Goal: Task Accomplishment & Management: Manage account settings

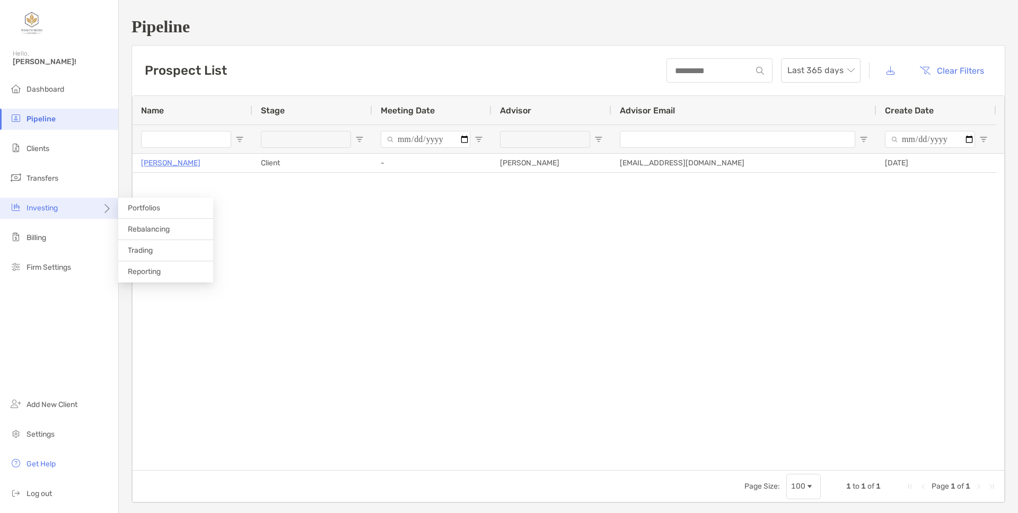
click at [64, 212] on div "Investing" at bounding box center [59, 208] width 118 height 21
click at [144, 213] on li "Portfolios" at bounding box center [165, 208] width 95 height 21
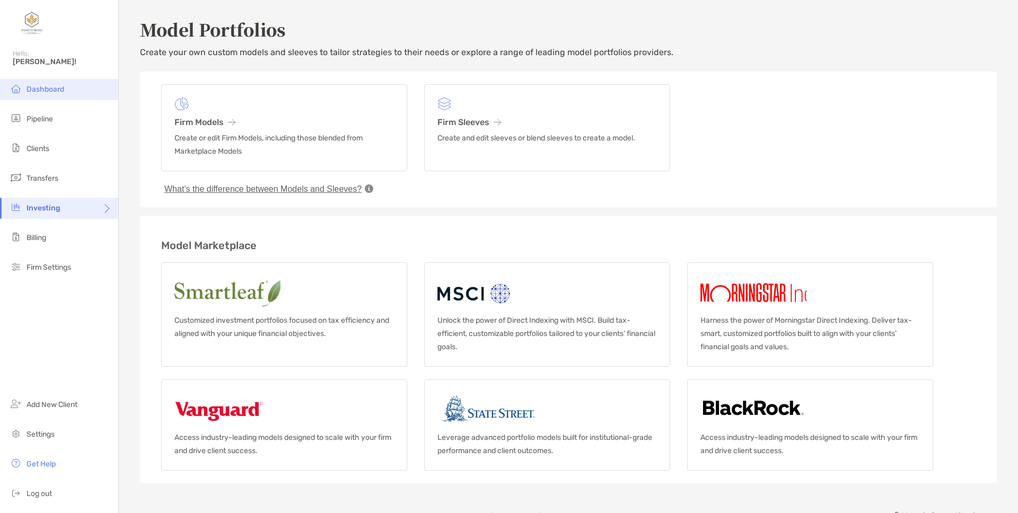
click at [65, 93] on li "Dashboard" at bounding box center [59, 89] width 118 height 21
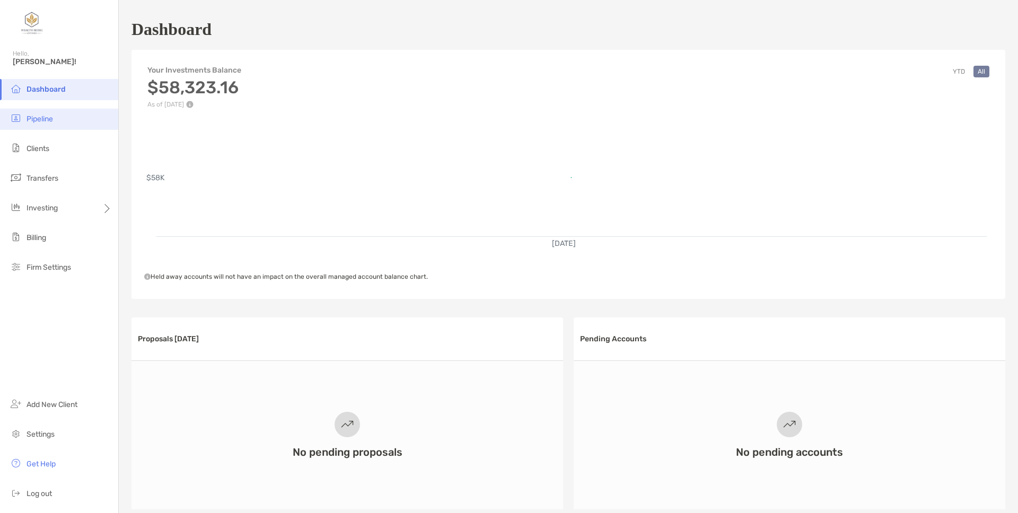
click at [63, 126] on li "Pipeline" at bounding box center [59, 119] width 118 height 21
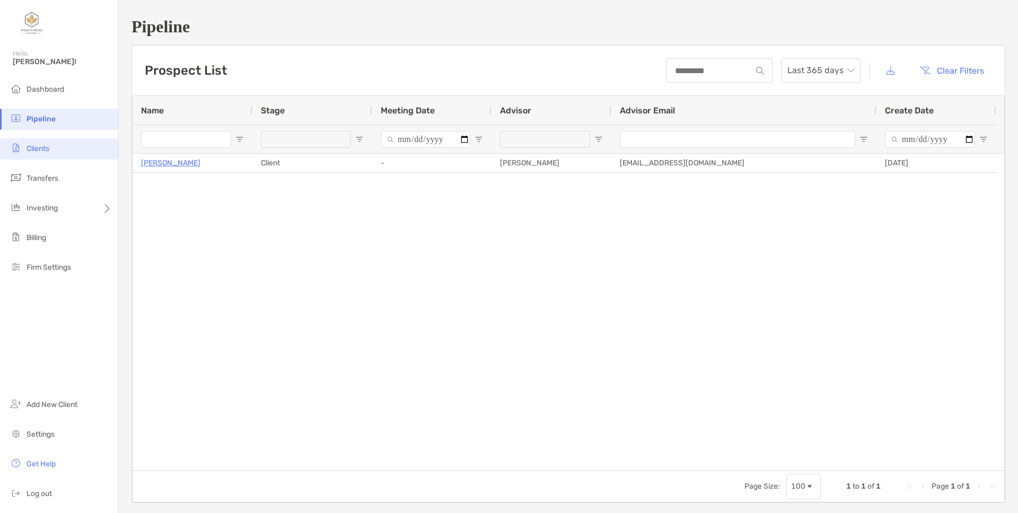
click at [59, 151] on li "Clients" at bounding box center [59, 148] width 118 height 21
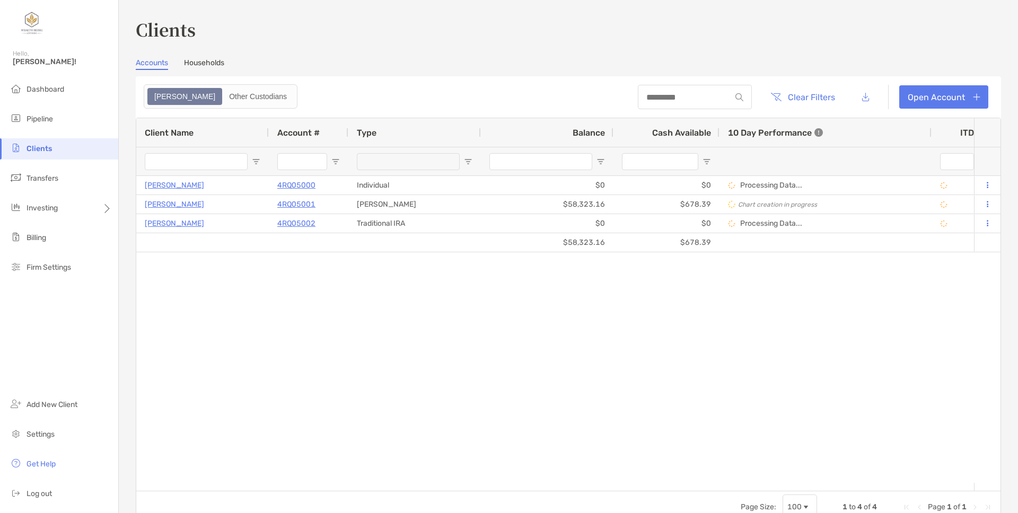
click at [194, 63] on link "Households" at bounding box center [204, 64] width 40 height 12
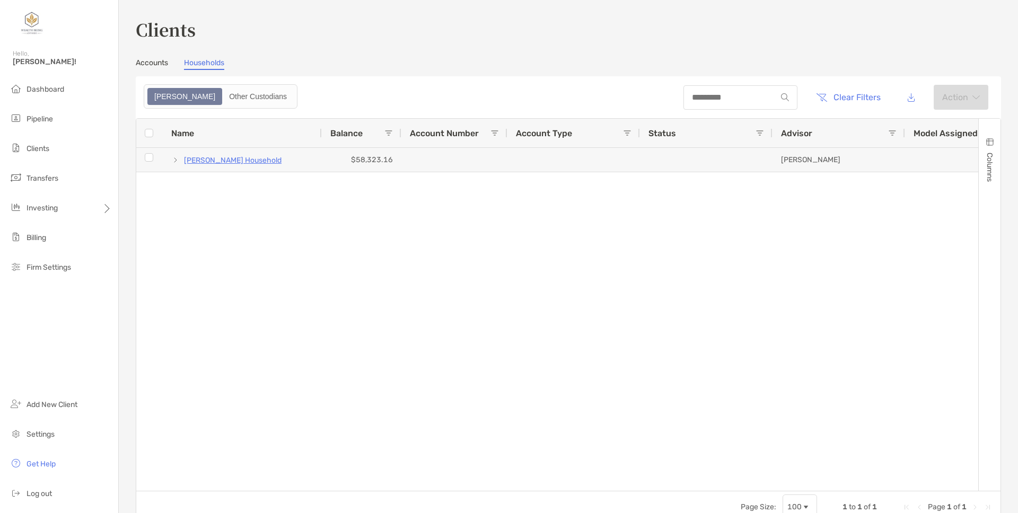
click at [160, 64] on link "Accounts" at bounding box center [152, 64] width 32 height 12
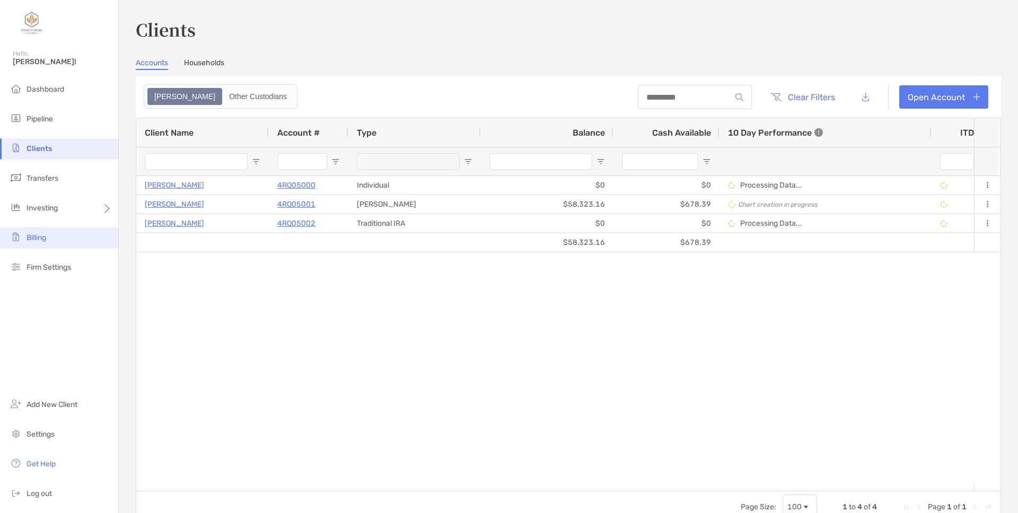
click at [60, 233] on li "Billing" at bounding box center [59, 237] width 118 height 21
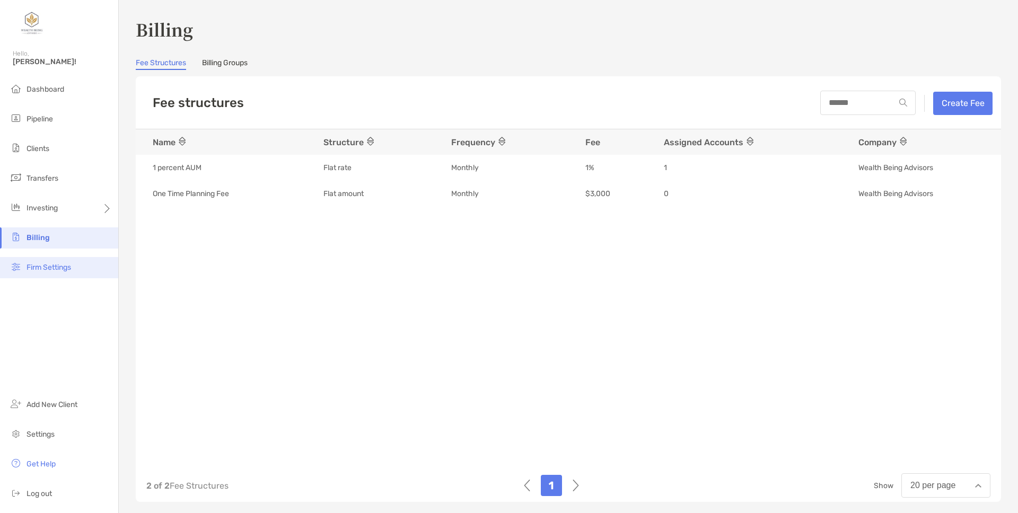
click at [51, 261] on li "Firm Settings" at bounding box center [59, 267] width 118 height 21
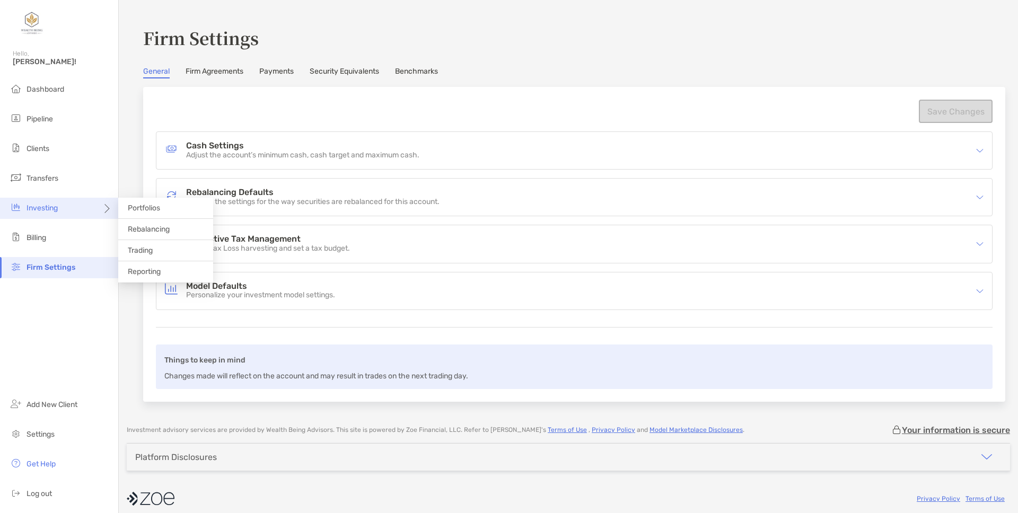
click at [48, 201] on div "Investing" at bounding box center [59, 208] width 118 height 21
click at [139, 213] on li "Portfolios" at bounding box center [165, 208] width 95 height 21
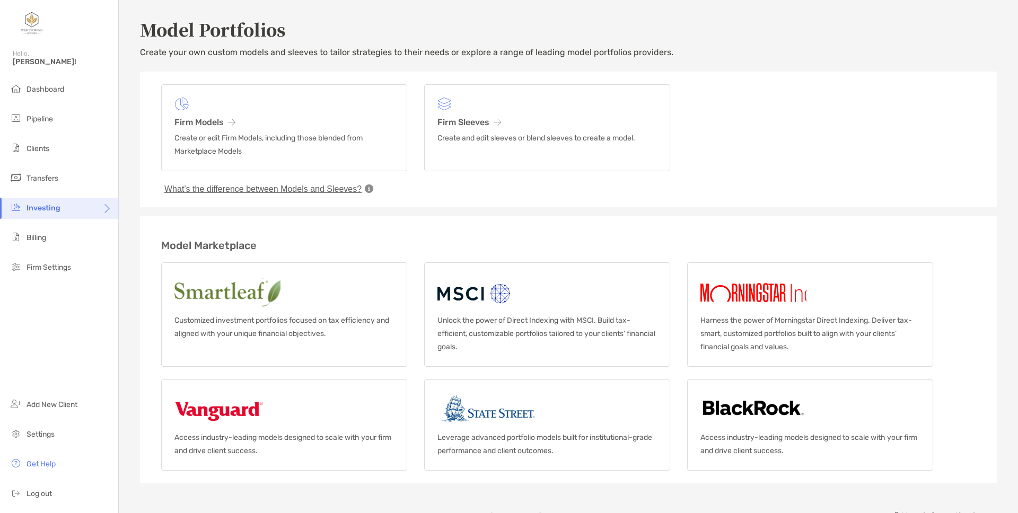
click at [437, 189] on div "What’s the difference between Models and Sleeves?" at bounding box center [568, 182] width 814 height 23
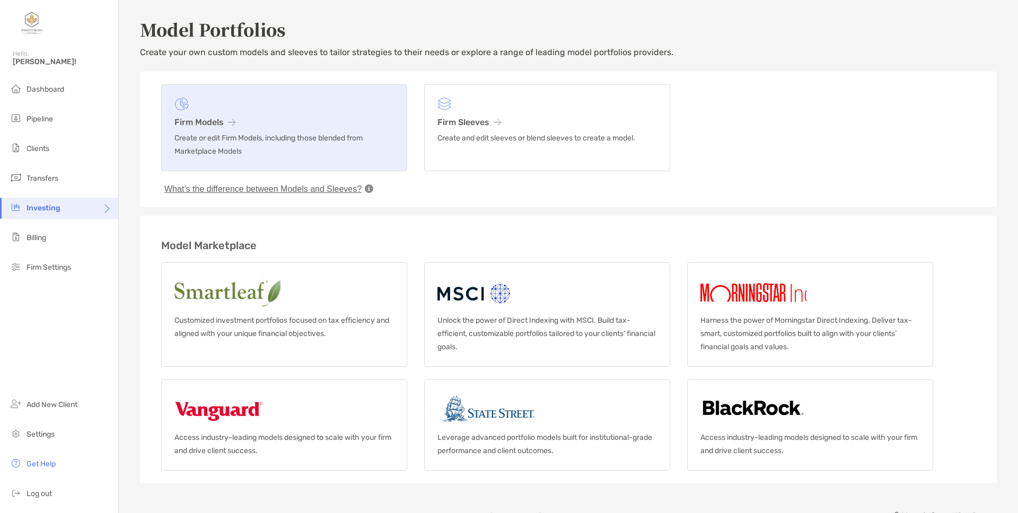
click at [330, 117] on h3 "Firm Models" at bounding box center [284, 122] width 220 height 10
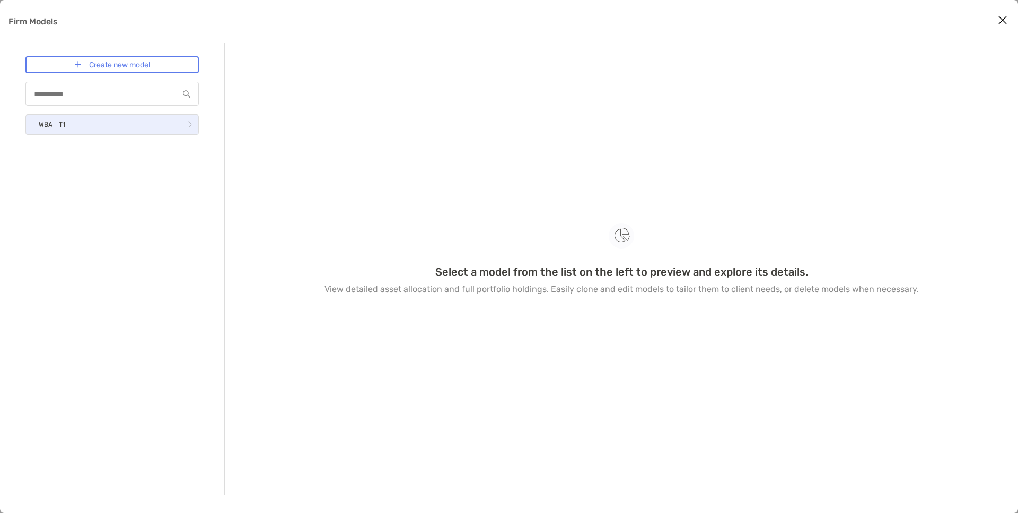
click at [122, 133] on link "WBA - T1" at bounding box center [111, 125] width 173 height 20
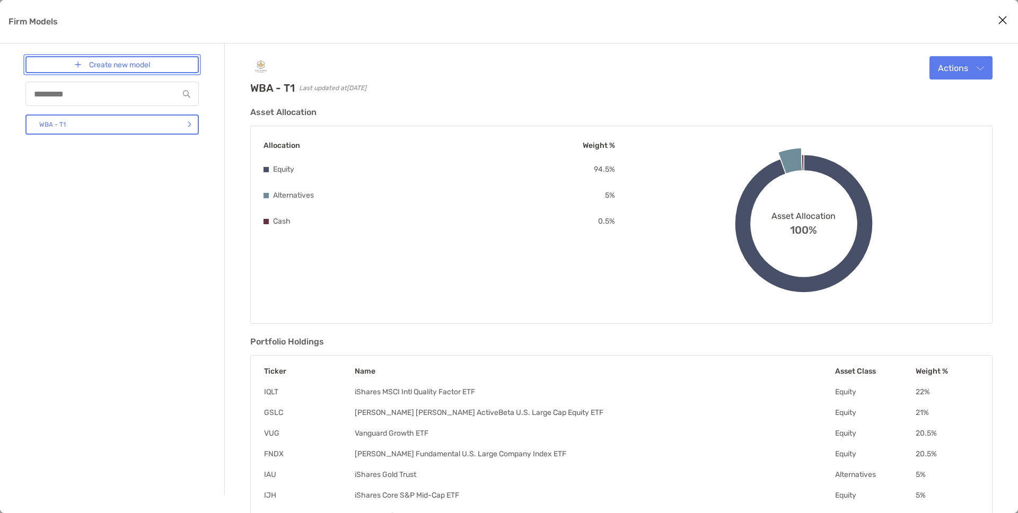
click at [92, 72] on link "Create new model" at bounding box center [111, 64] width 173 height 17
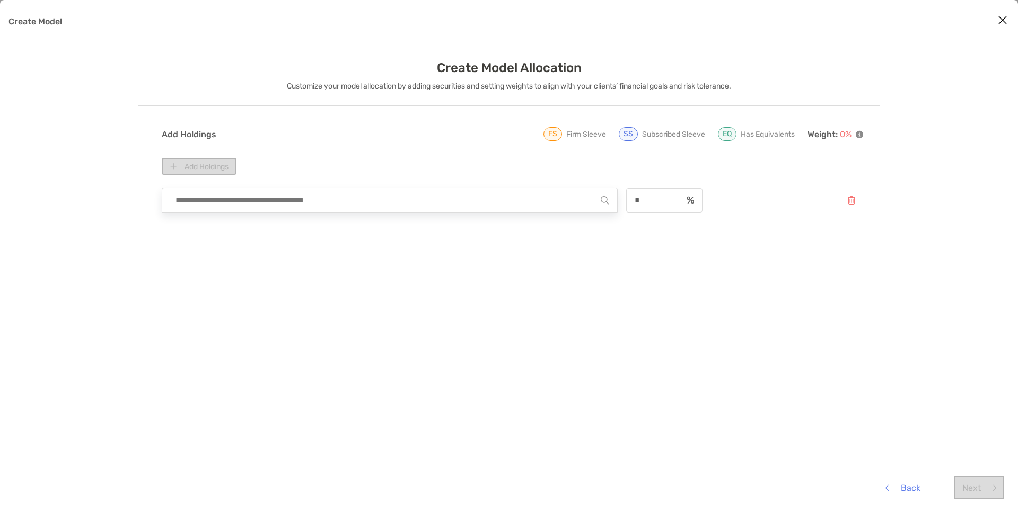
click at [265, 198] on input "Create Model" at bounding box center [385, 200] width 431 height 24
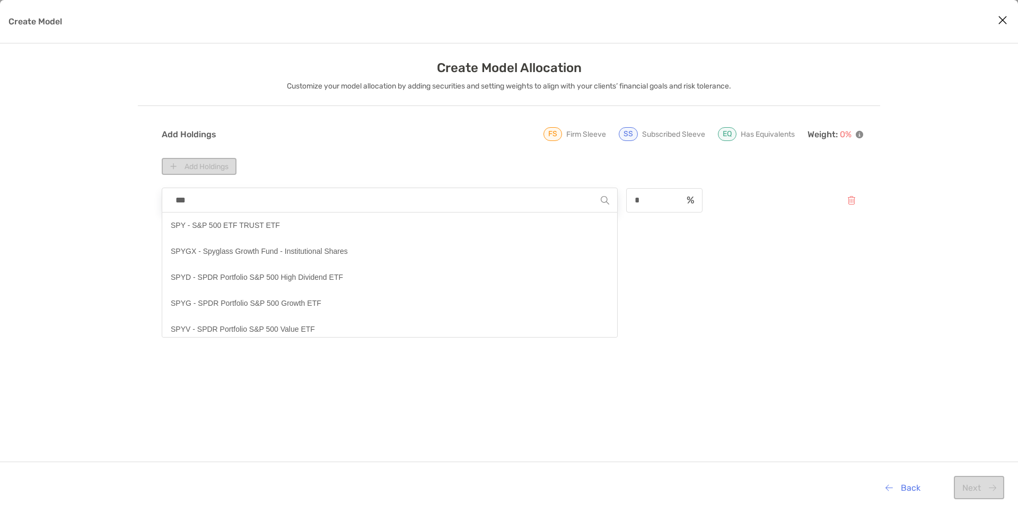
click at [461, 203] on input "***" at bounding box center [385, 200] width 431 height 24
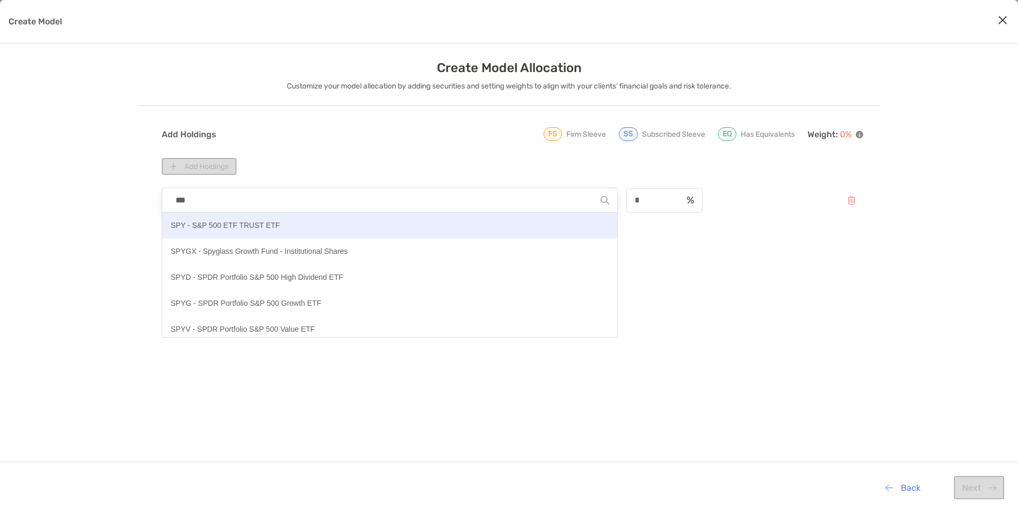
click at [434, 223] on button "SPY - S&P 500 ETF TRUST ETF" at bounding box center [389, 226] width 455 height 26
type input "**********"
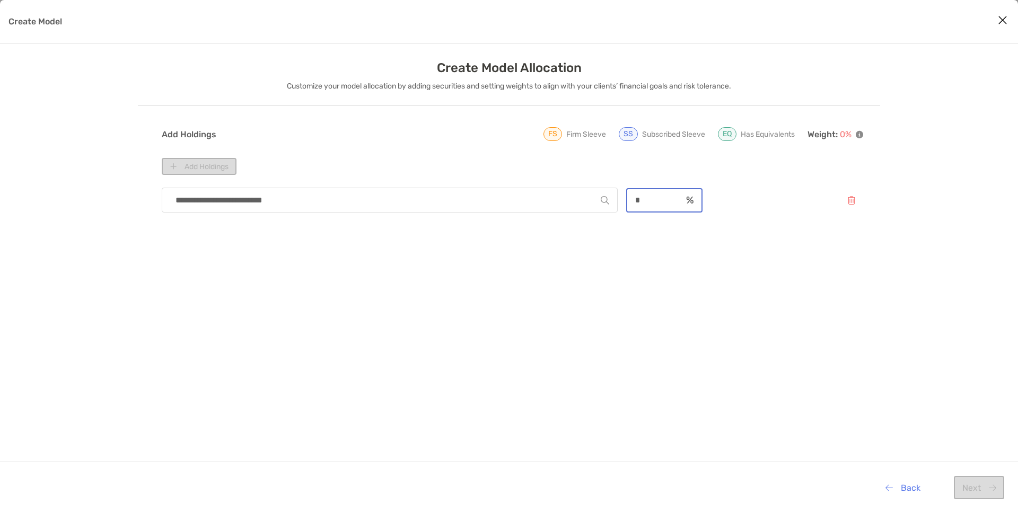
click at [649, 201] on input "*" at bounding box center [654, 200] width 55 height 9
type input "**"
click at [443, 277] on div "**********" at bounding box center [512, 372] width 701 height 378
click at [225, 169] on button "Add Holdings" at bounding box center [199, 166] width 75 height 17
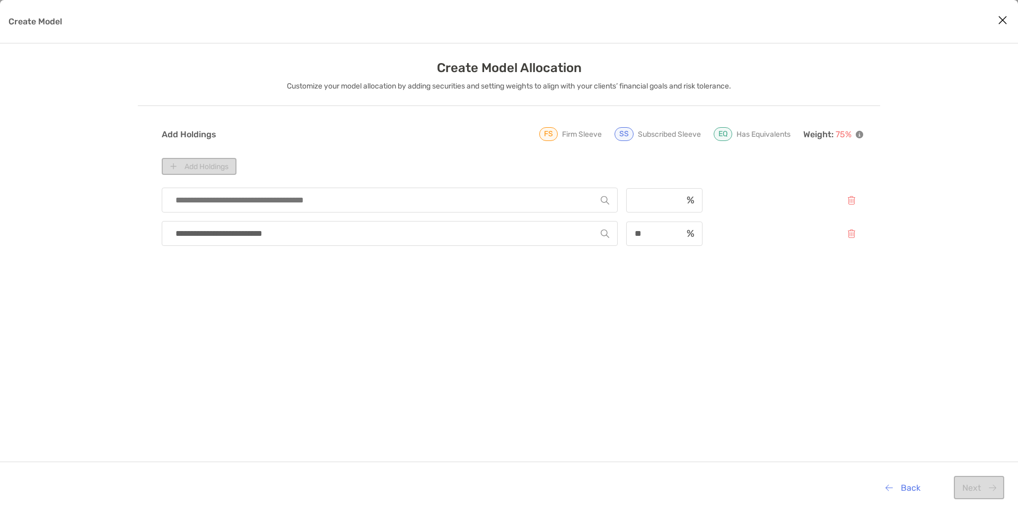
click at [241, 199] on input "Create Model" at bounding box center [385, 200] width 431 height 24
type input "***"
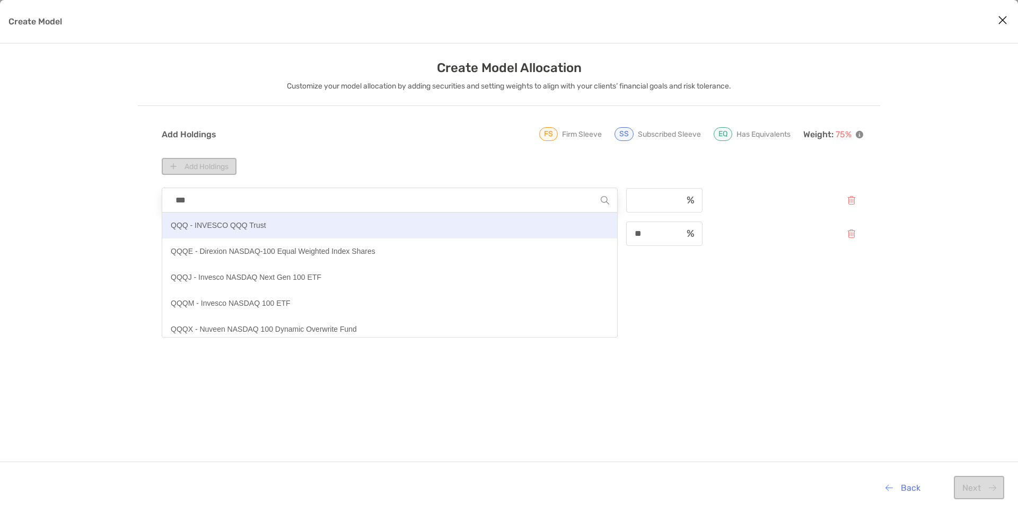
click at [240, 226] on p "QQQ - INVESCO QQQ Trust" at bounding box center [218, 225] width 95 height 13
type input "**********"
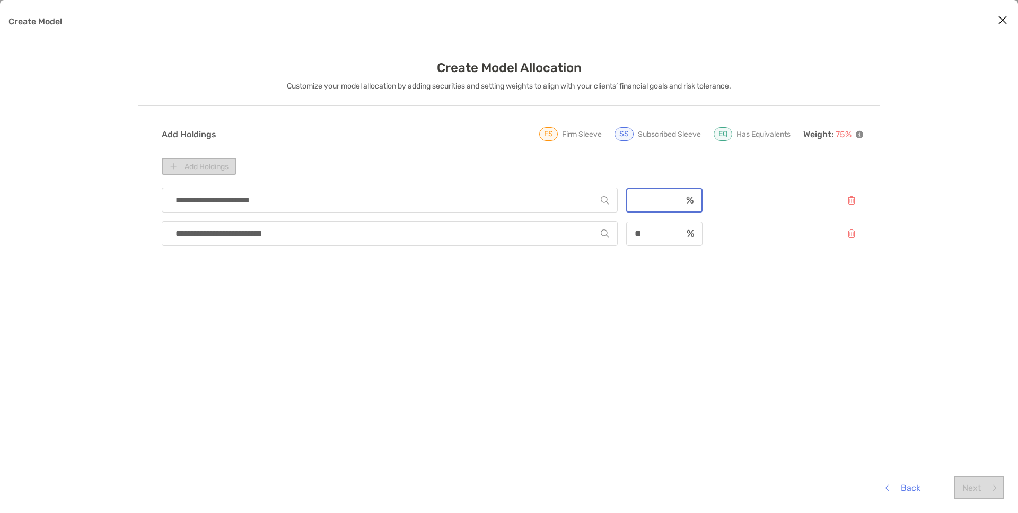
click at [641, 196] on input "Create Model" at bounding box center [654, 200] width 55 height 9
type input "**"
click at [604, 294] on div "**********" at bounding box center [512, 372] width 701 height 378
click at [980, 479] on button "Next" at bounding box center [979, 487] width 50 height 23
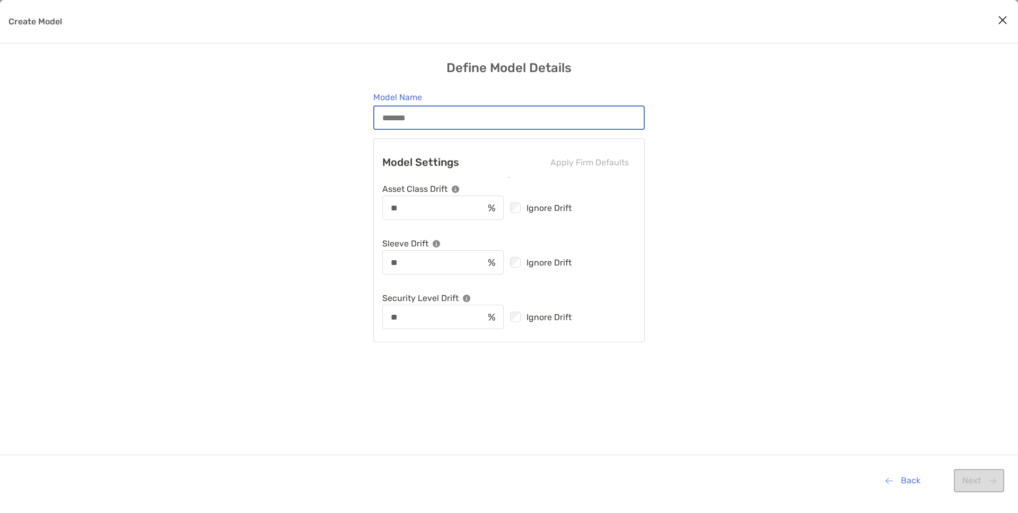
click at [452, 117] on input "Model Name" at bounding box center [508, 117] width 269 height 9
type input "*******"
click at [968, 481] on button "Next" at bounding box center [979, 480] width 50 height 23
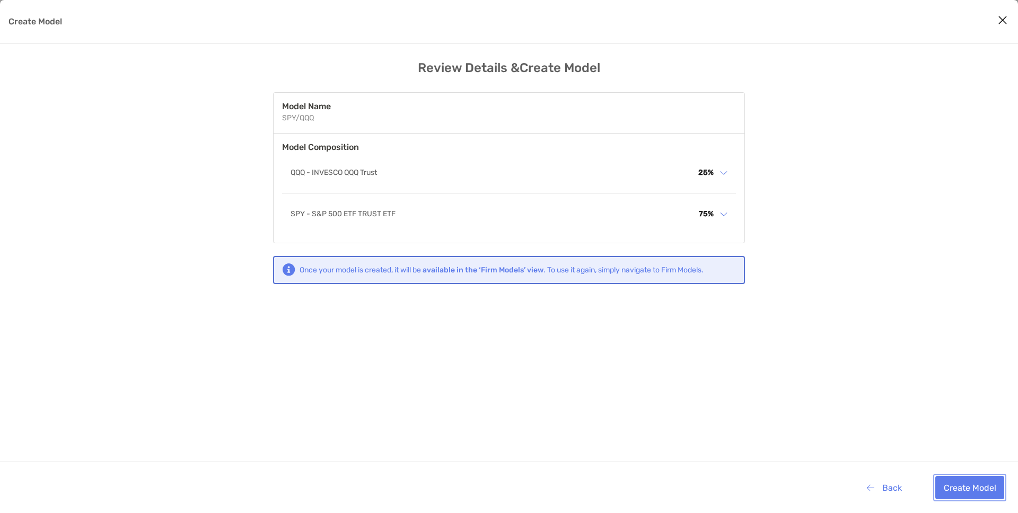
click at [963, 479] on button "Create Model" at bounding box center [969, 487] width 69 height 23
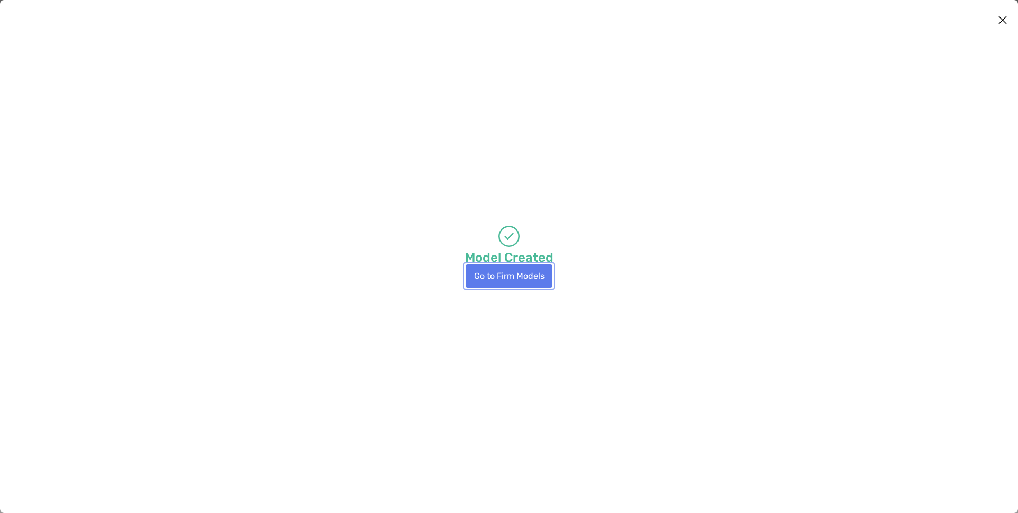
click at [514, 276] on button "Go to Firm Models" at bounding box center [509, 276] width 87 height 23
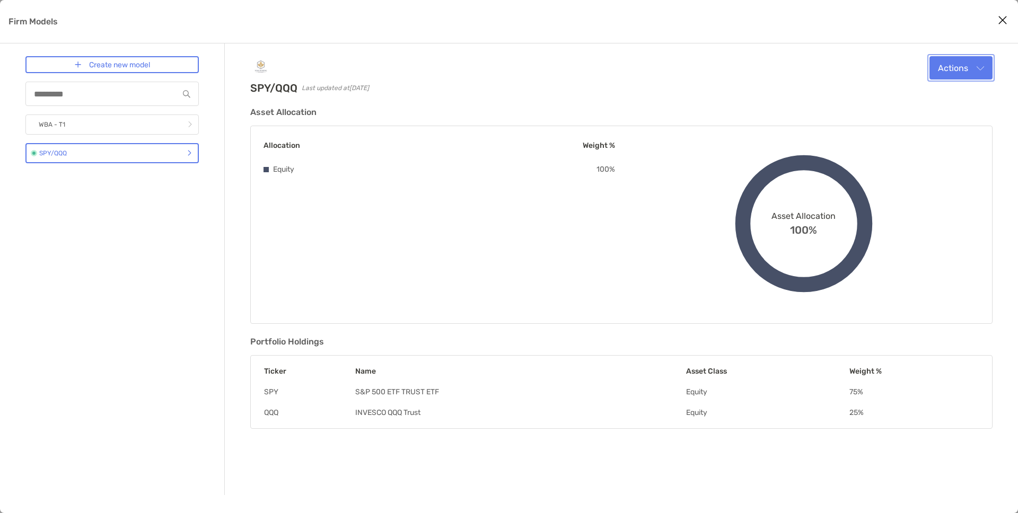
click at [975, 74] on button "Actions" at bounding box center [960, 67] width 63 height 23
click at [703, 120] on div "Asset Allocation Allocation Weight % Equity 100 % Asset Allocation 100% Equity …" at bounding box center [621, 215] width 742 height 217
click at [1003, 22] on icon "Close modal" at bounding box center [1003, 20] width 10 height 13
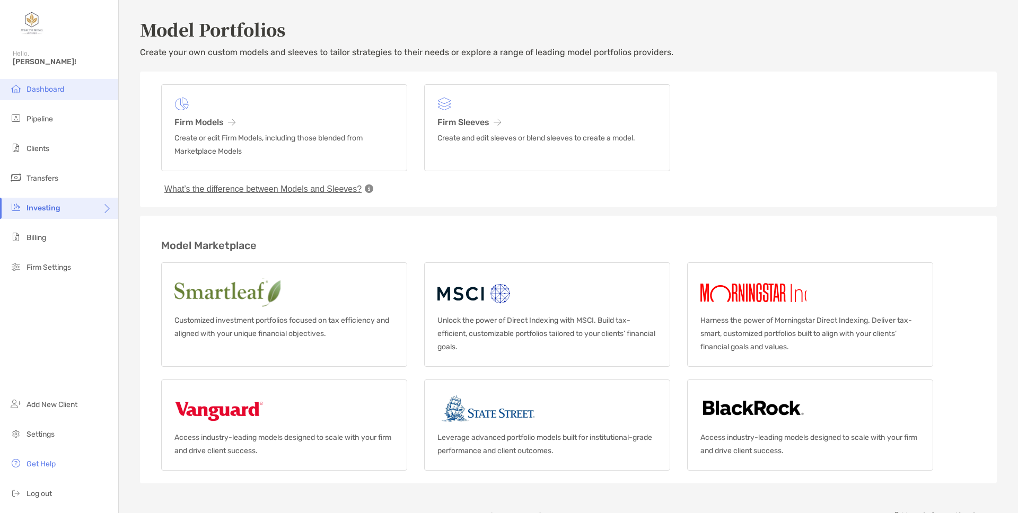
click at [59, 93] on span "Dashboard" at bounding box center [46, 89] width 38 height 9
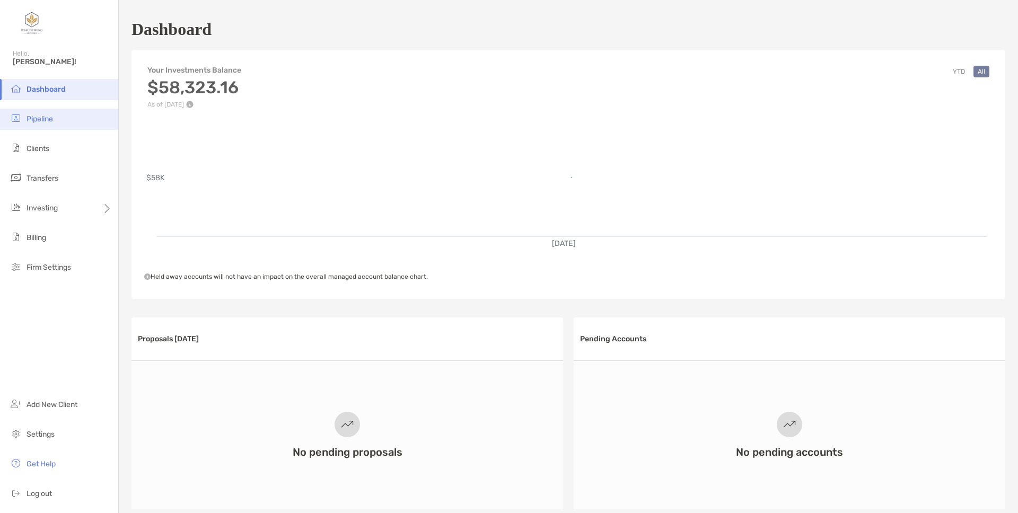
click at [51, 124] on li "Pipeline" at bounding box center [59, 119] width 118 height 21
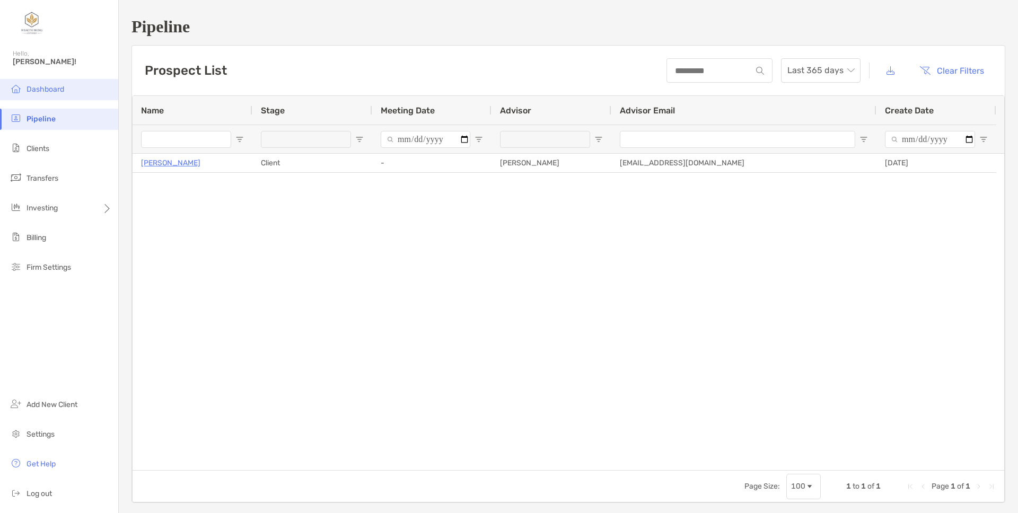
click at [65, 91] on li "Dashboard" at bounding box center [59, 89] width 118 height 21
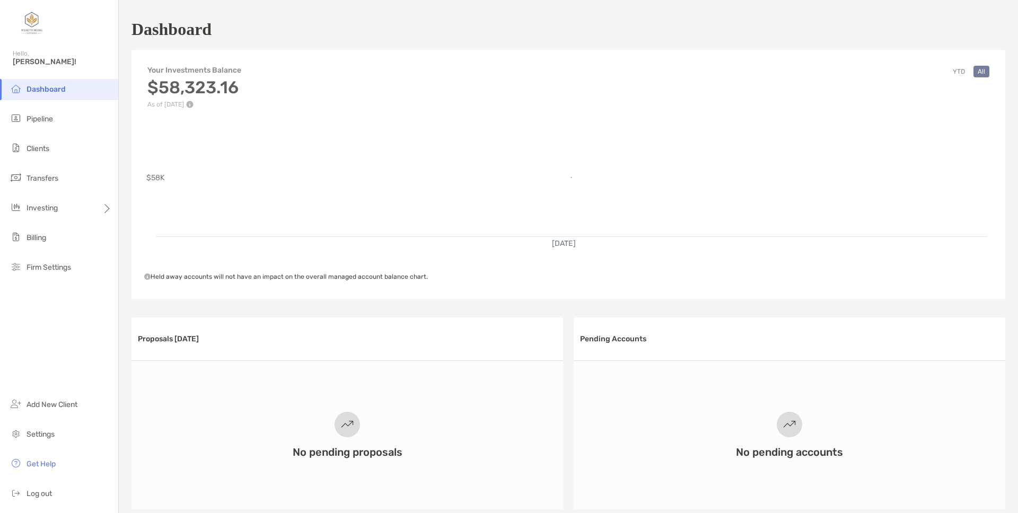
click at [359, 311] on div "Proposals [DATE] No pending proposals Pending Accounts No pending accounts" at bounding box center [568, 414] width 874 height 212
click at [84, 216] on div "Investing" at bounding box center [59, 208] width 118 height 21
click at [144, 210] on span "Portfolios" at bounding box center [144, 208] width 32 height 9
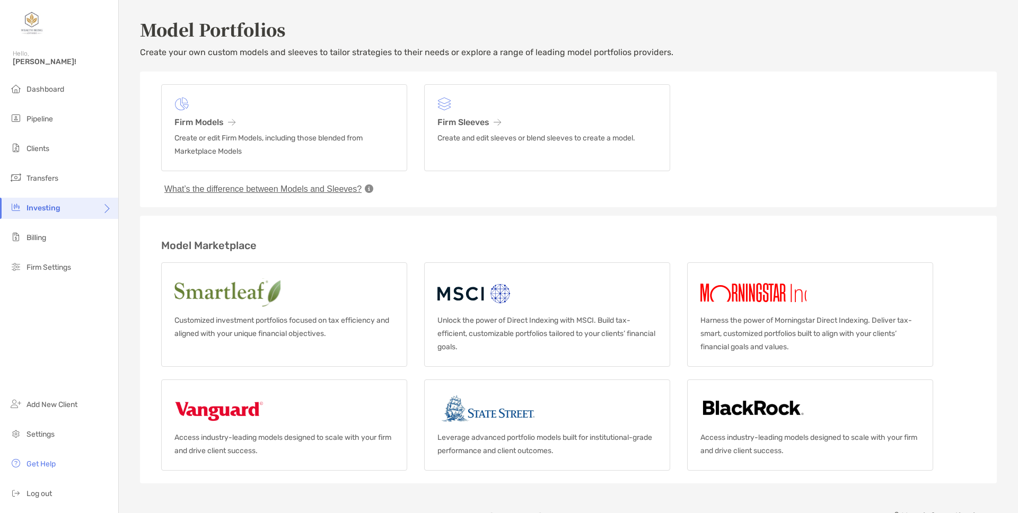
click at [370, 192] on icon at bounding box center [369, 189] width 8 height 8
click at [370, 189] on icon at bounding box center [369, 189] width 8 height 8
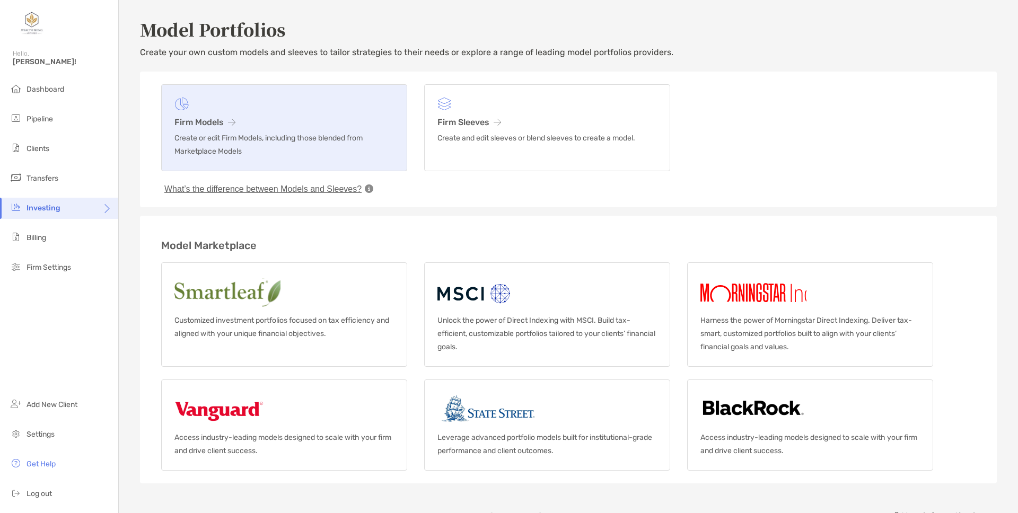
click at [379, 168] on link "Firm Models Create or edit Firm Models, including those blended from Marketplac…" at bounding box center [284, 127] width 246 height 87
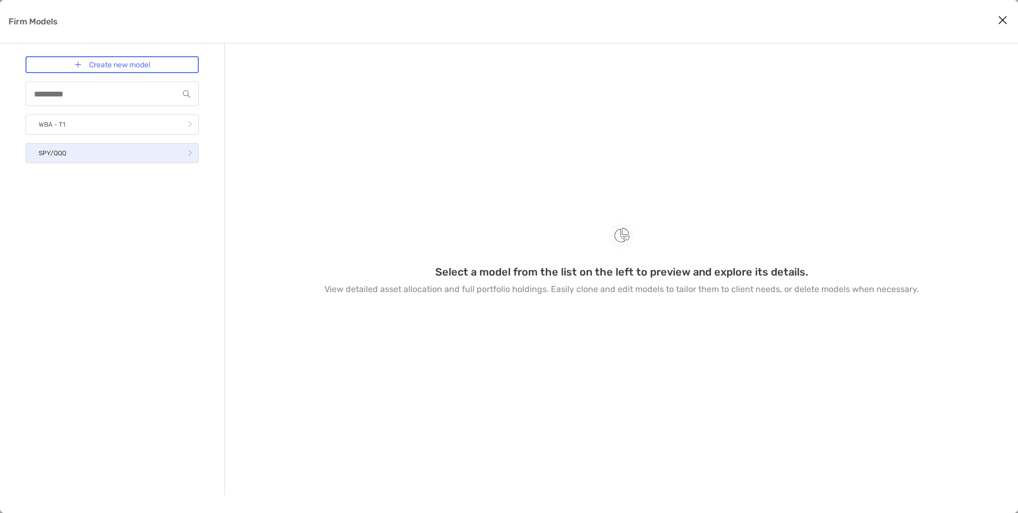
click at [68, 154] on link "SPY/QQQ" at bounding box center [111, 153] width 173 height 20
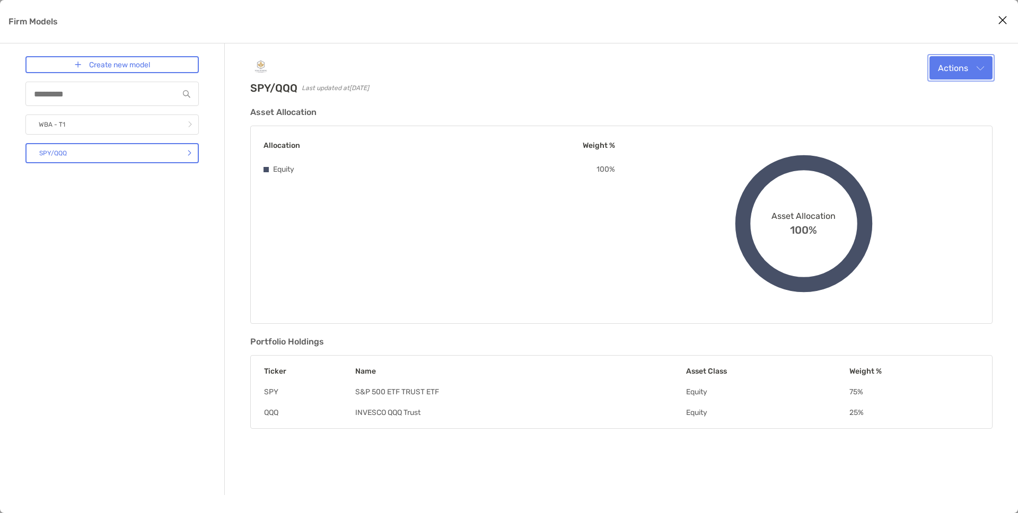
click at [941, 69] on button "Actions" at bounding box center [960, 67] width 63 height 23
click at [749, 89] on div "SPY/QQQ Last updated at [DATE] Actions Edit Clone Delete" at bounding box center [621, 75] width 742 height 38
click at [999, 21] on icon "Close modal" at bounding box center [1003, 20] width 10 height 13
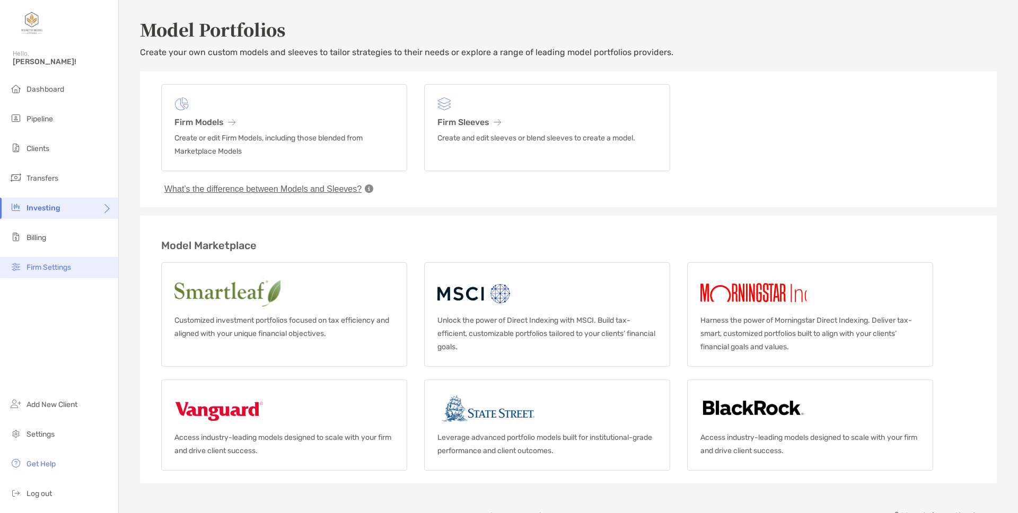
click at [63, 275] on li "Firm Settings" at bounding box center [59, 267] width 118 height 21
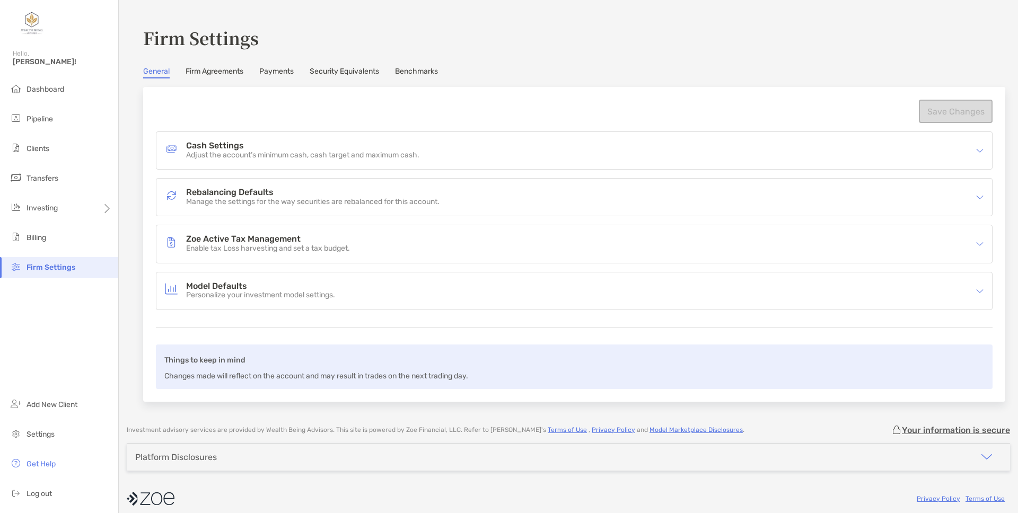
click at [329, 67] on link "Security Equivalents" at bounding box center [344, 73] width 69 height 12
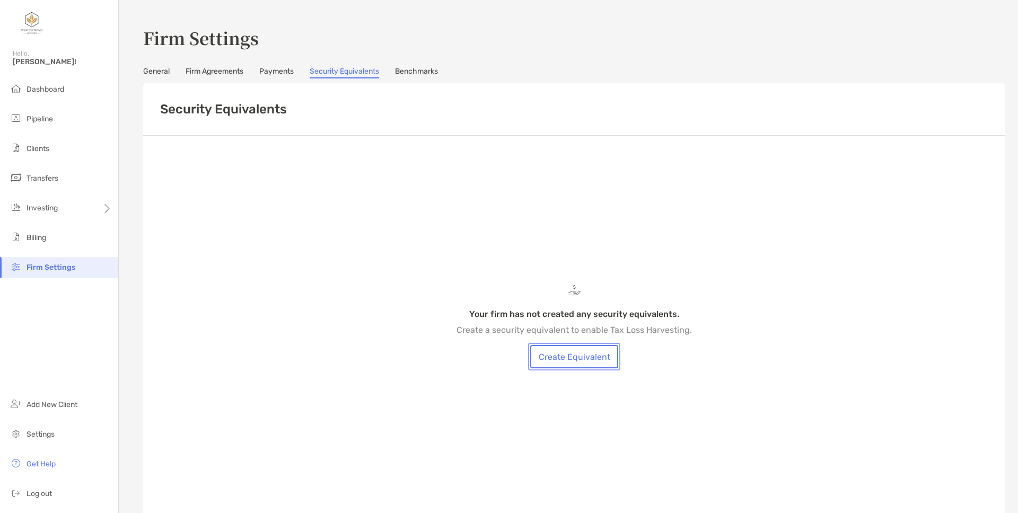
click at [576, 356] on link "Create Equivalent" at bounding box center [574, 356] width 88 height 23
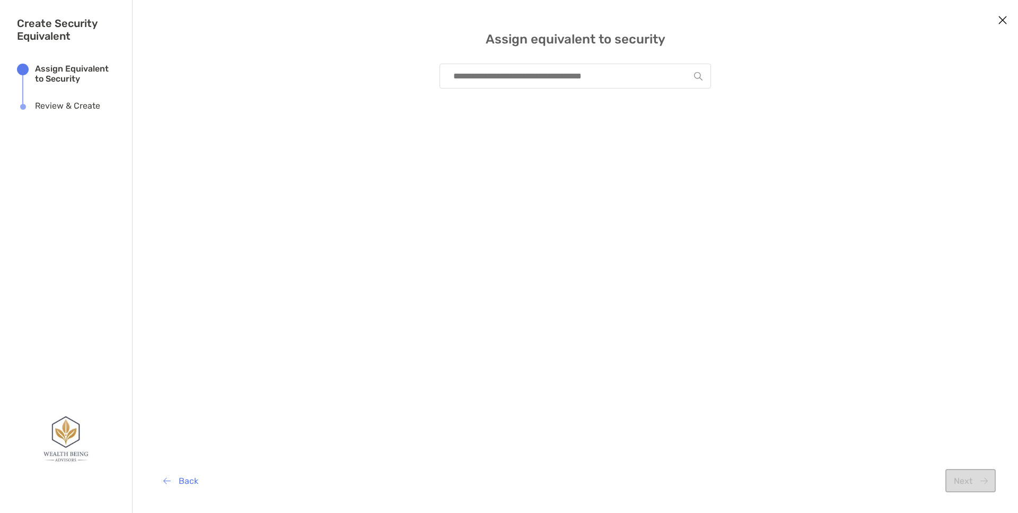
click at [539, 77] on input "modal" at bounding box center [571, 76] width 246 height 24
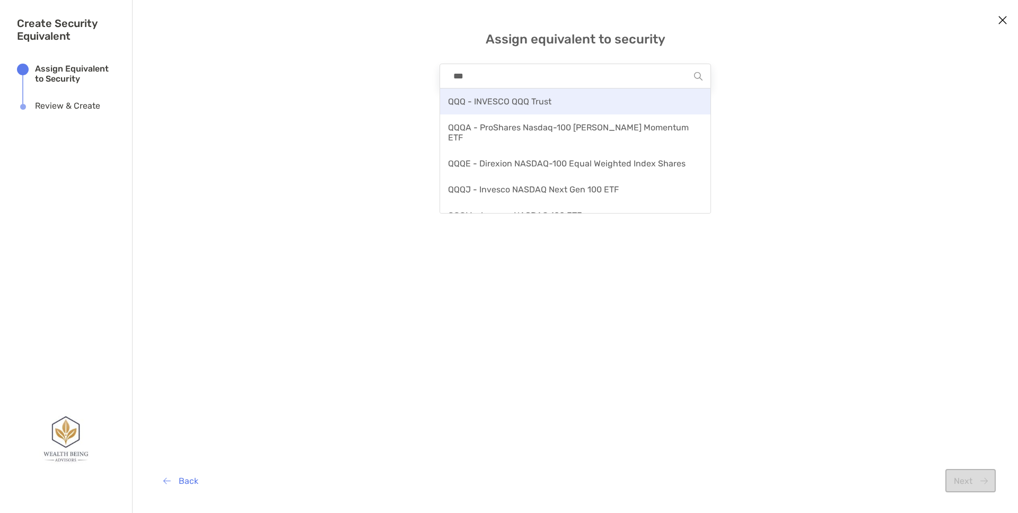
click at [534, 101] on span "QQQ - INVESCO QQQ Trust" at bounding box center [499, 101] width 103 height 10
type input "**********"
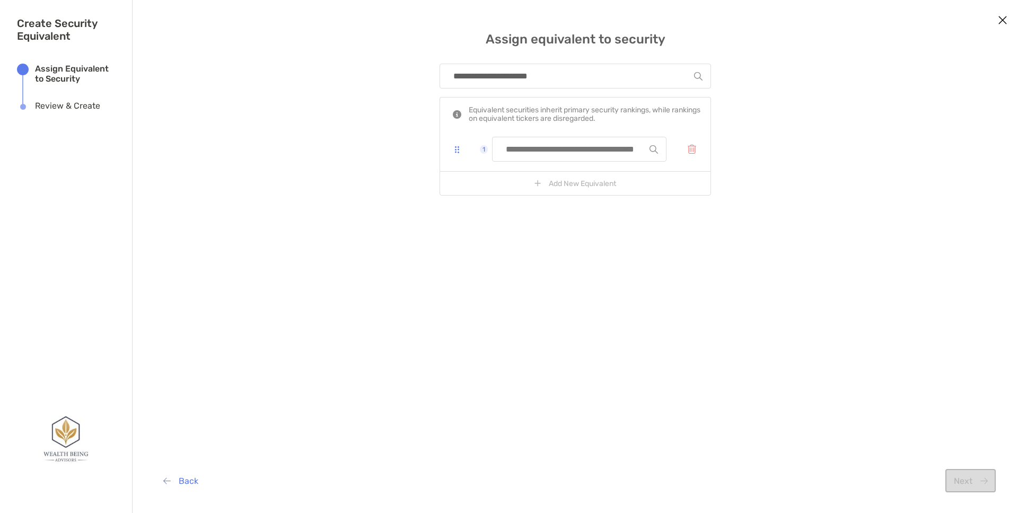
click at [596, 146] on input "modal" at bounding box center [575, 149] width 149 height 24
type input "****"
click at [595, 172] on span "QQQM - Invesco NASDAQ 100 ETF" at bounding box center [568, 175] width 134 height 10
click at [559, 241] on div "**********" at bounding box center [575, 255] width 271 height 383
click at [971, 480] on button "Next" at bounding box center [970, 480] width 50 height 23
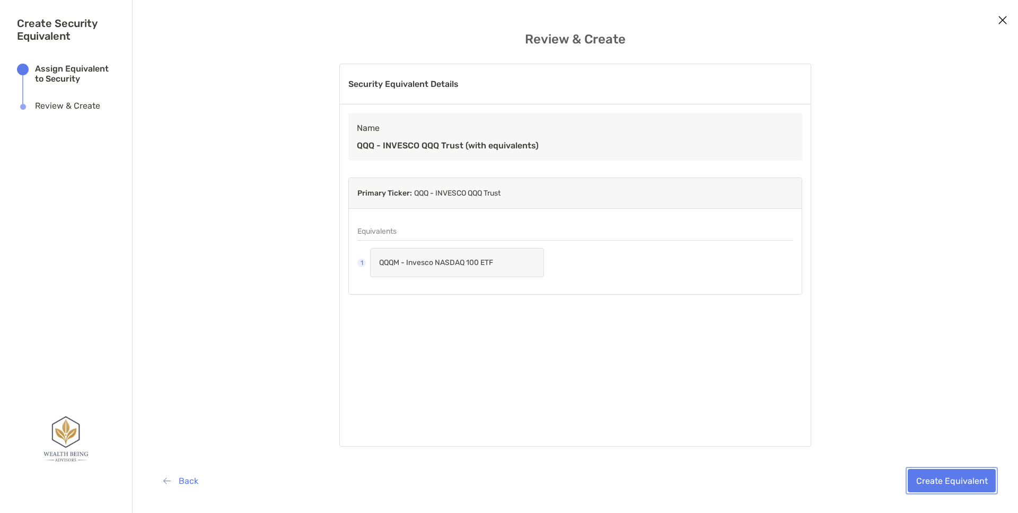
click at [924, 476] on button "Create Equivalent" at bounding box center [952, 480] width 88 height 23
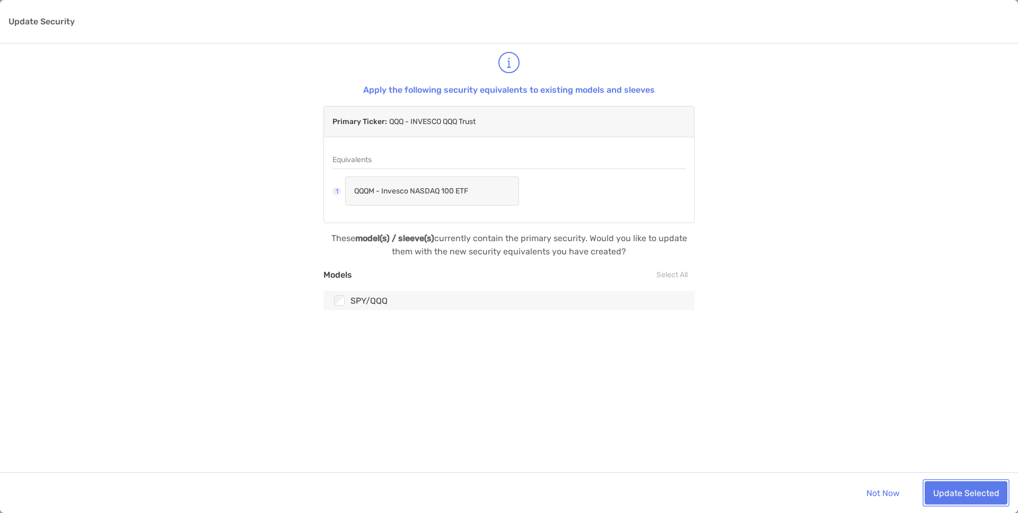
click at [953, 497] on button "Update Selected" at bounding box center [966, 492] width 83 height 23
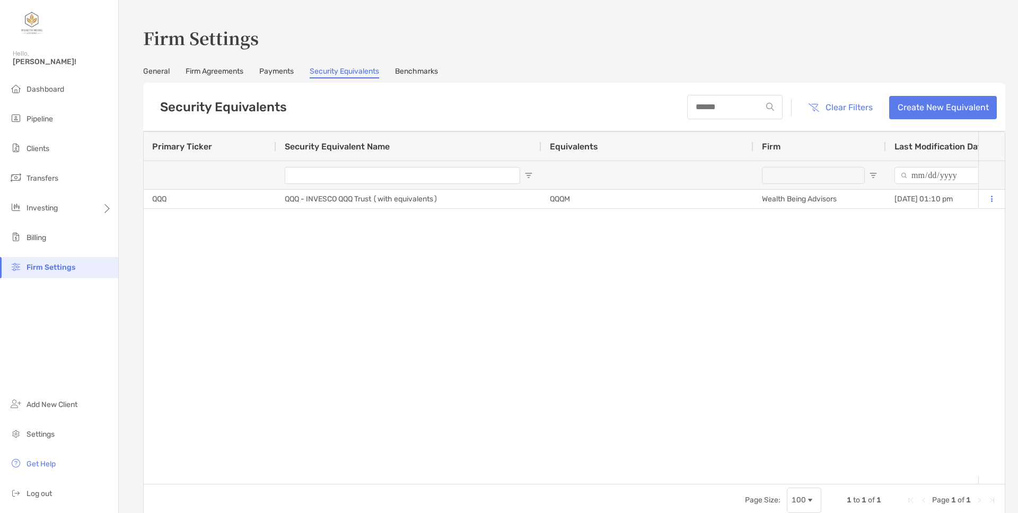
click at [174, 221] on div "QQQ QQQ - INVESCO QQQ Trust (with equivalents) QQQM Wealth Being Advisors [DATE…" at bounding box center [561, 333] width 835 height 286
click at [189, 235] on div "QQQ QQQ - INVESCO QQQ Trust (with equivalents) QQQM Wealth Being Advisors [DATE…" at bounding box center [561, 333] width 835 height 286
click at [48, 159] on li "Clients" at bounding box center [59, 148] width 118 height 21
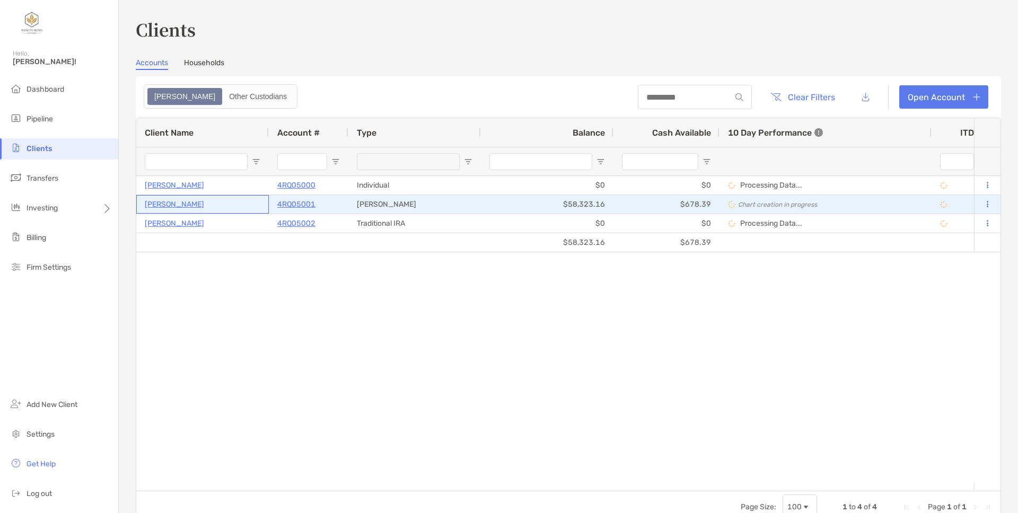
click at [170, 206] on p "[PERSON_NAME]" at bounding box center [174, 204] width 59 height 13
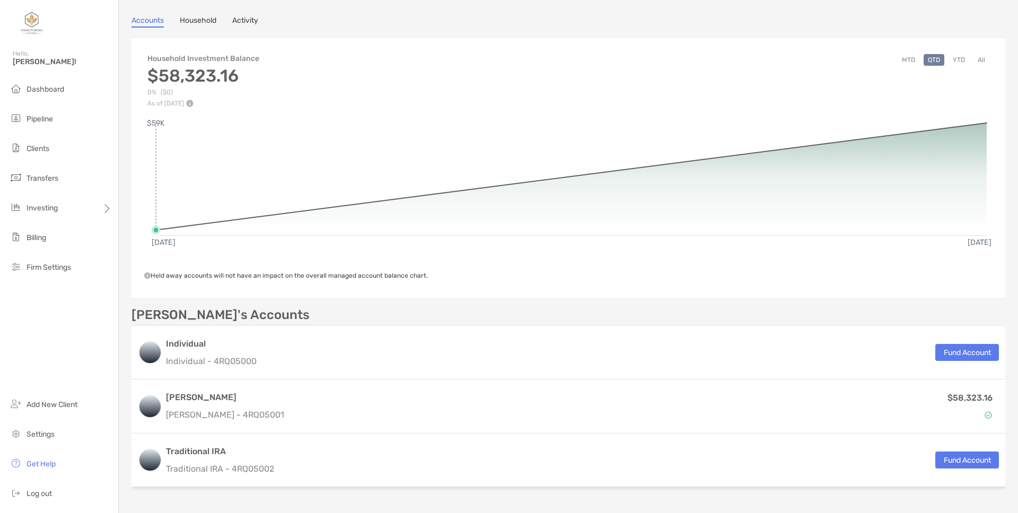
scroll to position [171, 0]
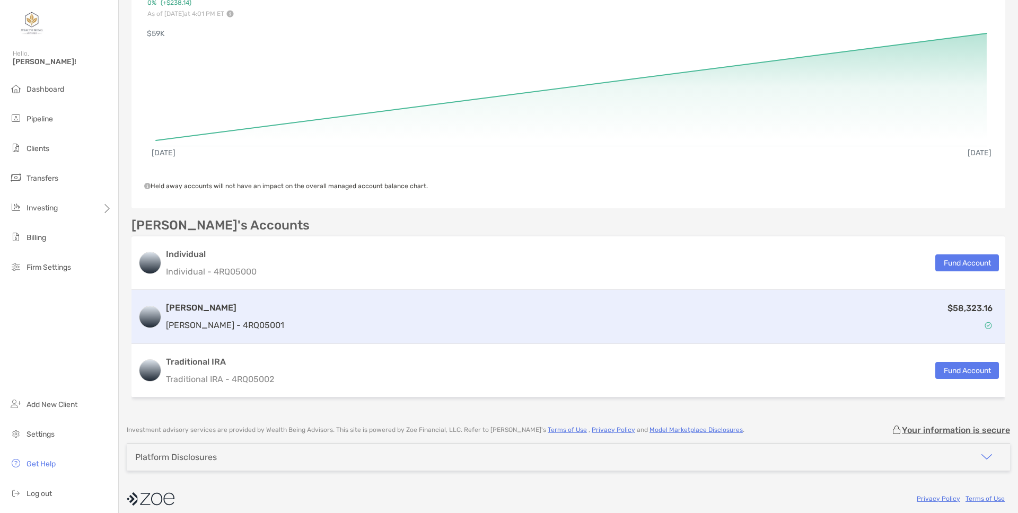
click at [305, 305] on div "$58,323.16" at bounding box center [643, 317] width 710 height 31
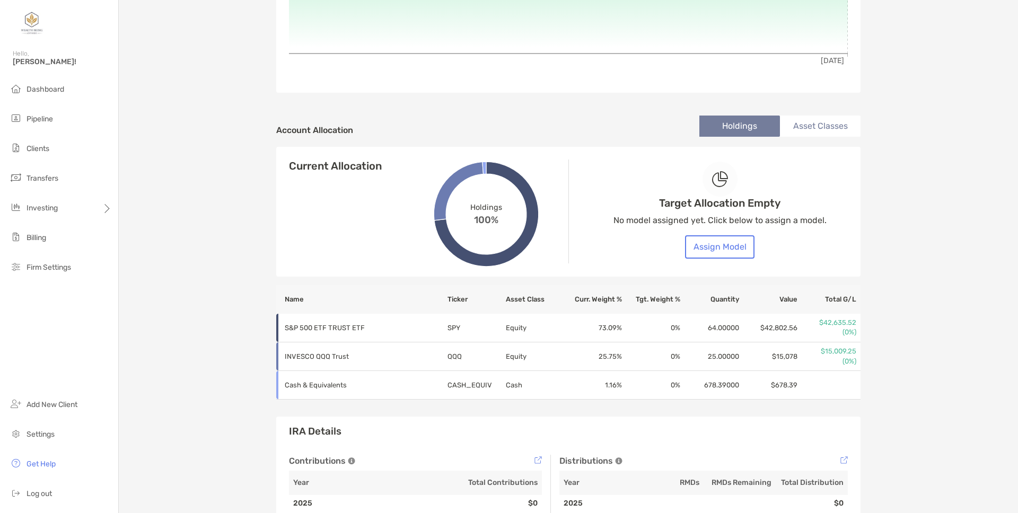
scroll to position [126, 0]
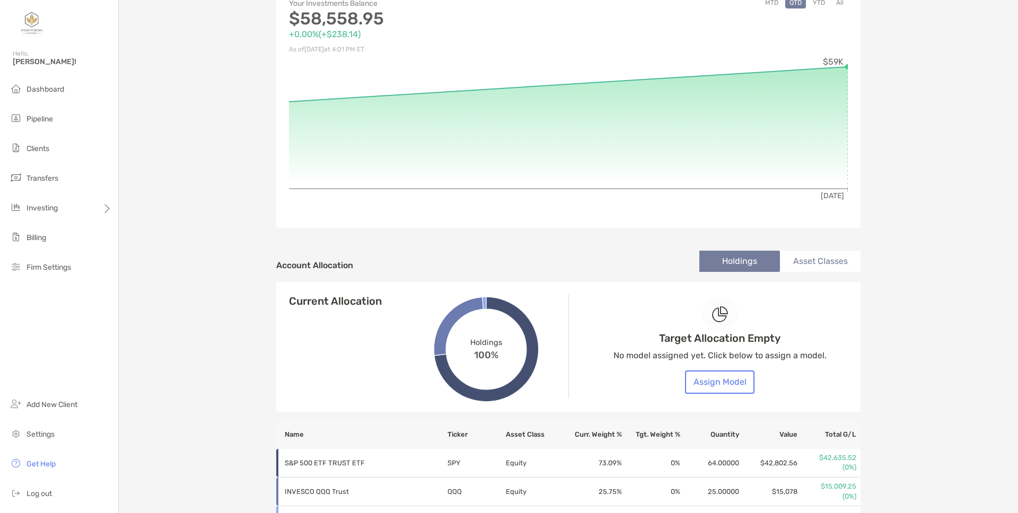
click at [813, 266] on div "Target Allocation Empty No model assigned yet. Click below to assign a model. A…" at bounding box center [719, 345] width 213 height 170
click at [791, 258] on li "Asset Classes" at bounding box center [820, 261] width 81 height 21
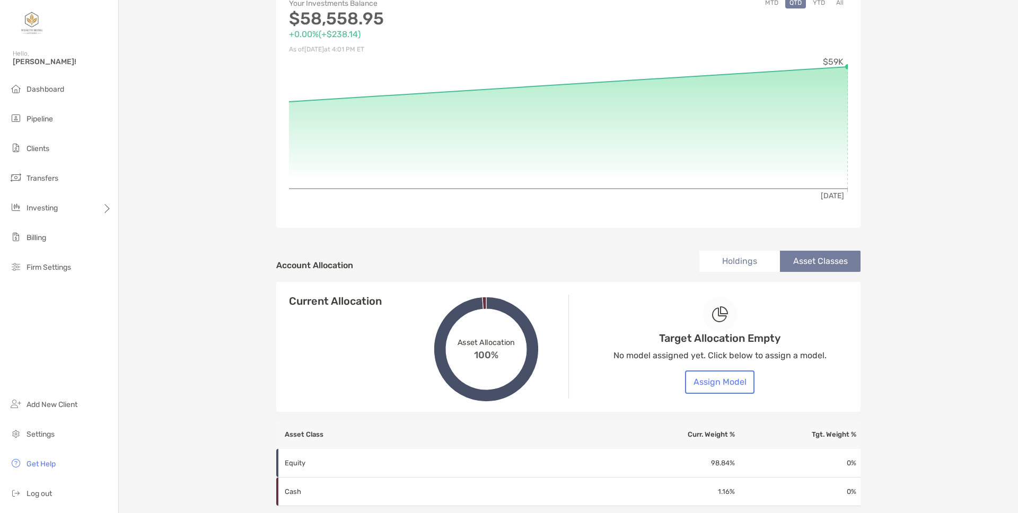
click at [743, 259] on li "Holdings" at bounding box center [739, 261] width 81 height 21
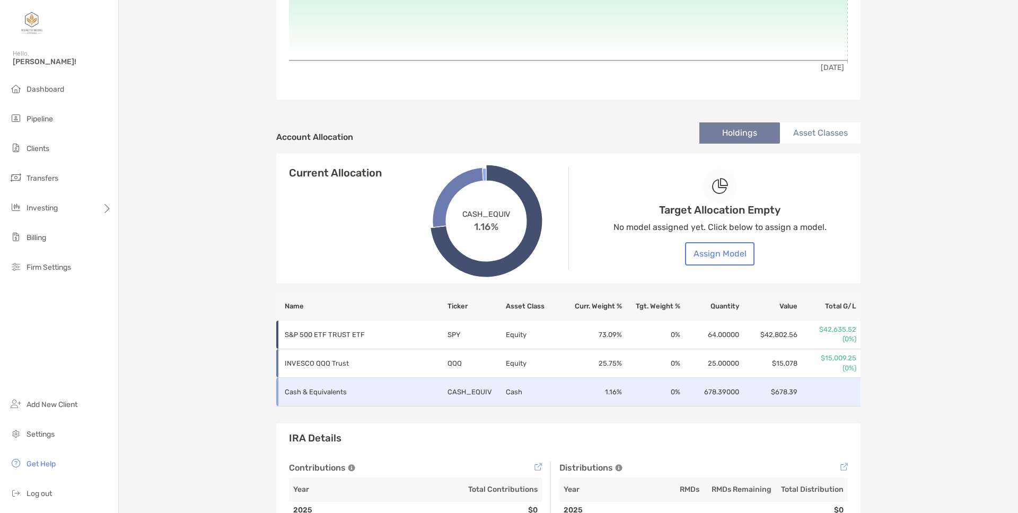
scroll to position [262, 0]
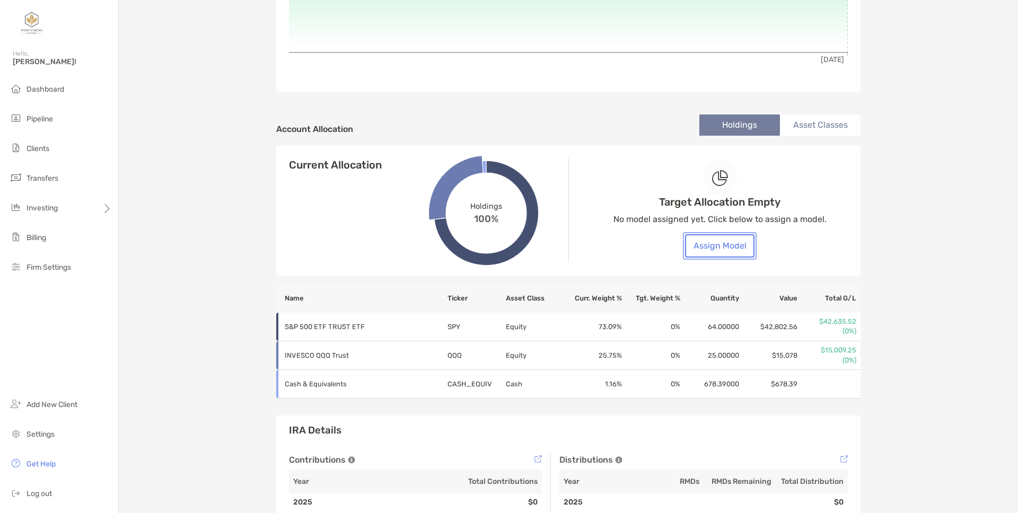
click at [733, 253] on button "Assign Model" at bounding box center [719, 245] width 69 height 23
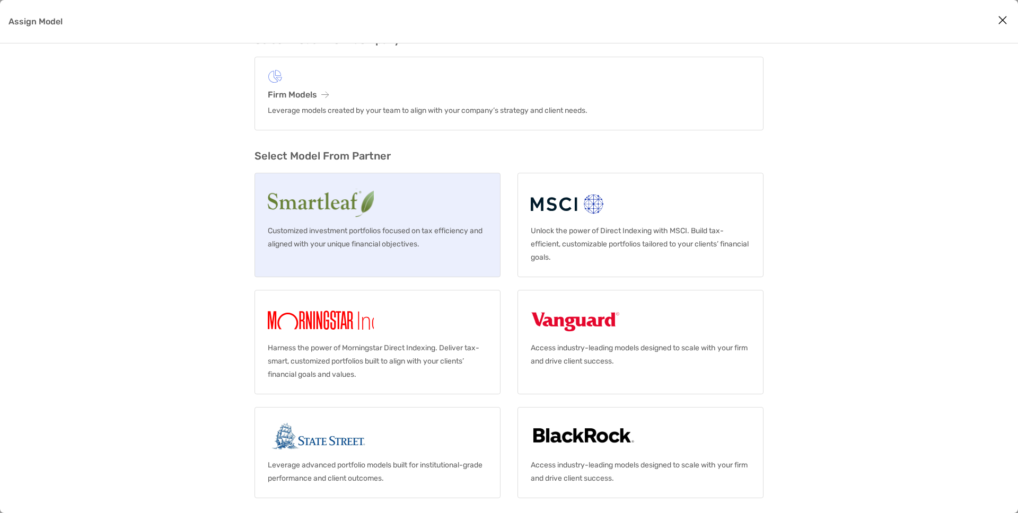
scroll to position [40, 0]
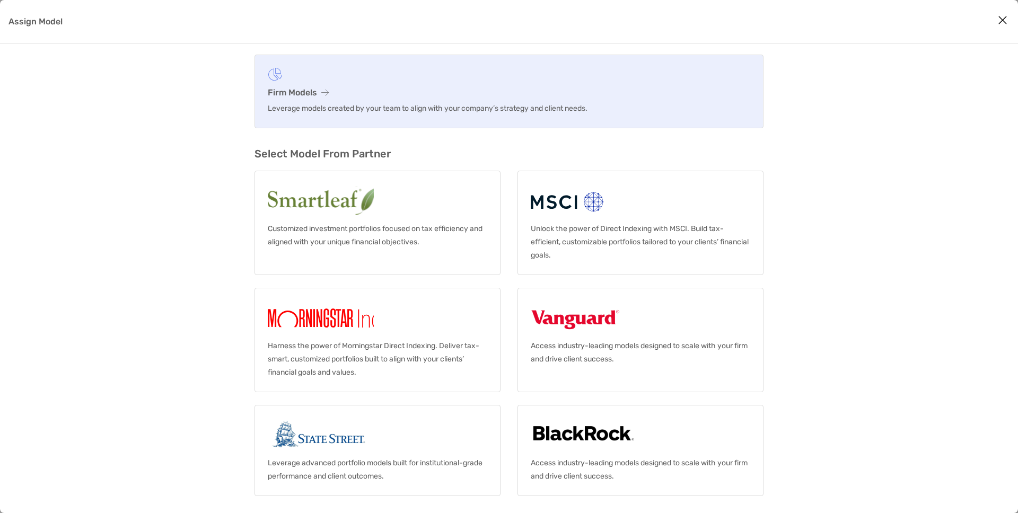
click at [380, 109] on p "Leverage models created by your team to align with your company’s strategy and …" at bounding box center [509, 108] width 482 height 13
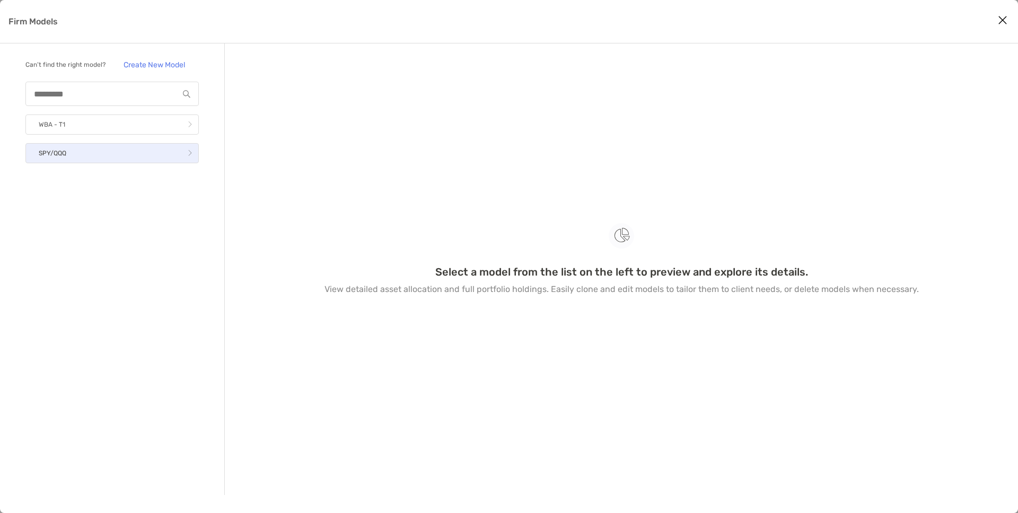
click at [95, 148] on link "SPY/QQQ" at bounding box center [111, 153] width 173 height 20
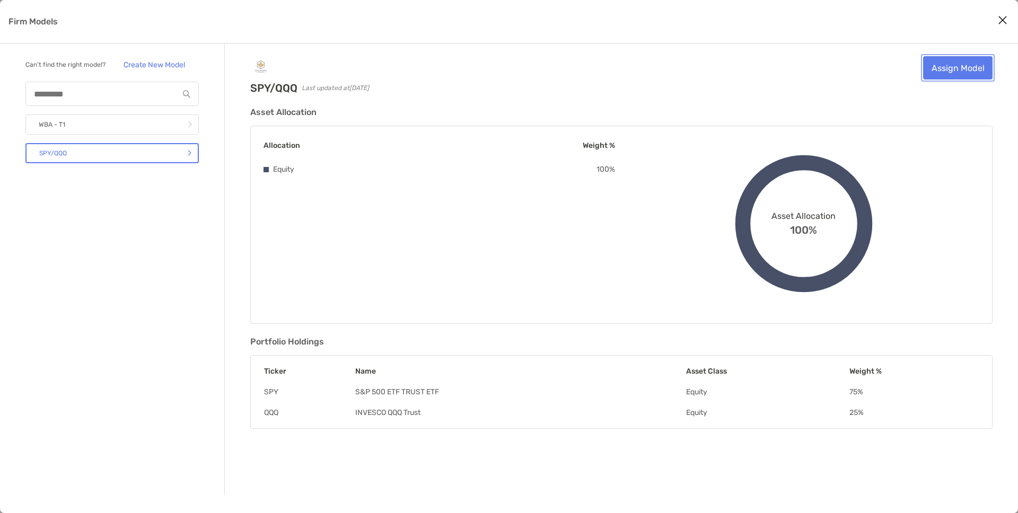
click at [958, 64] on link "Assign Model" at bounding box center [957, 67] width 69 height 23
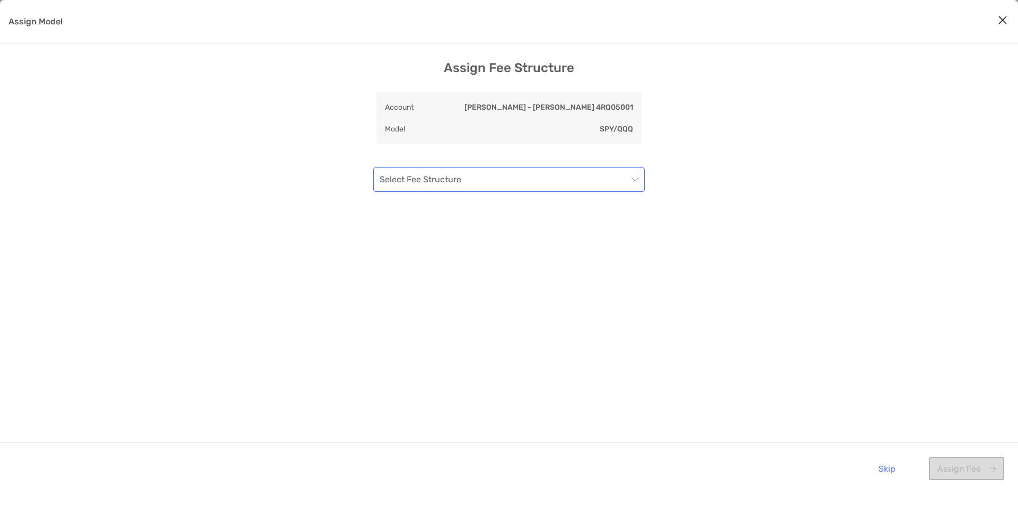
click at [579, 185] on input "Assign Model" at bounding box center [504, 179] width 248 height 23
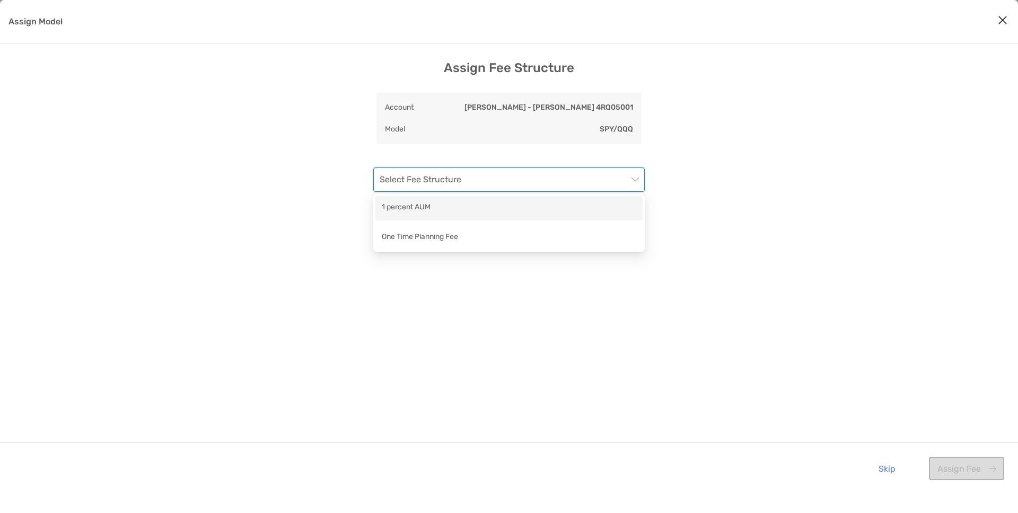
click at [684, 170] on div "Assign Fee Structure Account [PERSON_NAME] - [PERSON_NAME] 4RQ05001 Model SPY/Q…" at bounding box center [509, 277] width 1018 height 434
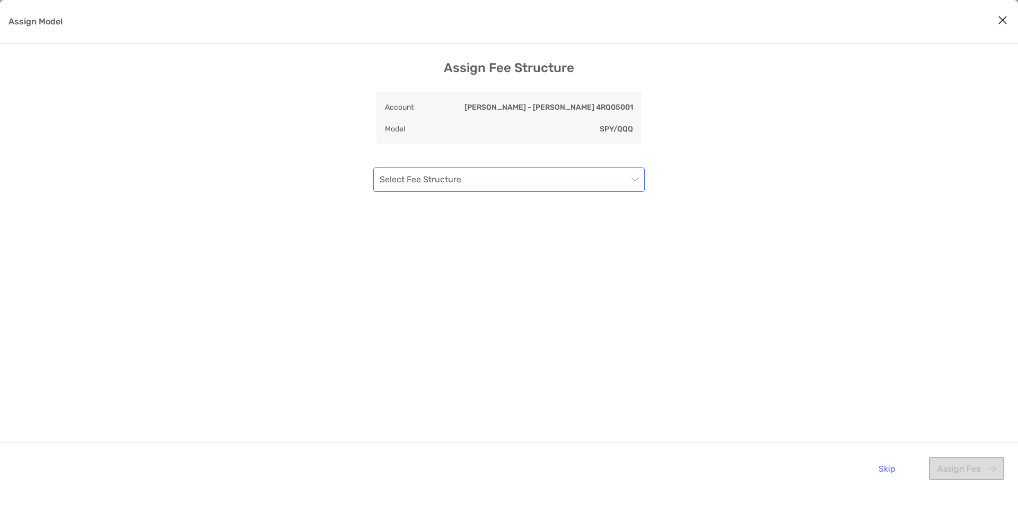
click at [634, 175] on span "Assign Model" at bounding box center [509, 179] width 259 height 23
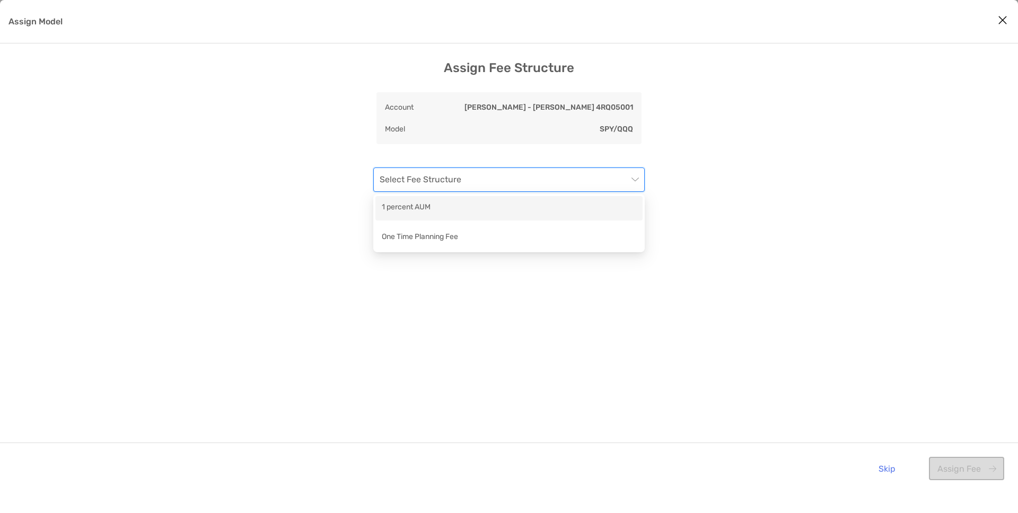
click at [341, 199] on div "Assign Fee Structure Account [PERSON_NAME] - [PERSON_NAME] 4RQ05001 Model SPY/Q…" at bounding box center [509, 277] width 1018 height 434
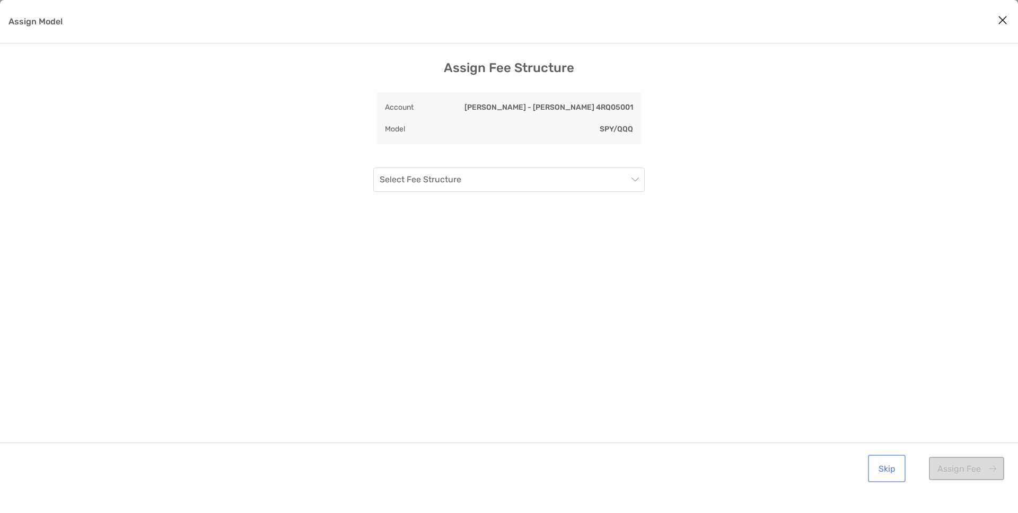
click at [894, 470] on button "Skip" at bounding box center [886, 468] width 33 height 23
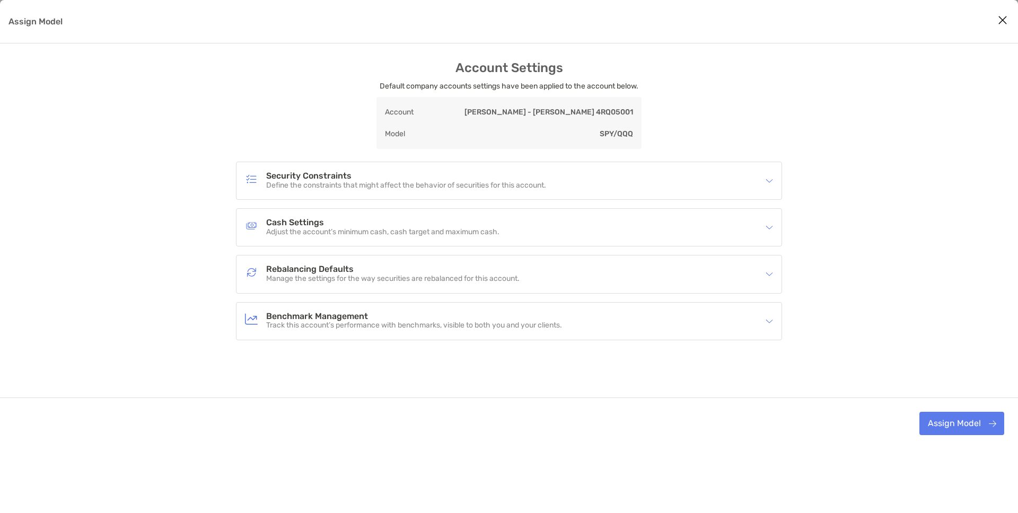
click at [785, 182] on div "Account Settings Default company accounts settings have been applied to the acc…" at bounding box center [509, 254] width 1018 height 389
click at [770, 182] on img "Assign Model" at bounding box center [769, 180] width 7 height 7
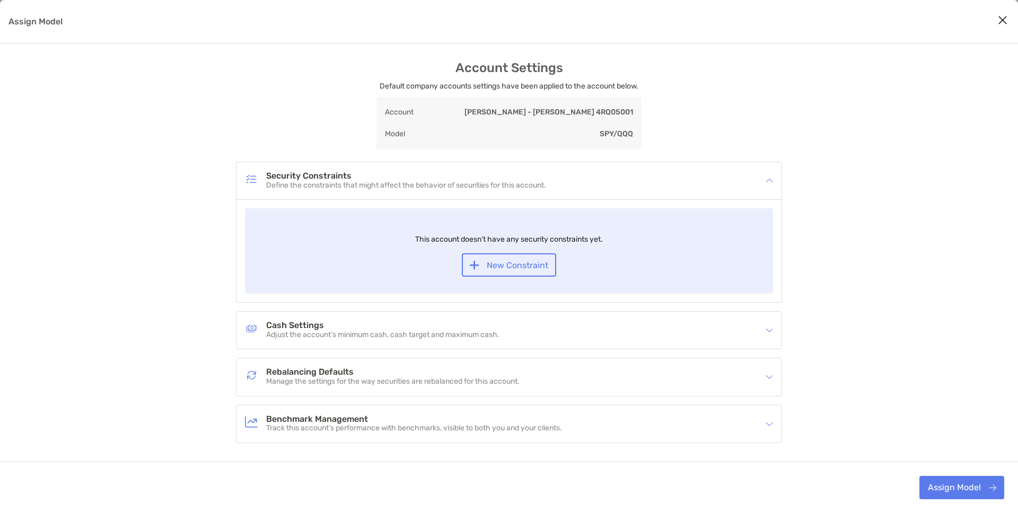
click at [770, 182] on img "Assign Model" at bounding box center [769, 180] width 7 height 7
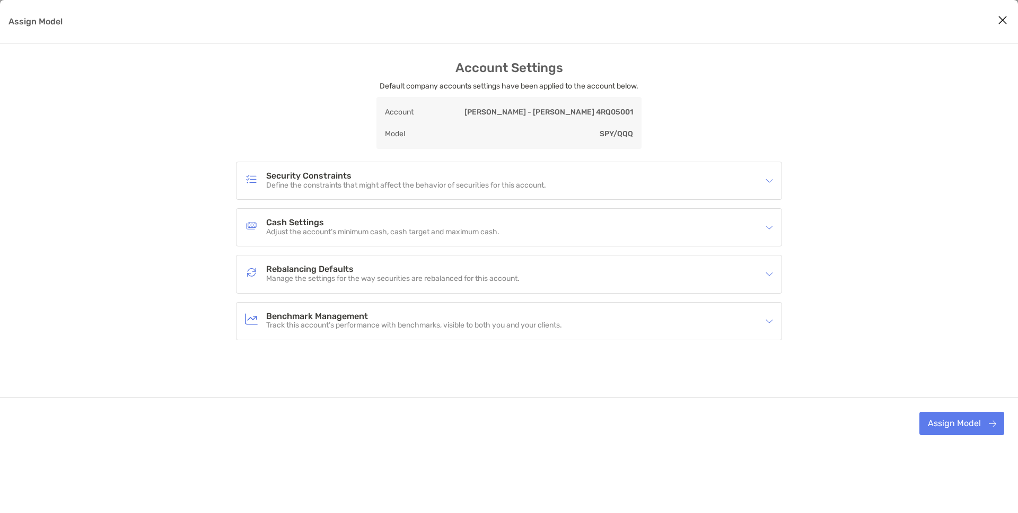
click at [401, 270] on h4 "Rebalancing Defaults" at bounding box center [392, 269] width 253 height 9
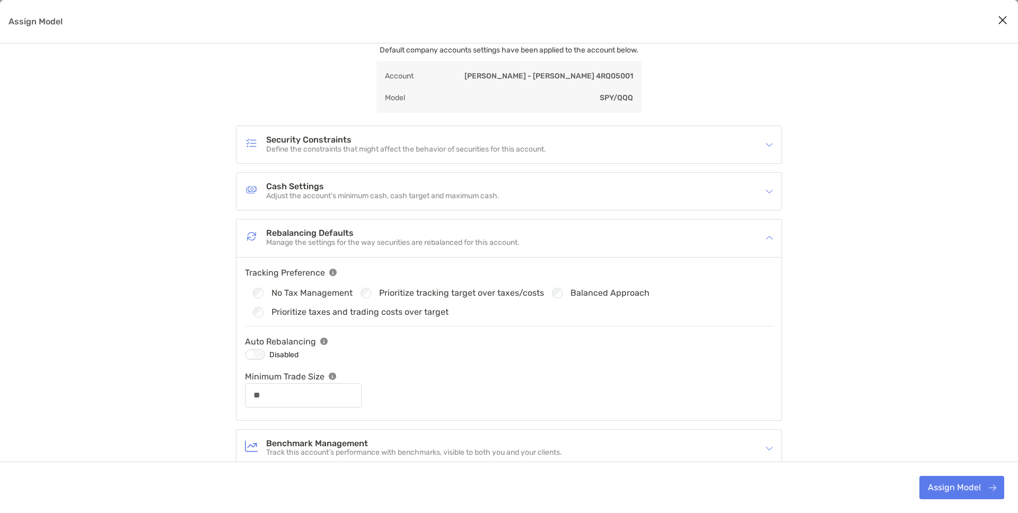
scroll to position [77, 0]
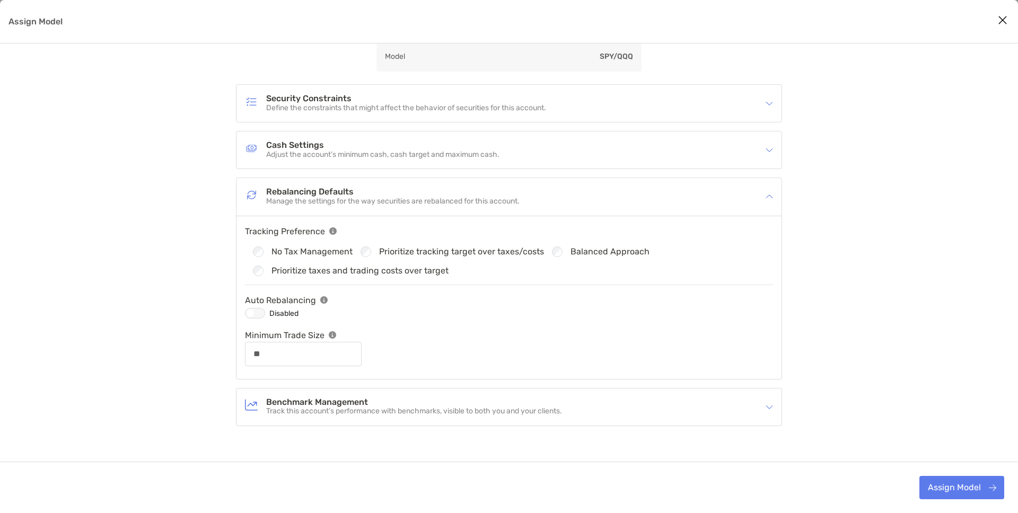
click at [487, 201] on p "Manage the settings for the way securities are rebalanced for this account." at bounding box center [392, 201] width 253 height 9
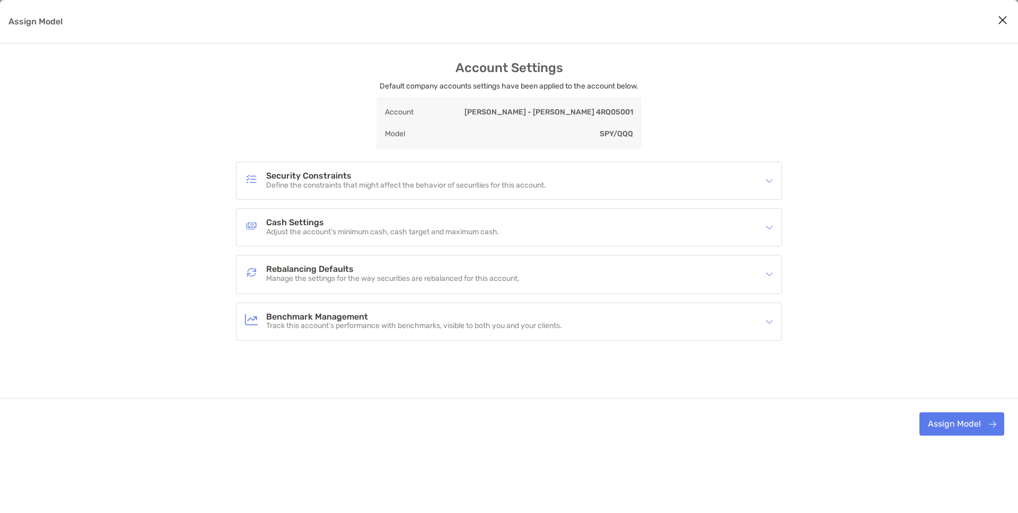
scroll to position [0, 0]
click at [428, 179] on h4 "Security Constraints" at bounding box center [406, 176] width 280 height 9
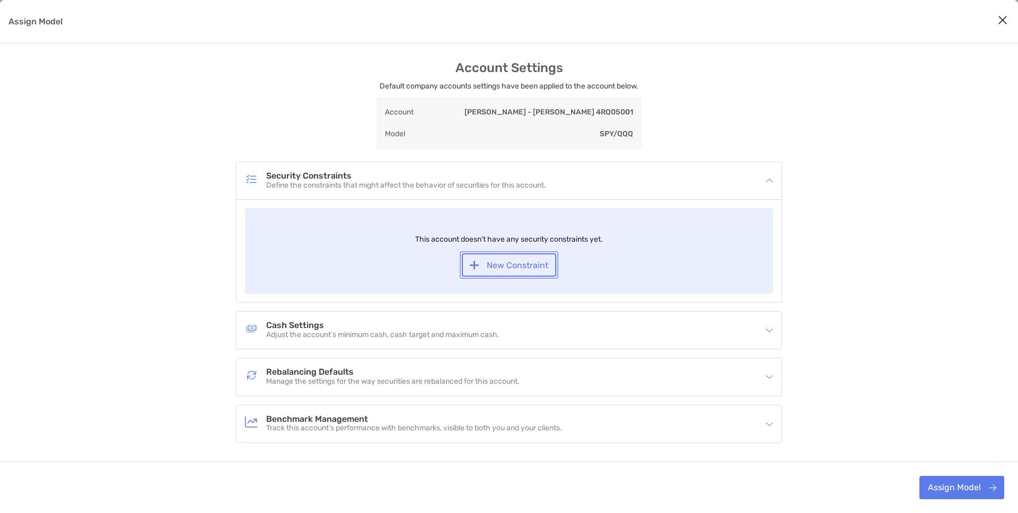
click at [490, 260] on button "New Constraint" at bounding box center [509, 264] width 94 height 23
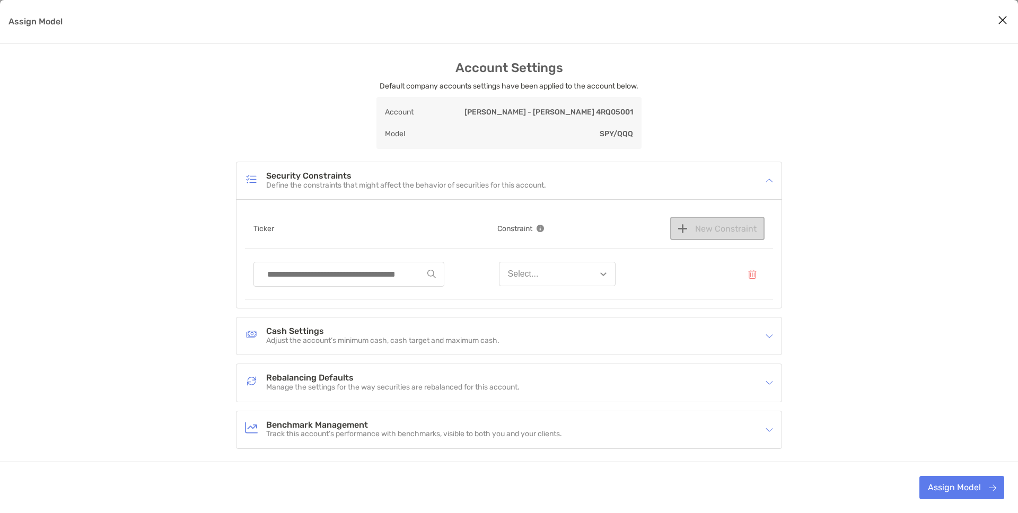
click at [419, 270] on input "Assign Model" at bounding box center [344, 274] width 165 height 24
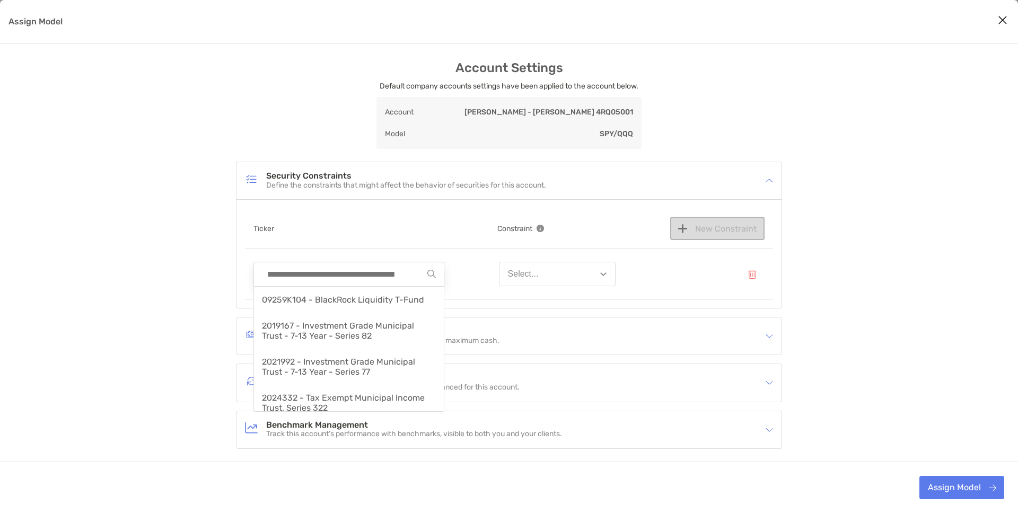
click at [396, 225] on div "Ticker" at bounding box center [348, 228] width 191 height 23
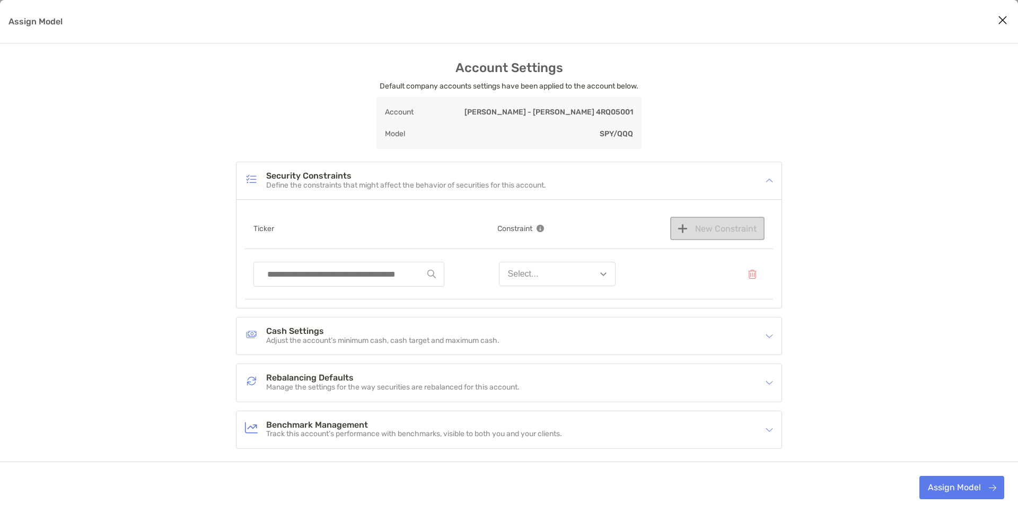
click at [516, 267] on button "Select..." at bounding box center [557, 274] width 117 height 24
click at [458, 253] on div "09259K104 - BlackRock Liquidity T-Fund 2019167 - Investment Grade Municipal Tru…" at bounding box center [509, 274] width 528 height 50
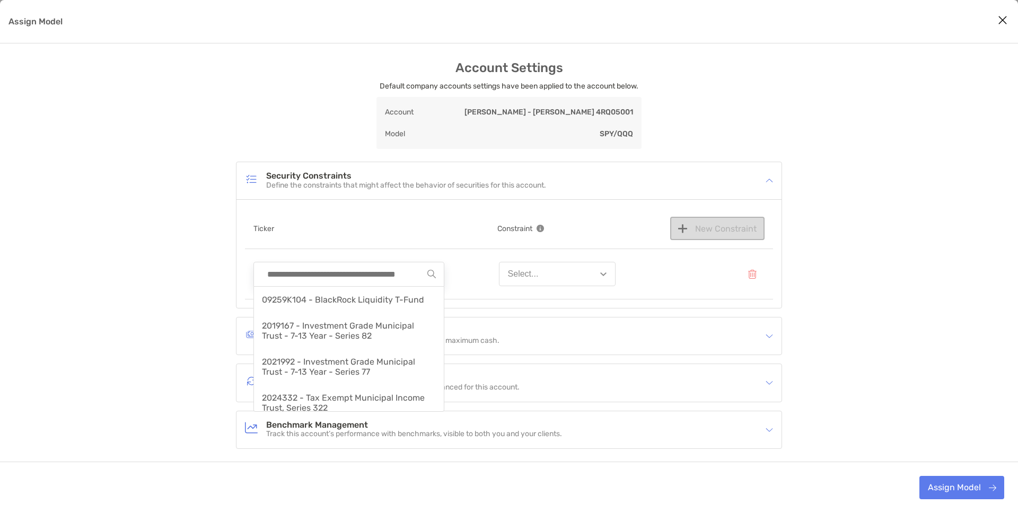
click at [385, 272] on input "Assign Model" at bounding box center [344, 274] width 165 height 24
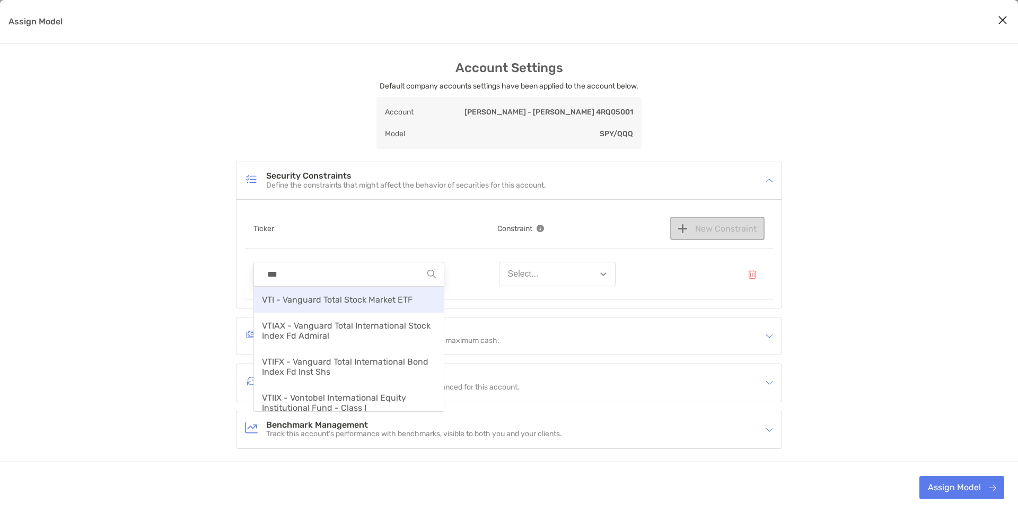
click at [359, 295] on span "VTI - Vanguard Total Stock Market ETF" at bounding box center [337, 300] width 151 height 10
type input "**********"
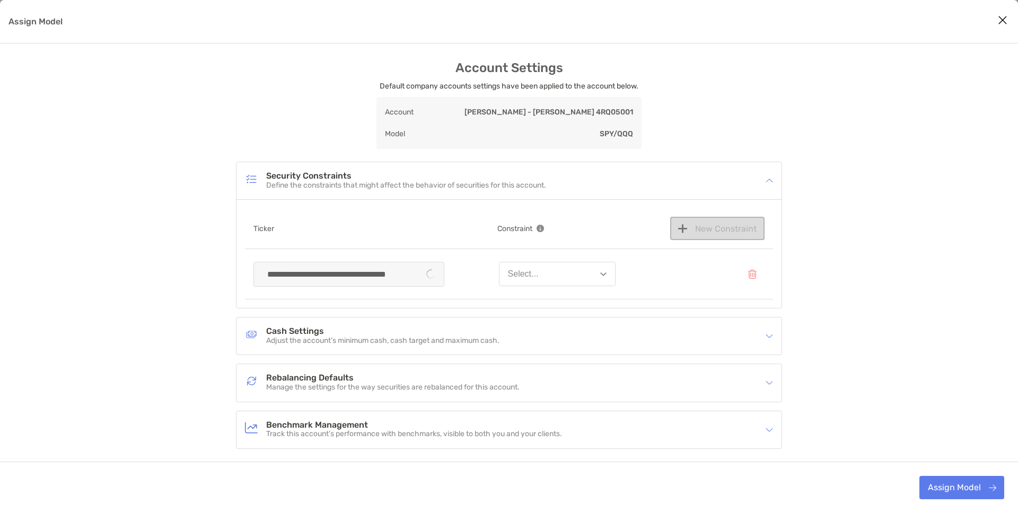
click at [535, 276] on div "Select..." at bounding box center [523, 274] width 31 height 10
click at [530, 306] on button "Ignore" at bounding box center [557, 300] width 116 height 28
click at [653, 185] on div "Security Constraints Define the constraints that might affect the behavior of s…" at bounding box center [502, 181] width 514 height 24
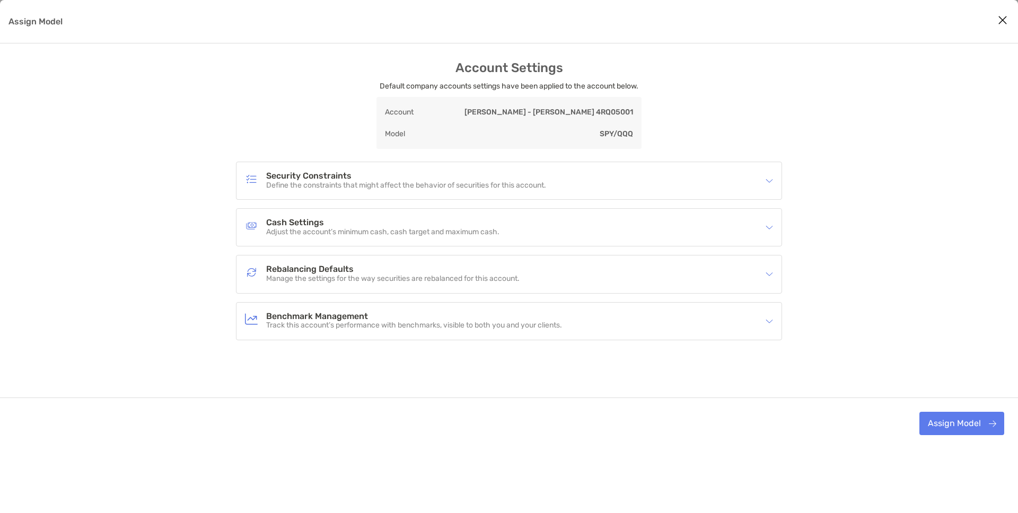
click at [638, 225] on div "Cash Settings Adjust the account’s minimum cash, cash target and maximum cash." at bounding box center [502, 227] width 514 height 24
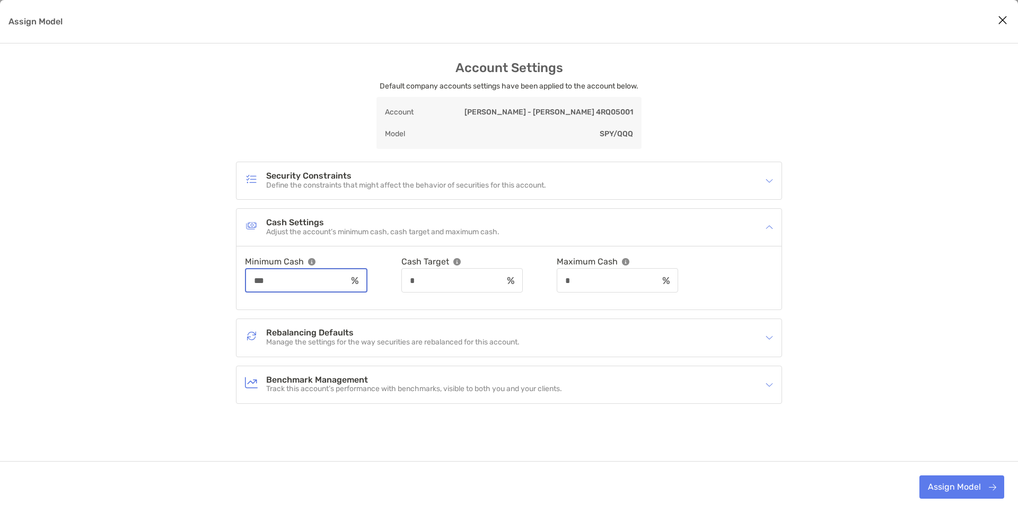
click at [298, 284] on input "***" at bounding box center [296, 280] width 101 height 9
type input "***"
click at [435, 279] on input "*" at bounding box center [451, 280] width 101 height 9
type input "***"
click at [604, 278] on input "*" at bounding box center [609, 280] width 101 height 9
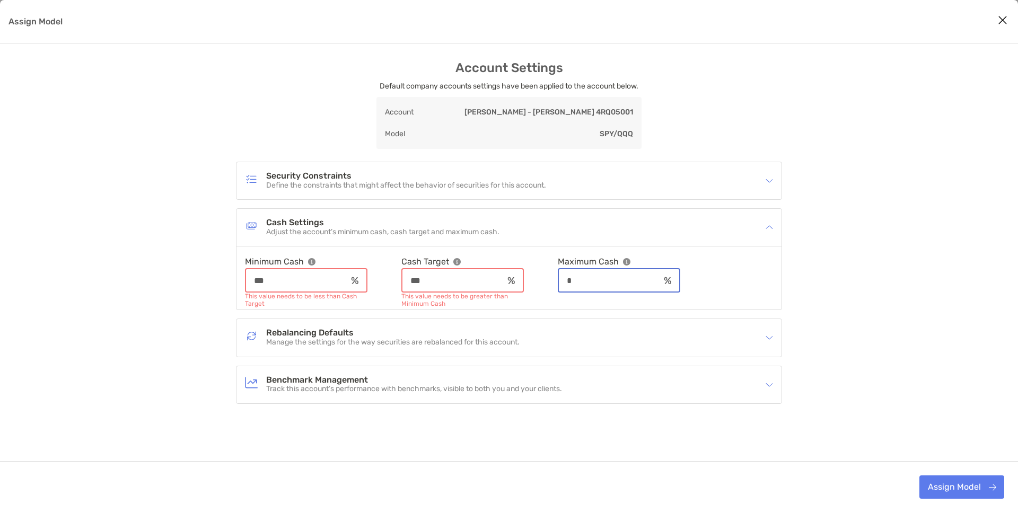
type input "*"
click at [444, 283] on input "***" at bounding box center [452, 280] width 101 height 9
type input "***"
click at [329, 279] on input "***" at bounding box center [296, 280] width 101 height 9
type input "****"
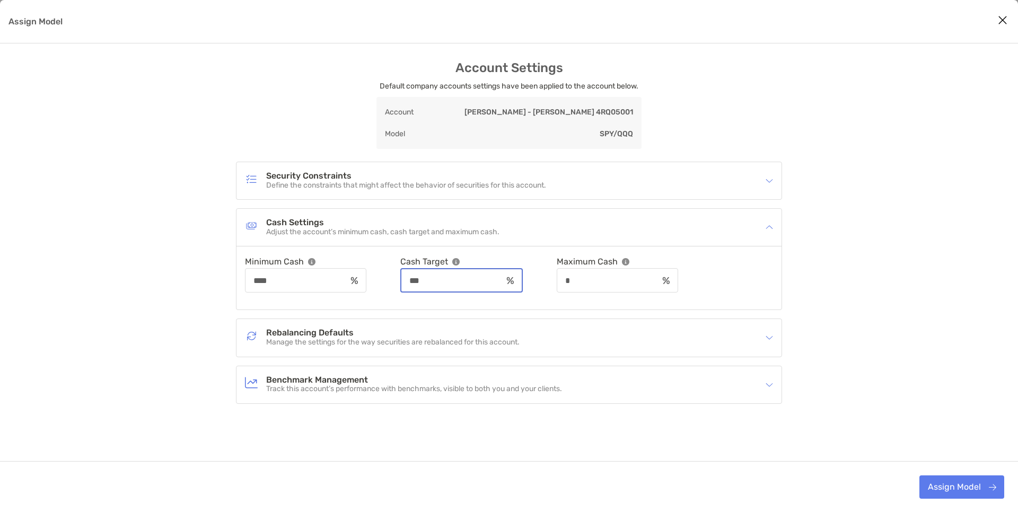
click at [444, 281] on input "***" at bounding box center [451, 280] width 101 height 9
type input "***"
click at [217, 291] on div "**********" at bounding box center [509, 286] width 1018 height 452
click at [579, 227] on div "Cash Settings Adjust the account’s minimum cash, cash target and maximum cash." at bounding box center [502, 227] width 514 height 24
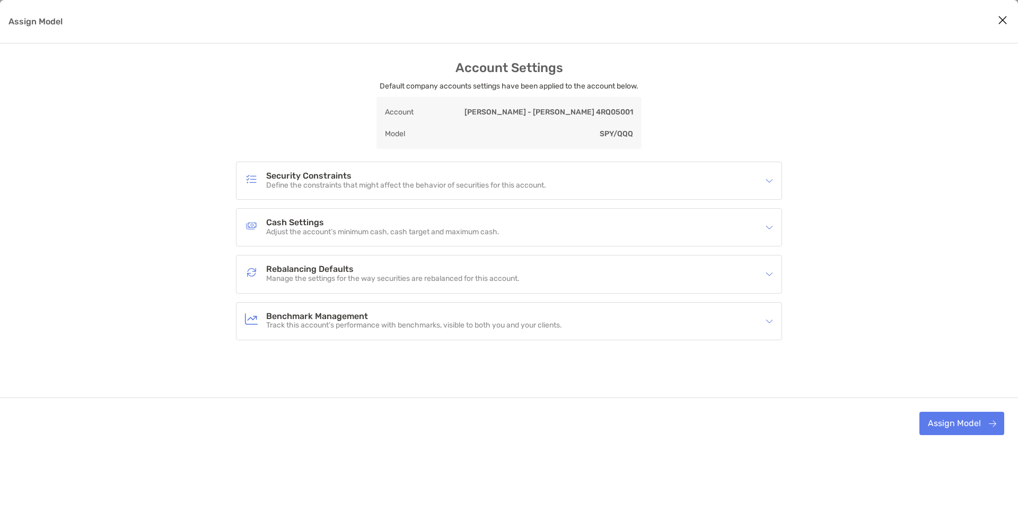
click at [573, 270] on div "Rebalancing Defaults Manage the settings for the way securities are rebalanced …" at bounding box center [502, 274] width 514 height 24
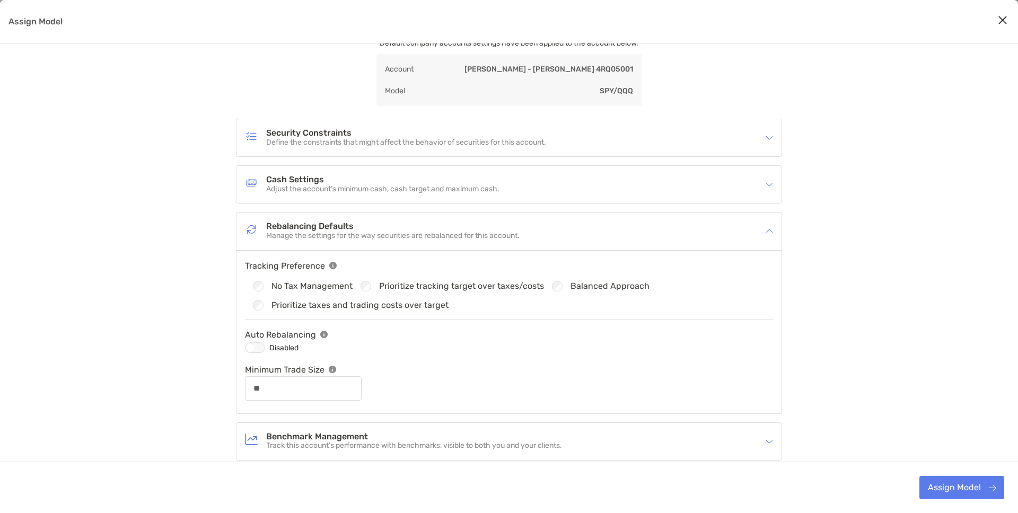
scroll to position [45, 0]
click at [253, 343] on div "Assign Model" at bounding box center [255, 346] width 20 height 11
type input "**"
click at [431, 191] on p "Adjust the account’s minimum cash, cash target and maximum cash." at bounding box center [382, 187] width 233 height 9
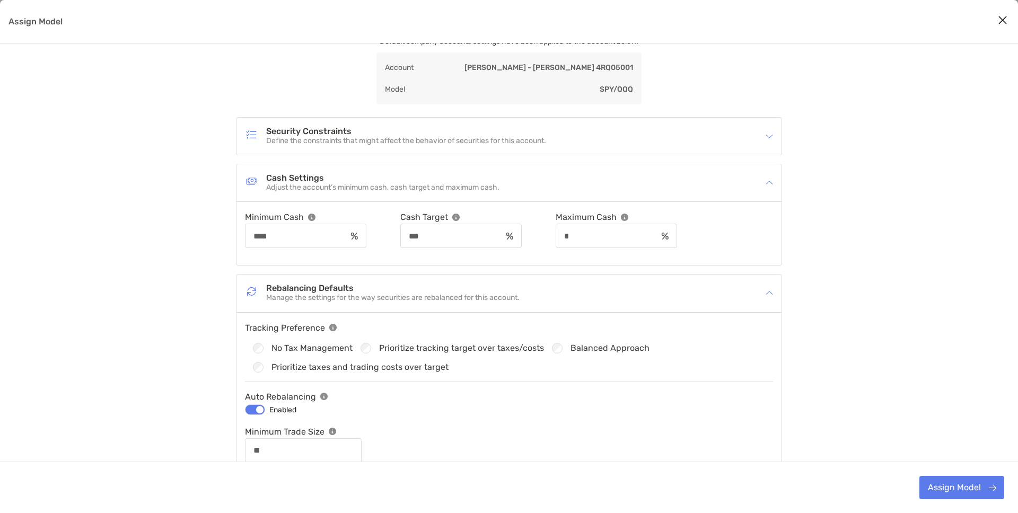
scroll to position [163, 0]
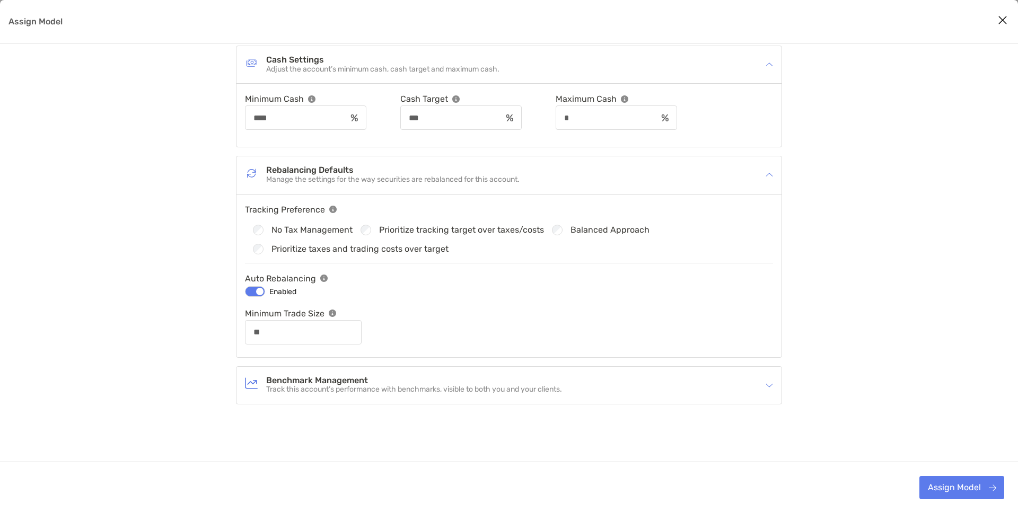
click at [336, 208] on div "Tracking Preference" at bounding box center [351, 209] width 212 height 13
click at [333, 210] on img "Assign Model" at bounding box center [332, 209] width 7 height 7
click at [331, 283] on div "Auto Rebalancing" at bounding box center [351, 278] width 212 height 13
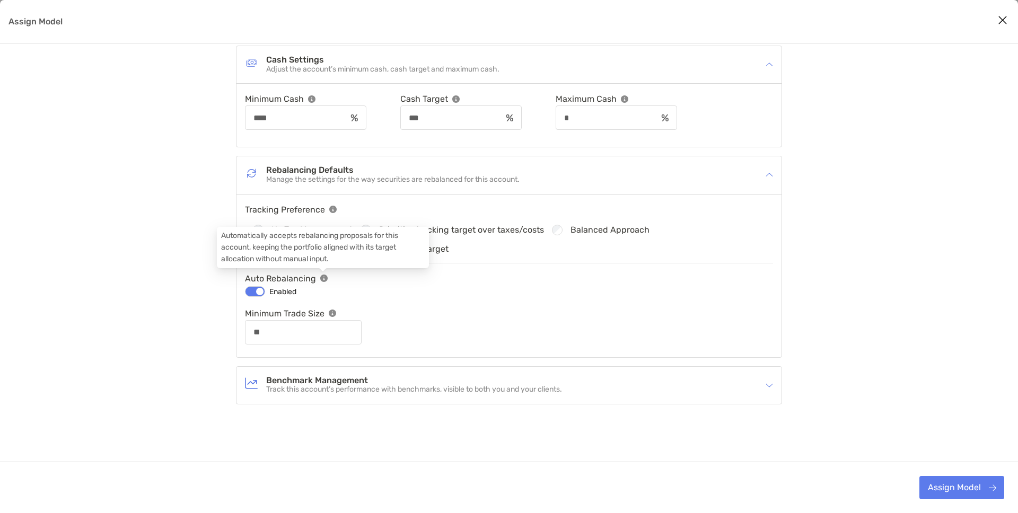
click at [324, 279] on img "Assign Model" at bounding box center [323, 278] width 7 height 7
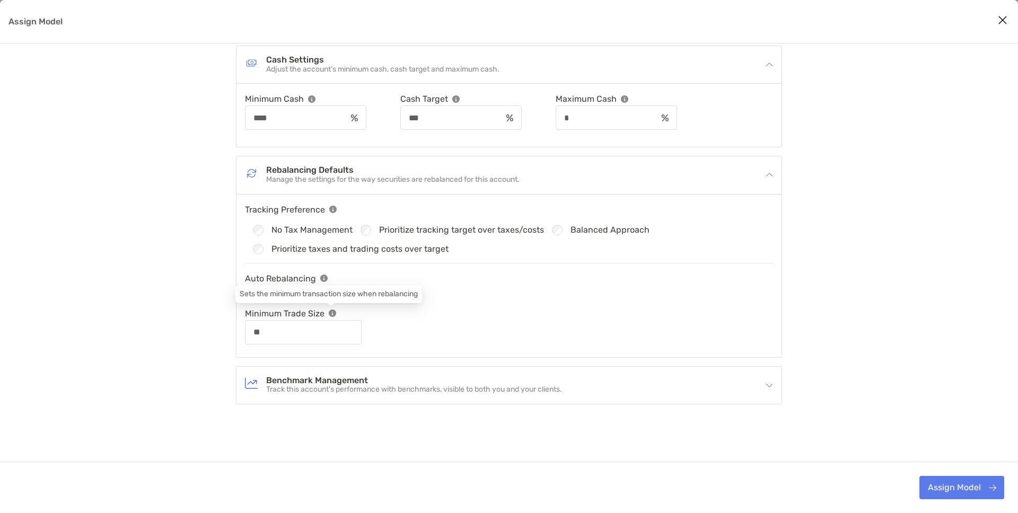
click at [330, 313] on img "Assign Model" at bounding box center [332, 313] width 7 height 7
click at [444, 170] on h4 "Rebalancing Defaults" at bounding box center [392, 170] width 253 height 9
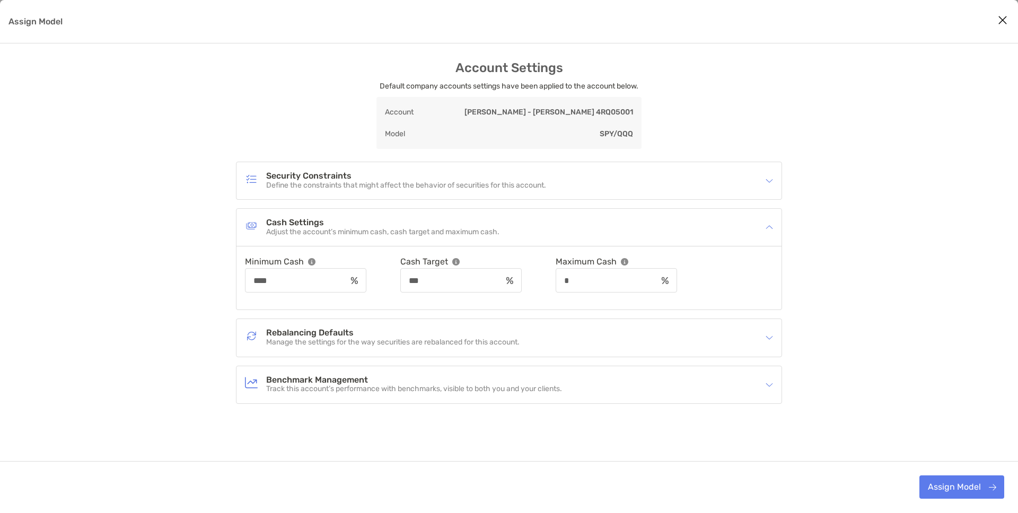
click at [454, 348] on div "Rebalancing Defaults Manage the settings for the way securities are rebalanced …" at bounding box center [502, 338] width 514 height 24
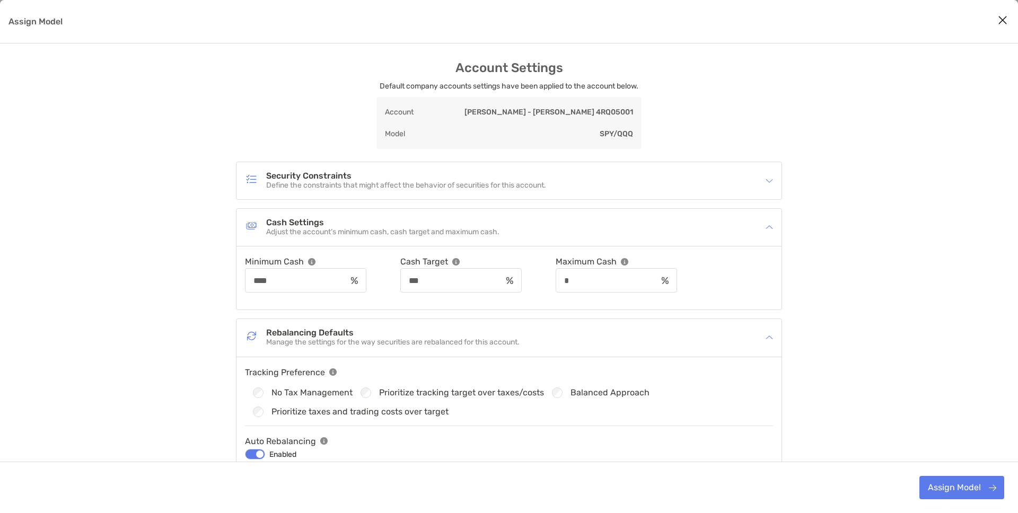
click at [457, 338] on p "Manage the settings for the way securities are rebalanced for this account." at bounding box center [392, 342] width 253 height 9
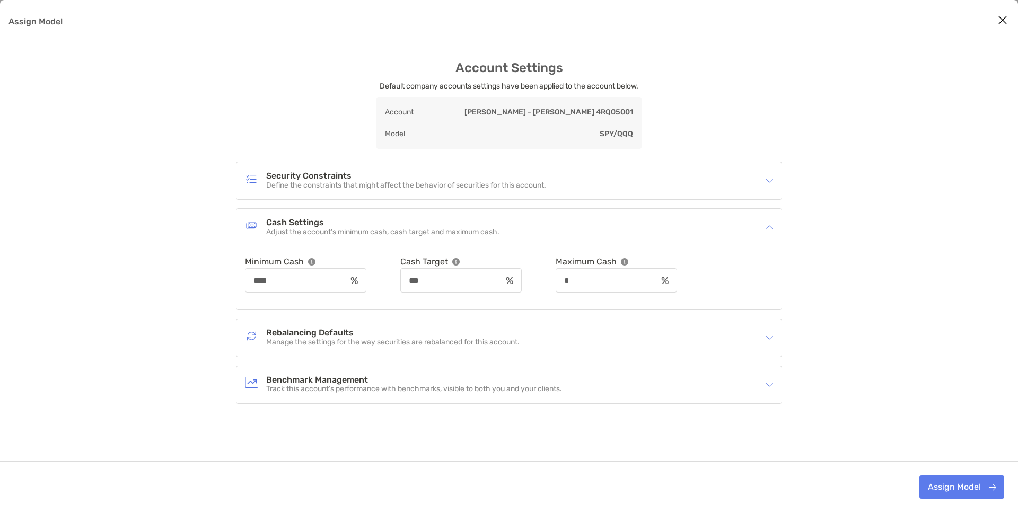
click at [602, 225] on div "Cash Settings Adjust the account’s minimum cash, cash target and maximum cash." at bounding box center [502, 227] width 514 height 24
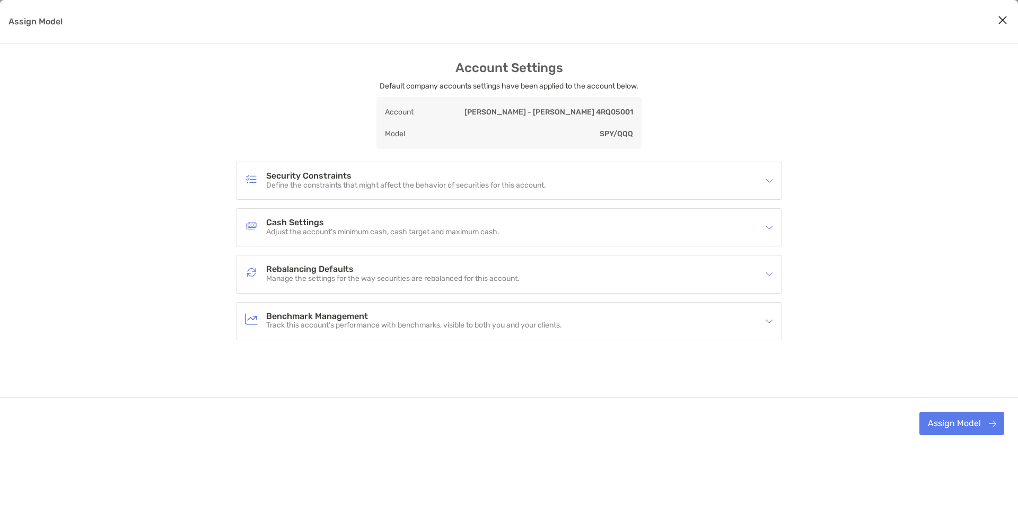
click at [479, 268] on h4 "Rebalancing Defaults" at bounding box center [392, 269] width 253 height 9
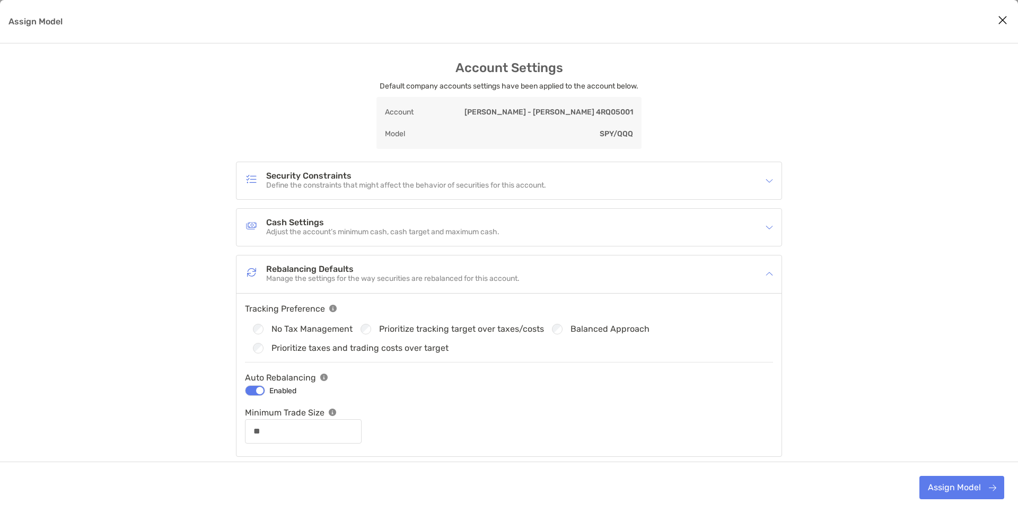
click at [479, 268] on h4 "Rebalancing Defaults" at bounding box center [392, 269] width 253 height 9
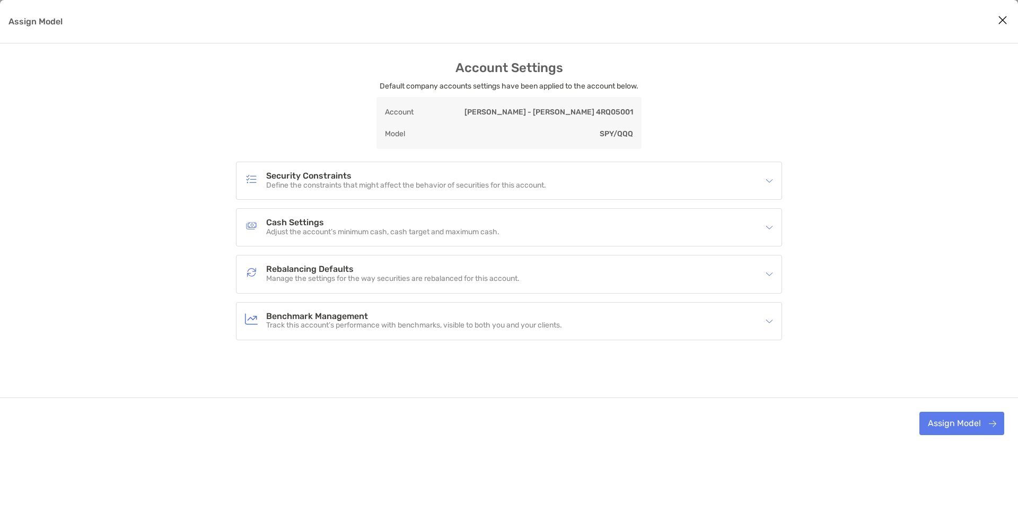
click at [476, 240] on div "Cash Settings Adjust the account’s minimum cash, cash target and maximum cash." at bounding box center [508, 227] width 545 height 37
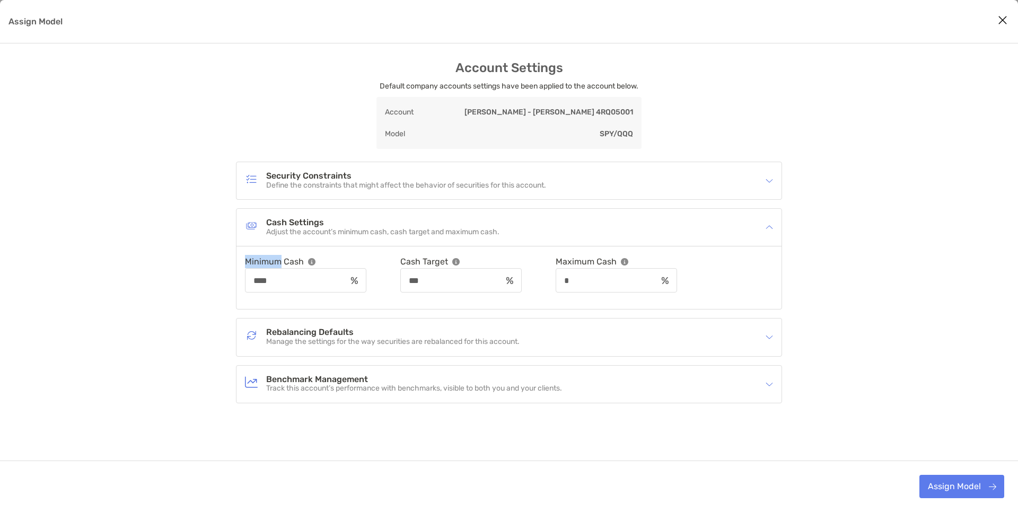
click at [476, 240] on div "Cash Settings Adjust the account’s minimum cash, cash target and maximum cash." at bounding box center [508, 227] width 545 height 37
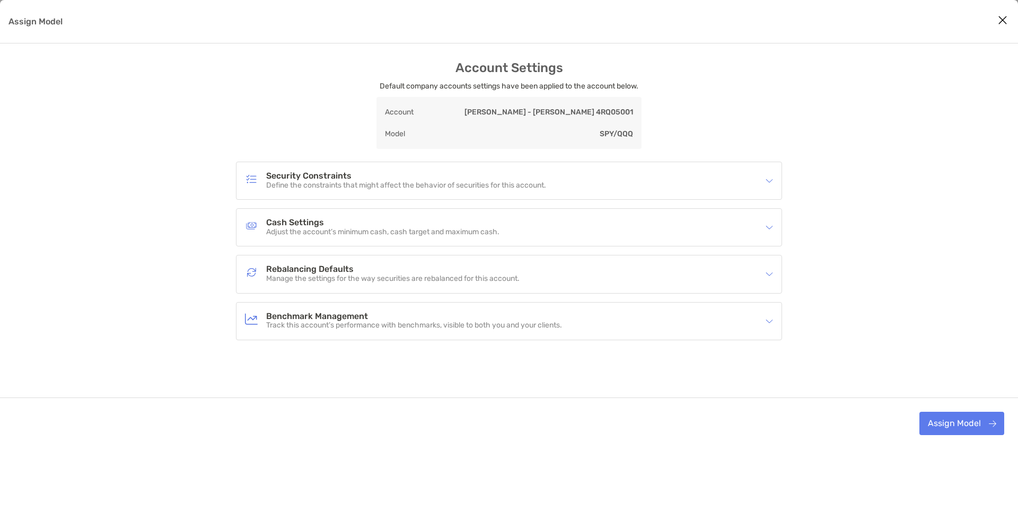
click at [440, 316] on h4 "Benchmark Management" at bounding box center [414, 316] width 296 height 9
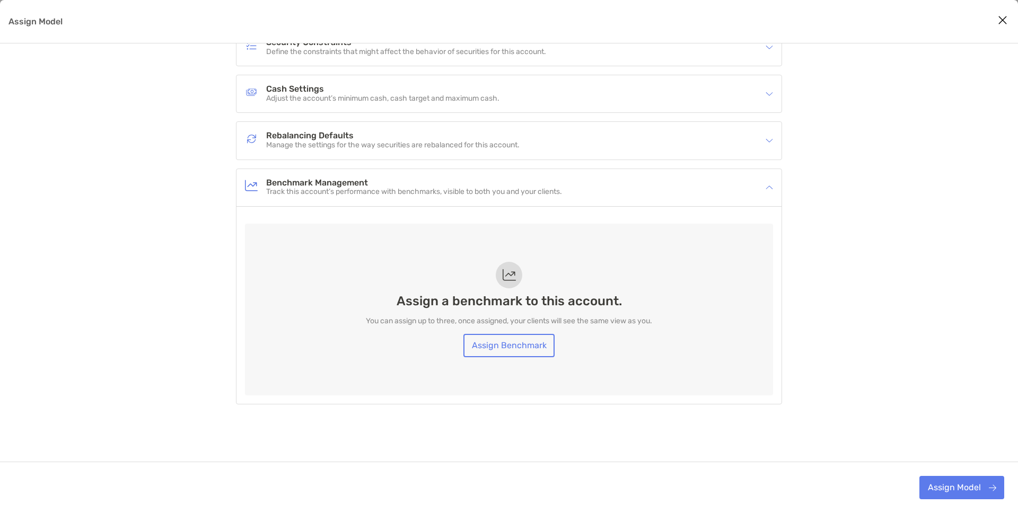
scroll to position [133, 0]
click at [511, 345] on link "Assign Benchmark" at bounding box center [508, 346] width 91 height 23
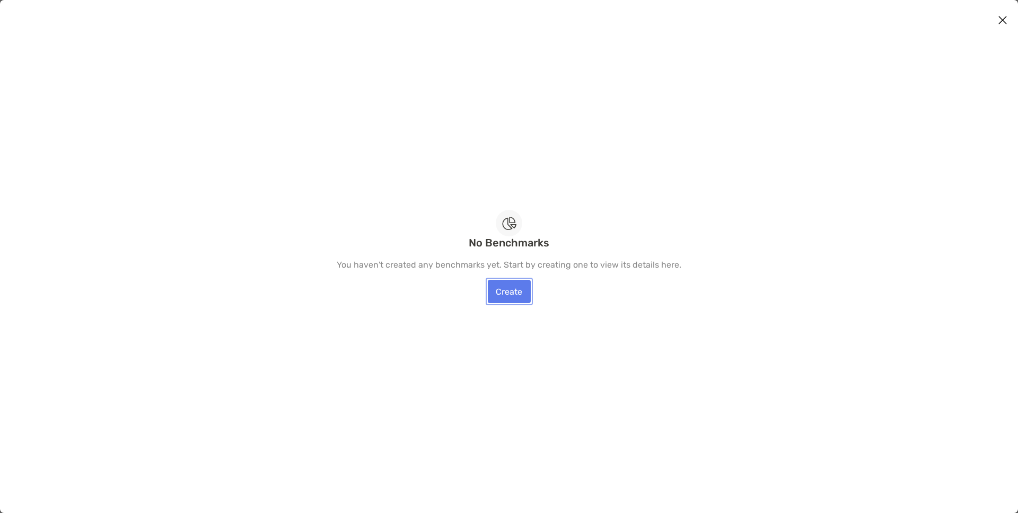
click at [516, 295] on link "Create" at bounding box center [509, 291] width 43 height 23
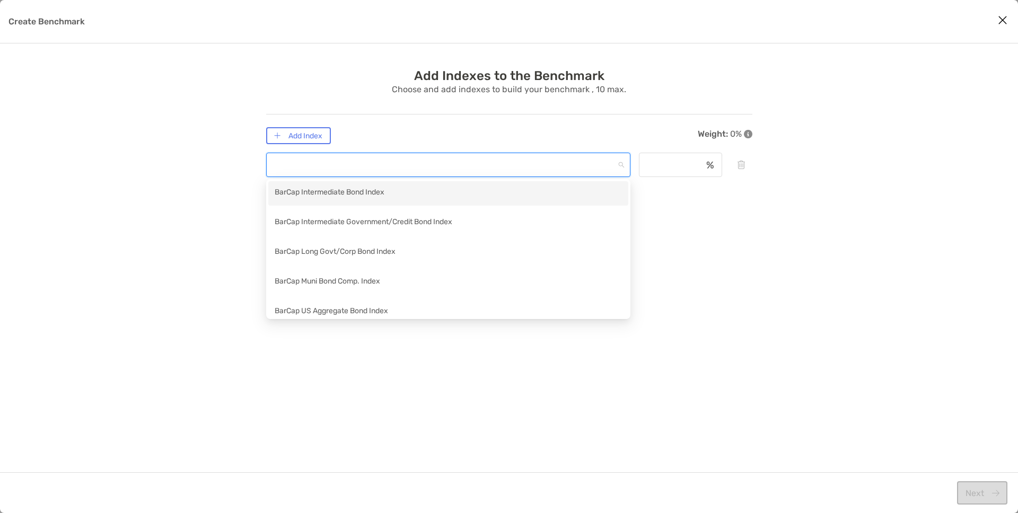
click at [335, 161] on input "Create Benchmark" at bounding box center [443, 164] width 341 height 23
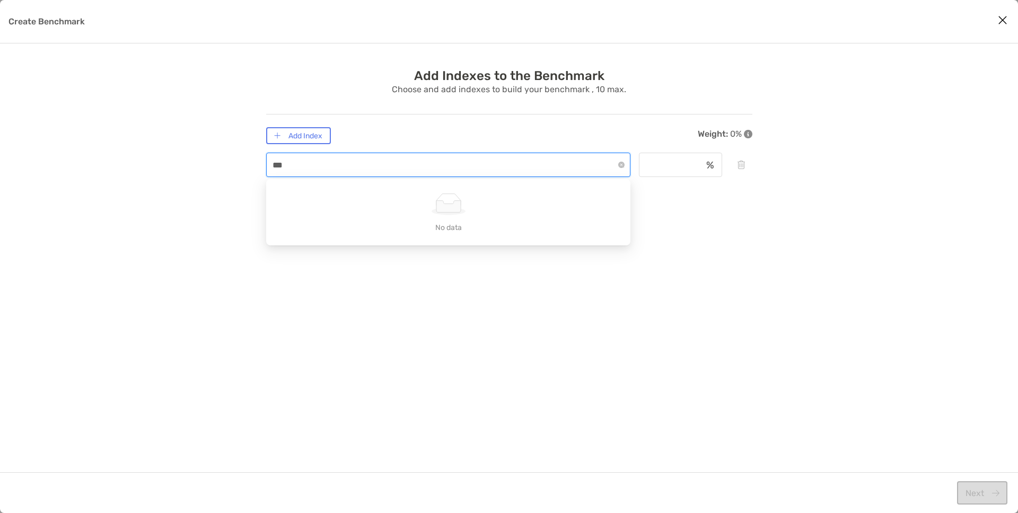
click at [312, 163] on input "***" at bounding box center [443, 164] width 341 height 23
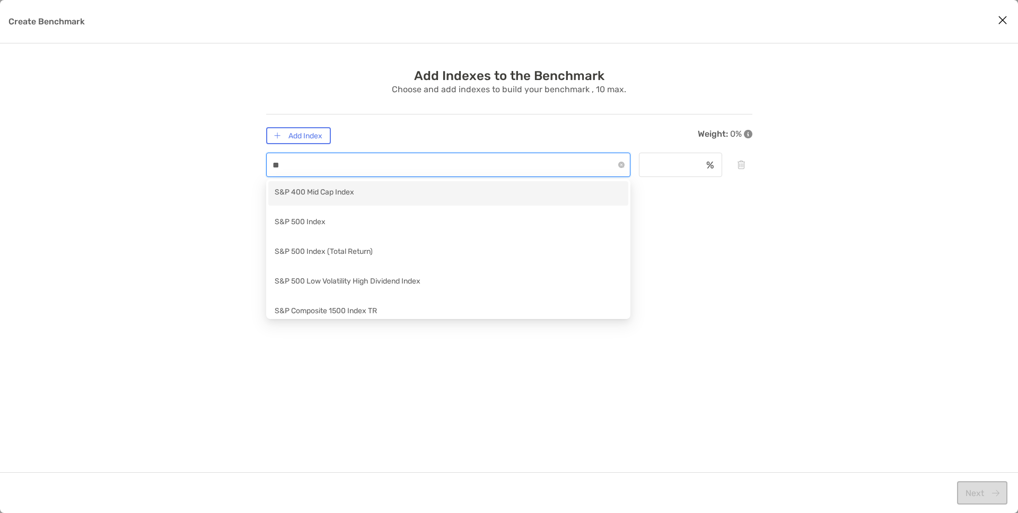
type input "***"
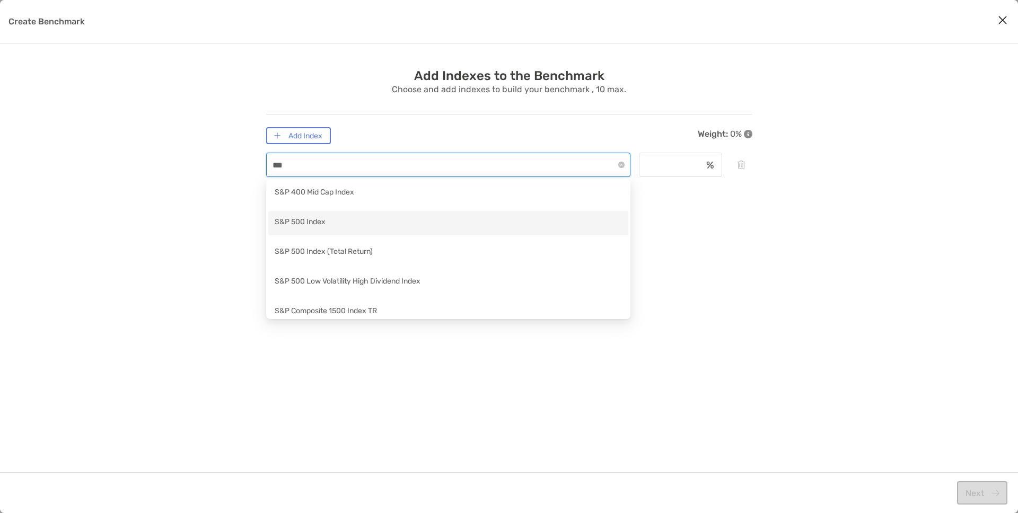
click at [326, 217] on div "S&P 500 Index" at bounding box center [448, 222] width 347 height 13
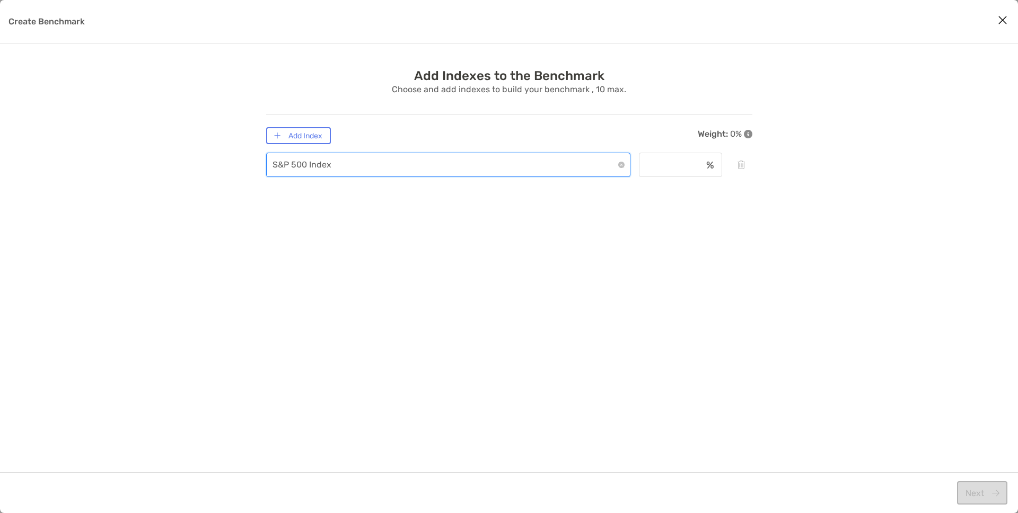
click at [325, 166] on span "S&P 500 Index" at bounding box center [449, 164] width 352 height 23
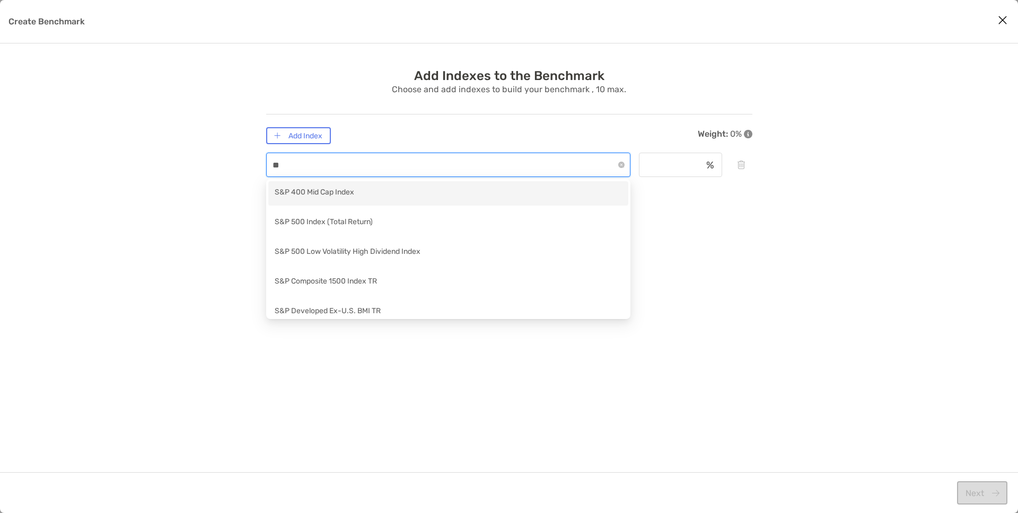
type input "***"
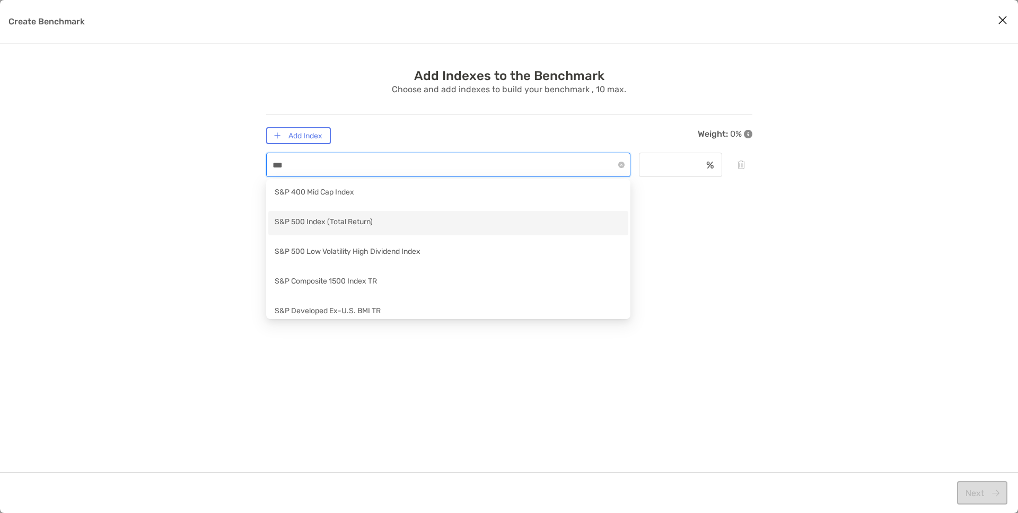
click at [341, 224] on div "S&P 500 Index (Total Return)" at bounding box center [448, 222] width 347 height 13
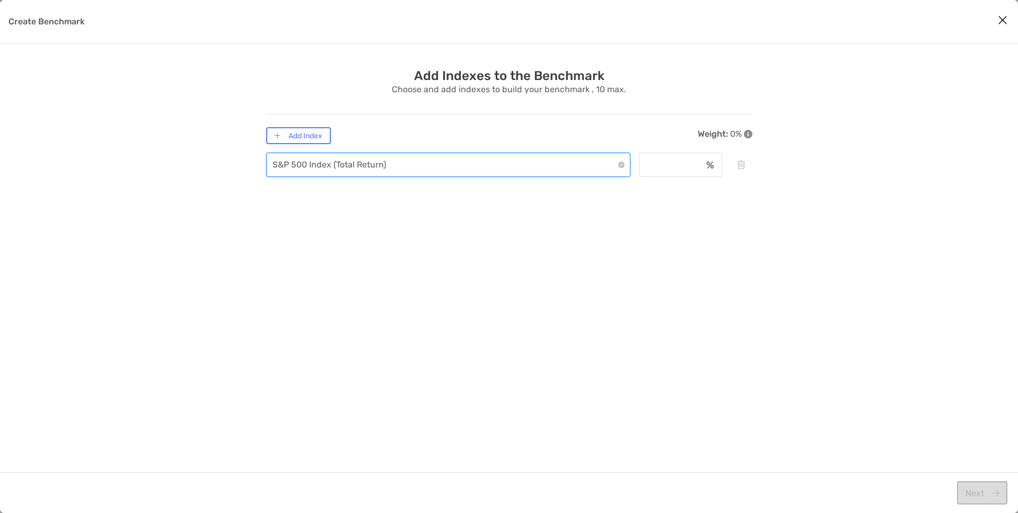
click at [705, 161] on div "Create Benchmark" at bounding box center [712, 165] width 20 height 8
click at [693, 161] on input "Create Benchmark" at bounding box center [671, 165] width 62 height 9
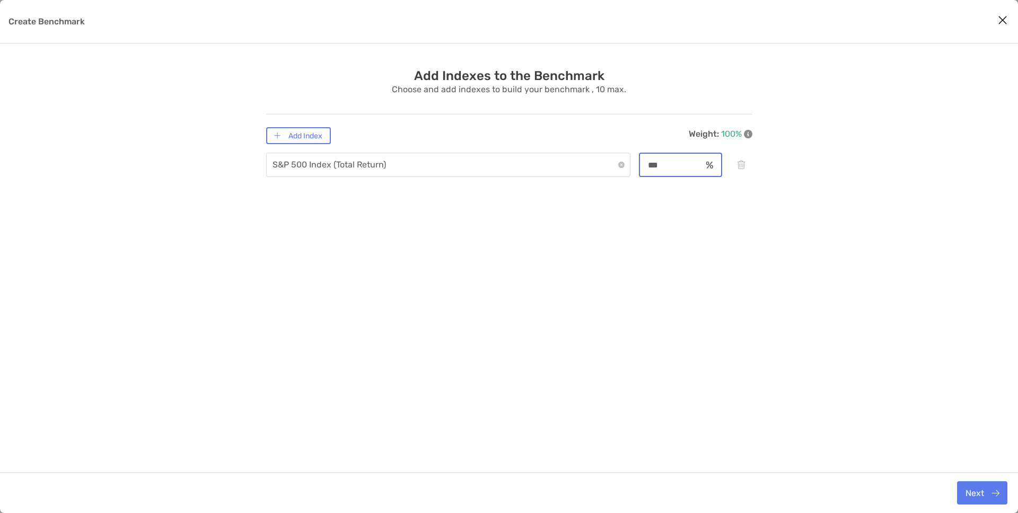
type input "***"
click at [717, 239] on div "Add Indexes to the Benchmark Choose and add indexes to build your benchmark , 1…" at bounding box center [509, 283] width 486 height 429
click at [989, 488] on button "Next" at bounding box center [982, 492] width 50 height 23
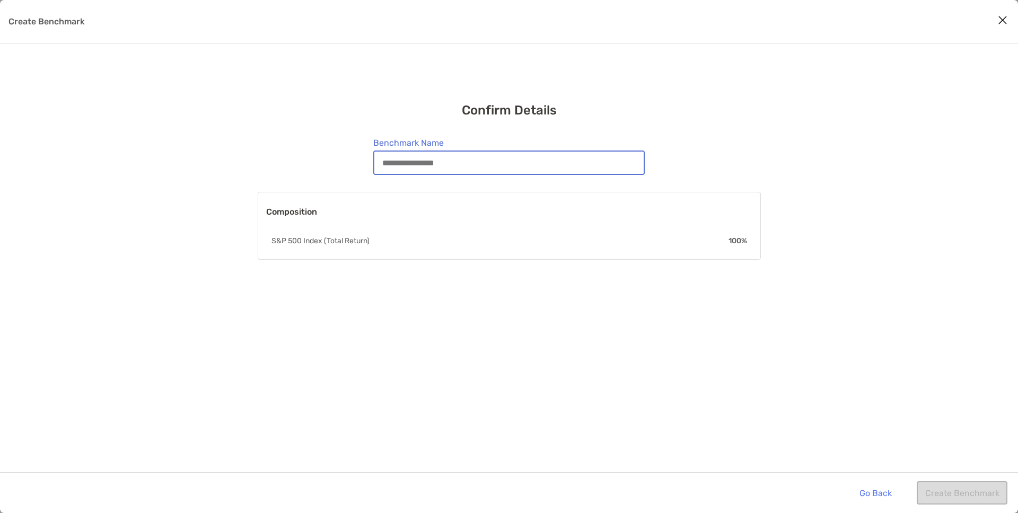
click at [506, 172] on input "Benchmark Name" at bounding box center [508, 163] width 269 height 22
type input "**********"
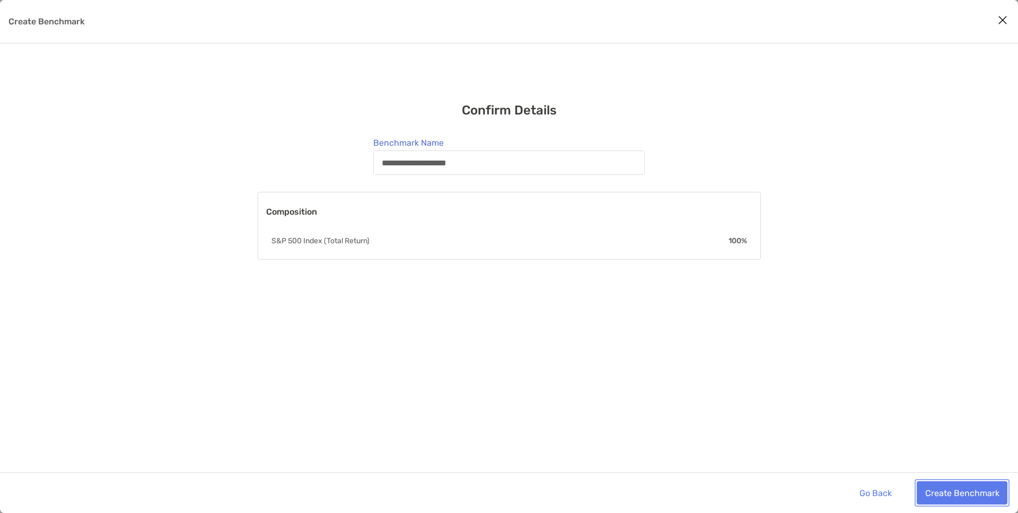
click at [960, 490] on button "Create Benchmark" at bounding box center [962, 492] width 91 height 23
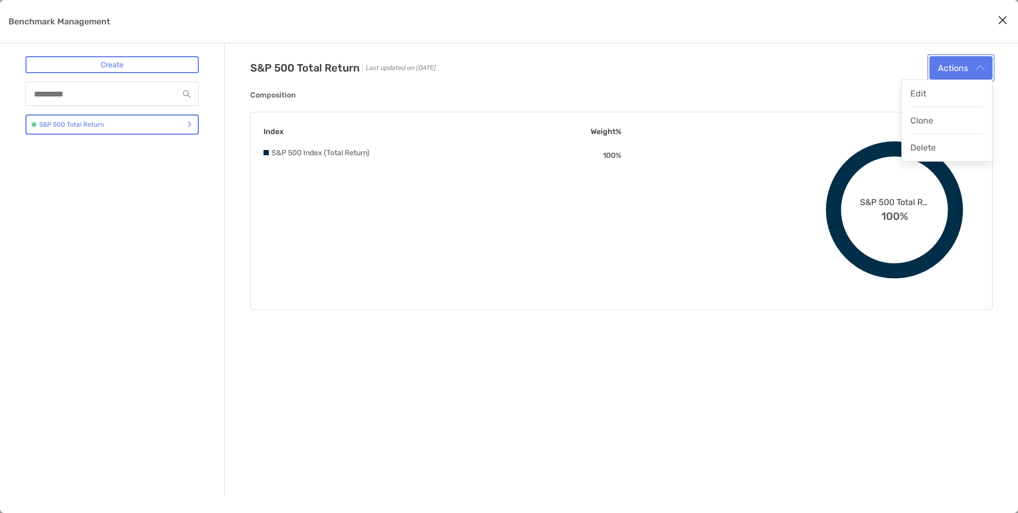
click at [954, 73] on button "Actions" at bounding box center [960, 67] width 63 height 23
click at [832, 74] on div "S&P 500 Total Return Last updated on [DATE] Actions Edit Clone Delete" at bounding box center [621, 67] width 742 height 23
click at [970, 57] on button "Actions" at bounding box center [960, 67] width 63 height 23
click at [1007, 16] on icon "Close modal" at bounding box center [1003, 20] width 10 height 13
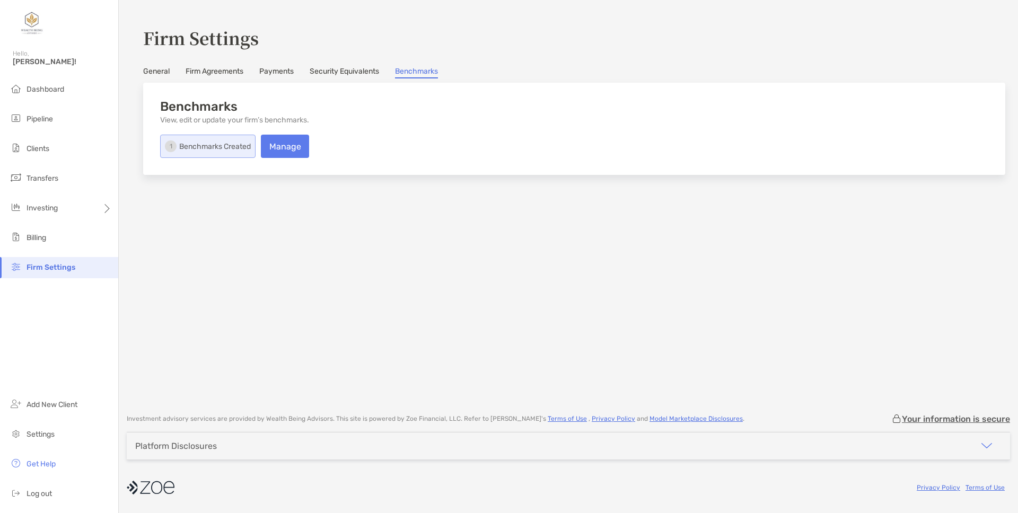
click at [213, 147] on p "Benchmarks Created" at bounding box center [215, 146] width 72 height 13
click at [136, 209] on span "Portfolios" at bounding box center [144, 208] width 32 height 9
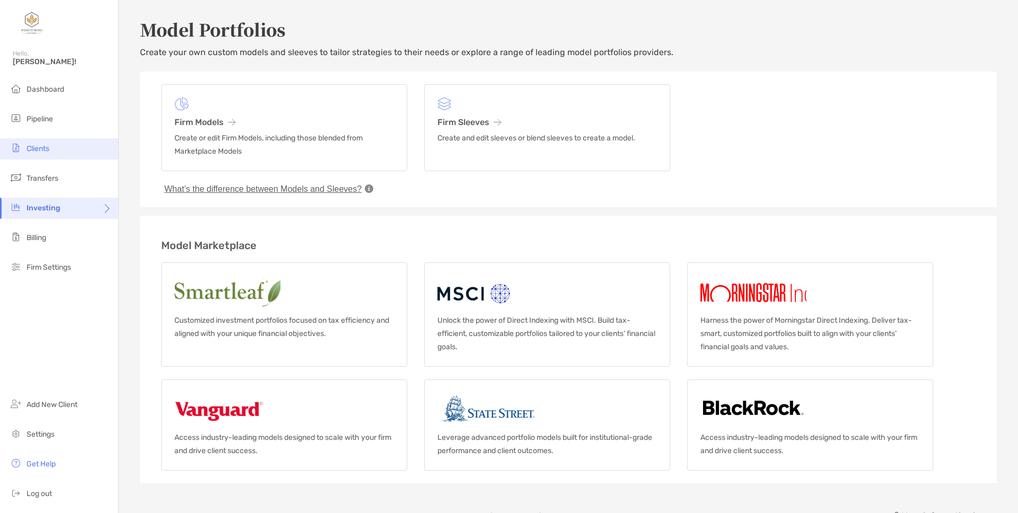
click at [41, 144] on span "Clients" at bounding box center [38, 148] width 23 height 9
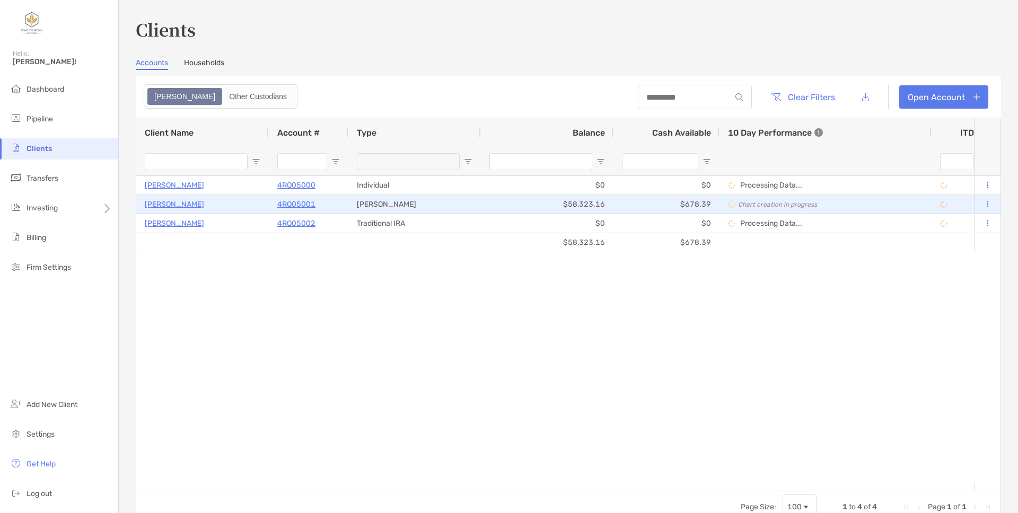
click at [294, 201] on p "4RQ05001" at bounding box center [296, 204] width 38 height 13
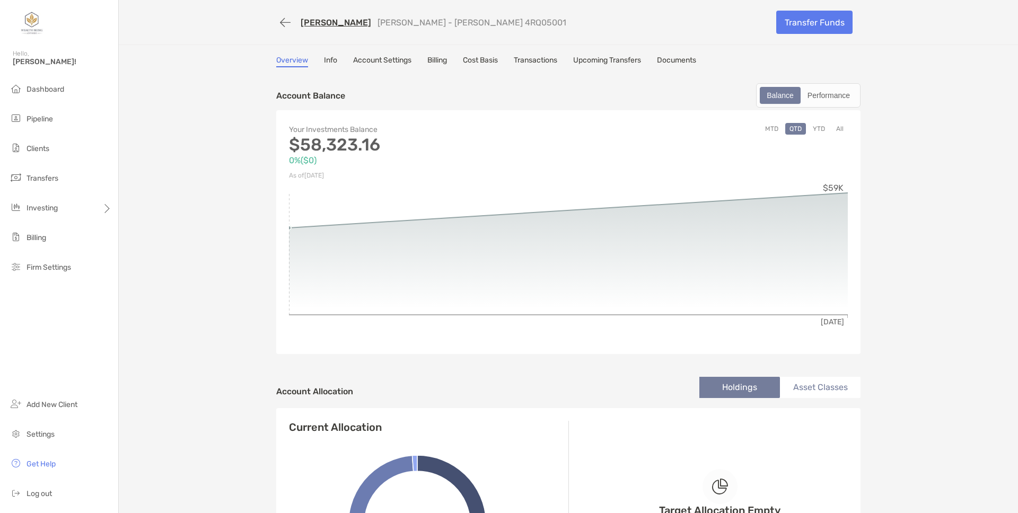
scroll to position [190, 0]
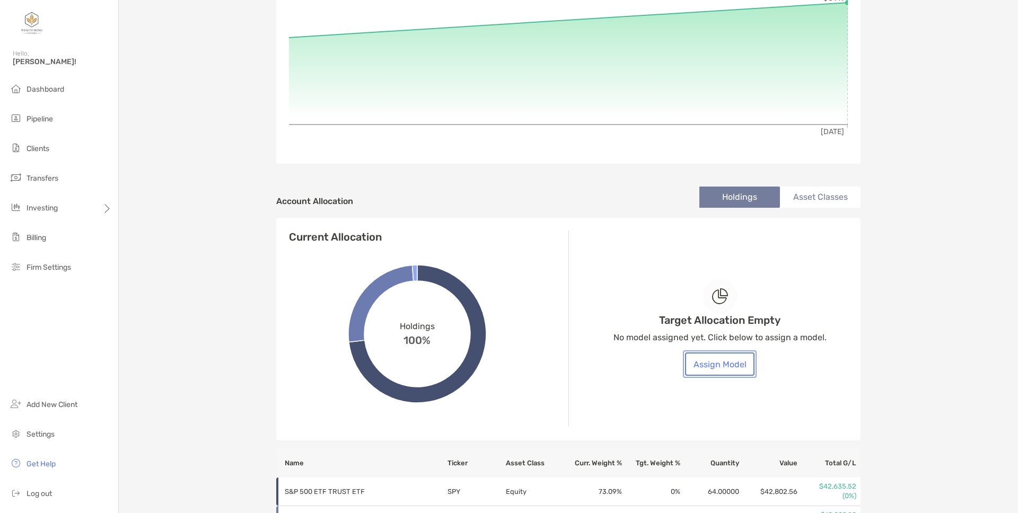
click at [727, 360] on button "Assign Model" at bounding box center [719, 364] width 69 height 23
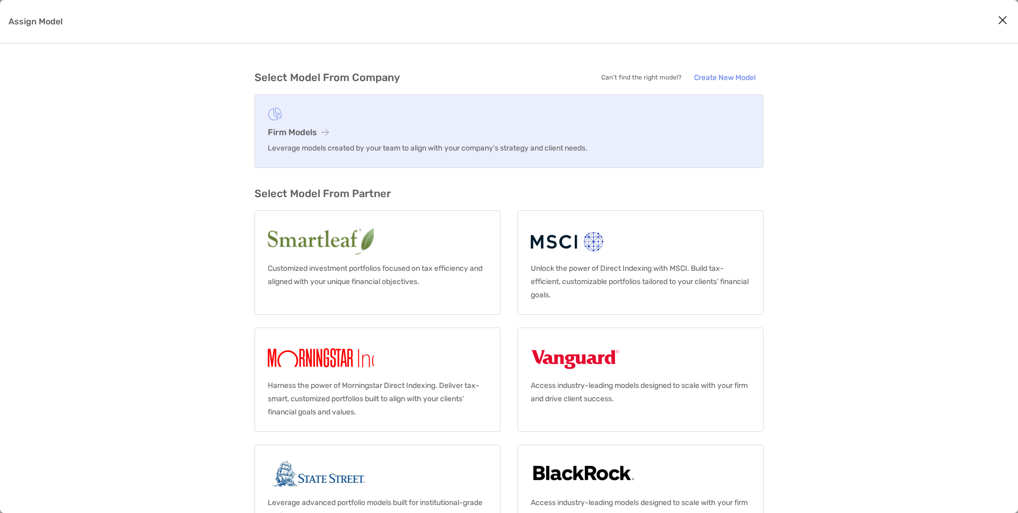
click at [454, 155] on link "Firm Models Leverage models created by your team to align with your company’s s…" at bounding box center [508, 131] width 509 height 74
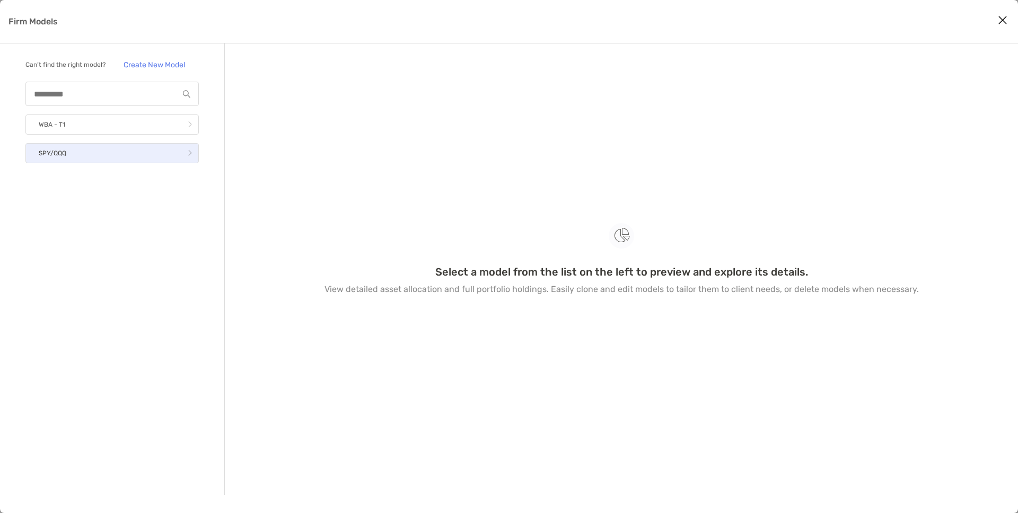
click at [146, 152] on link "SPY/QQQ" at bounding box center [111, 153] width 173 height 20
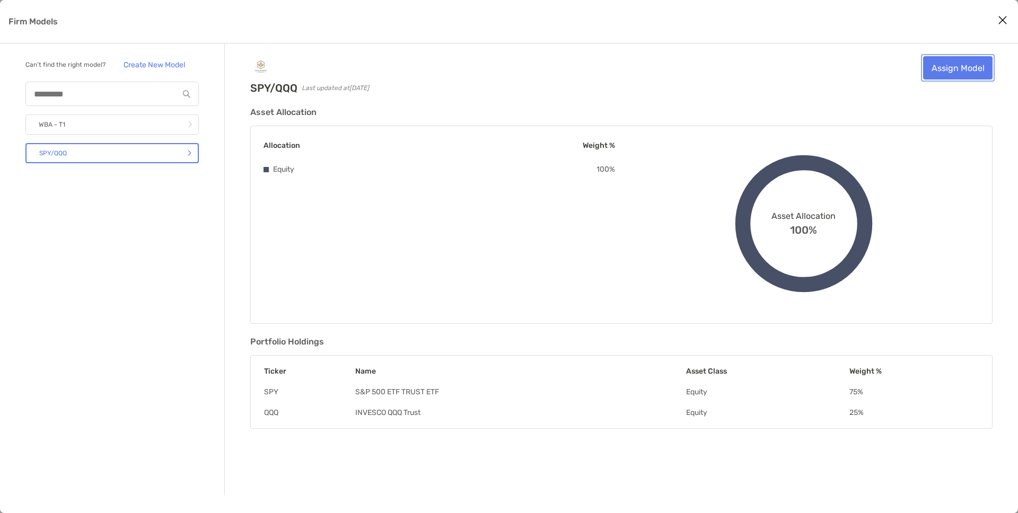
click at [941, 73] on link "Assign Model" at bounding box center [957, 67] width 69 height 23
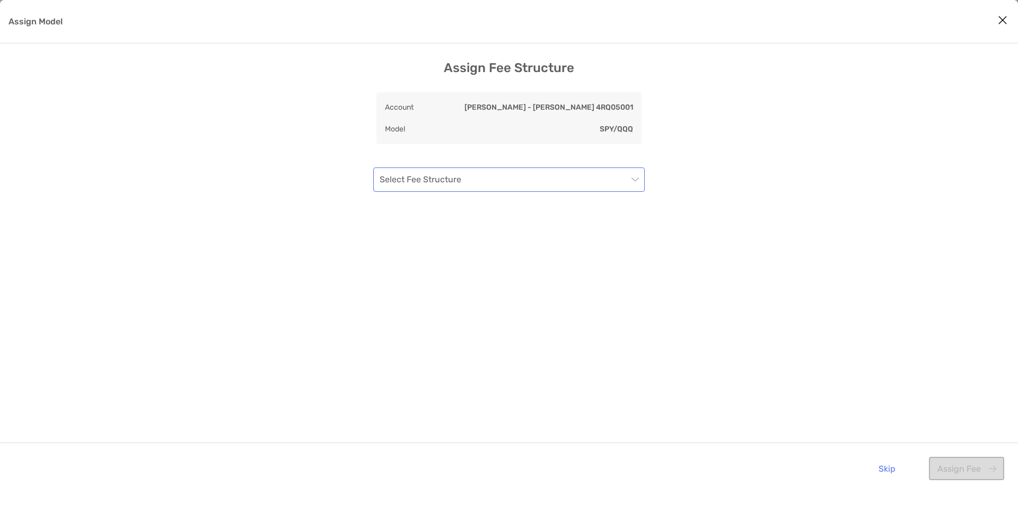
click at [440, 186] on input "Assign Model" at bounding box center [504, 179] width 248 height 23
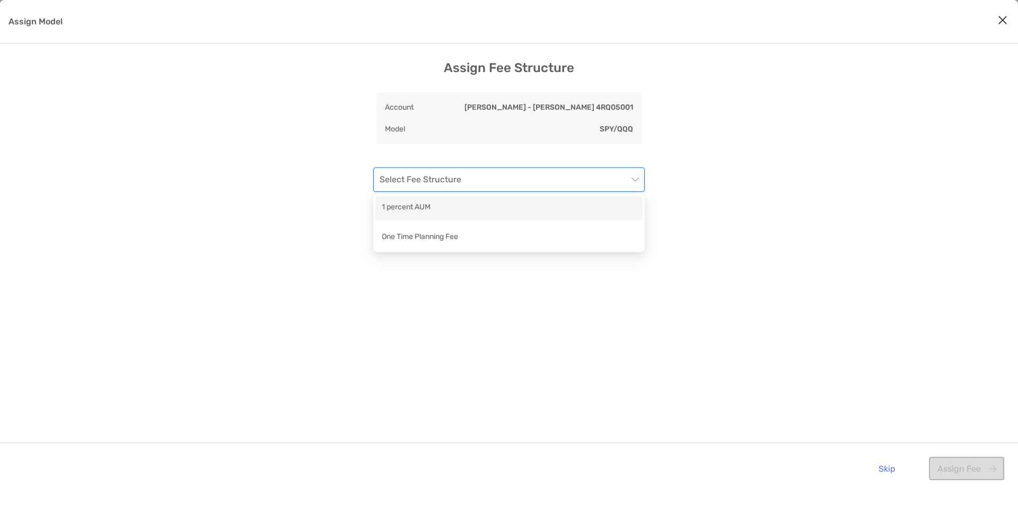
click at [693, 191] on div "Assign Fee Structure Account [PERSON_NAME] - [PERSON_NAME] 4RQ05001 Model SPY/Q…" at bounding box center [509, 277] width 1018 height 434
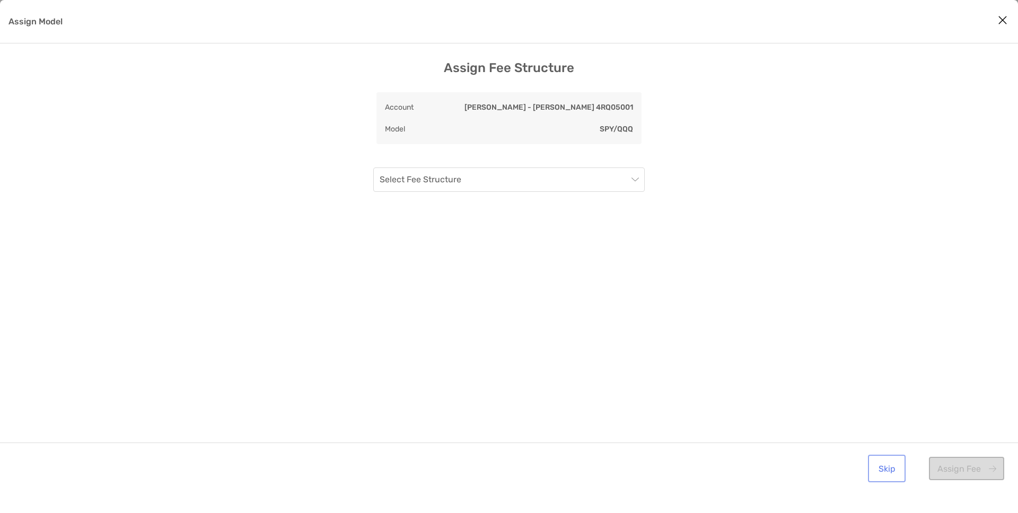
click at [893, 476] on button "Skip" at bounding box center [886, 468] width 33 height 23
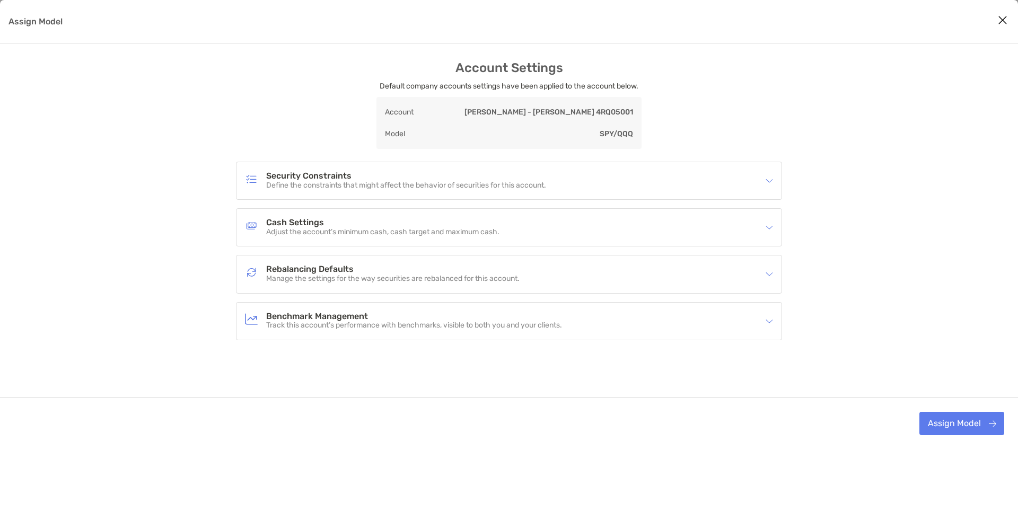
click at [620, 178] on div "Security Constraints Define the constraints that might affect the behavior of s…" at bounding box center [502, 181] width 514 height 24
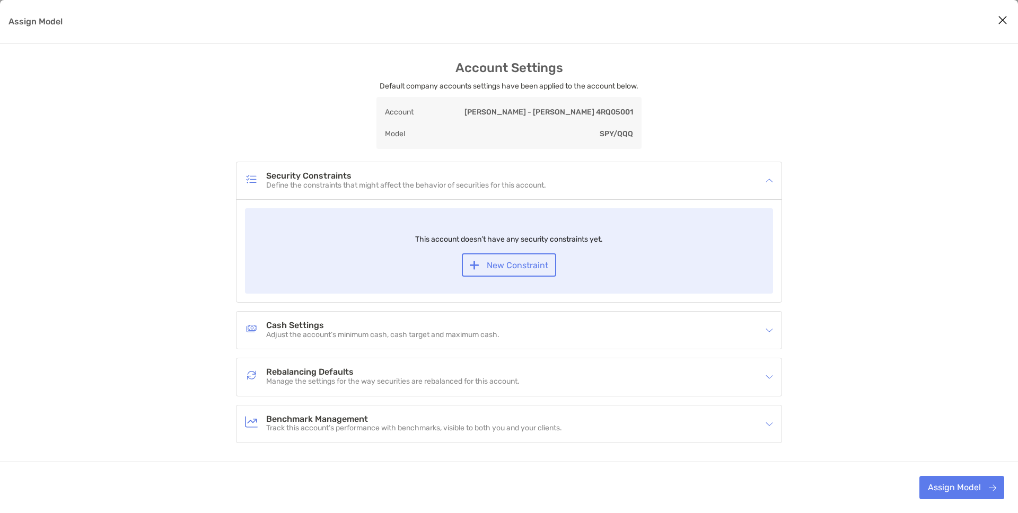
click at [524, 253] on div "This account doesn’t have any security constraints yet. New Constraint" at bounding box center [509, 250] width 528 height 85
click at [499, 326] on h4 "Cash Settings" at bounding box center [382, 325] width 233 height 9
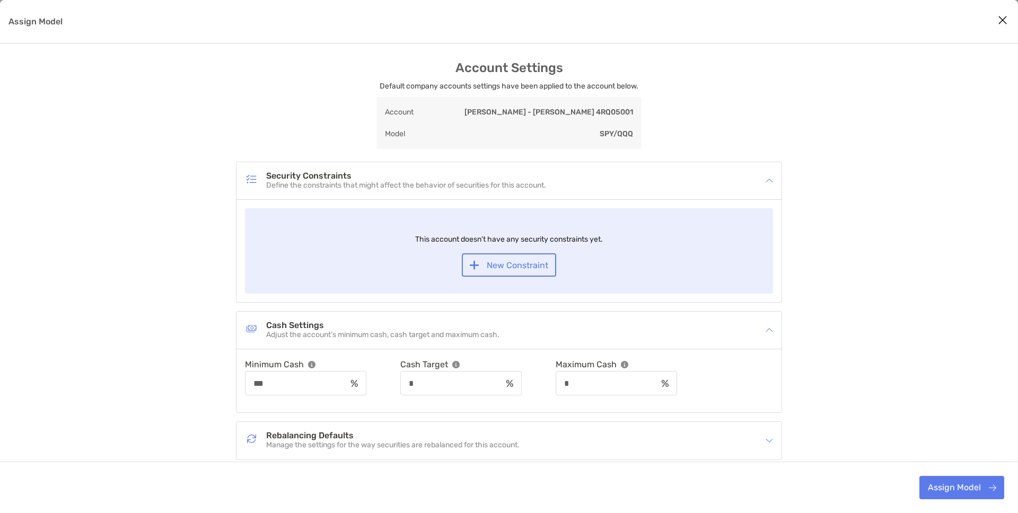
scroll to position [14, 0]
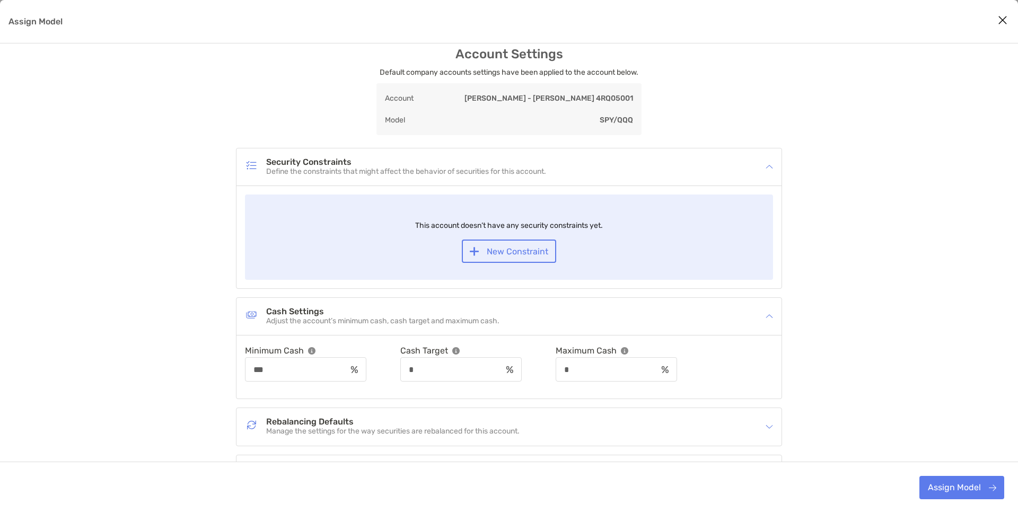
click at [303, 354] on p "Minimum Cash" at bounding box center [274, 350] width 59 height 13
click at [292, 373] on input "***" at bounding box center [296, 369] width 101 height 9
type input "***"
click at [432, 375] on div "*" at bounding box center [460, 369] width 121 height 24
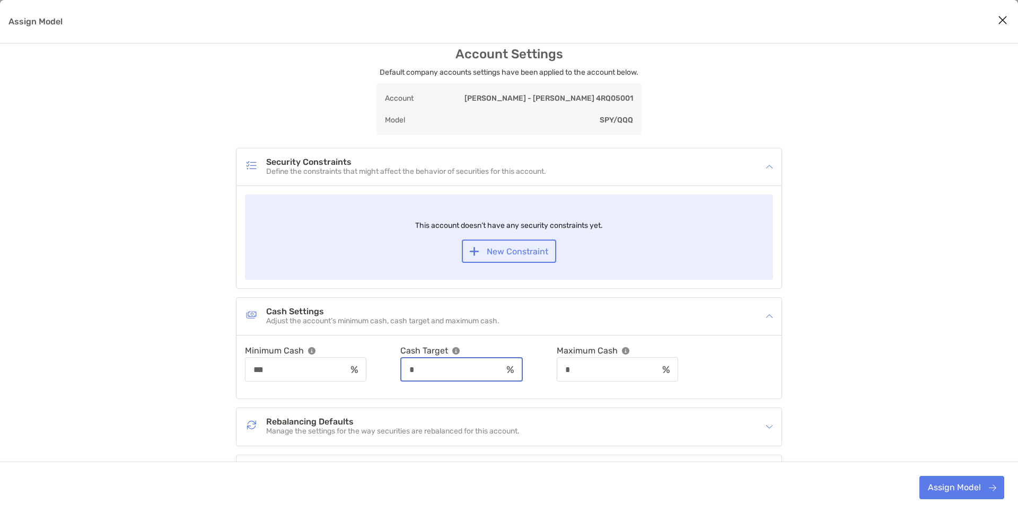
click at [432, 372] on input "*" at bounding box center [451, 369] width 101 height 9
type input "***"
click at [607, 367] on input "*" at bounding box center [607, 369] width 101 height 9
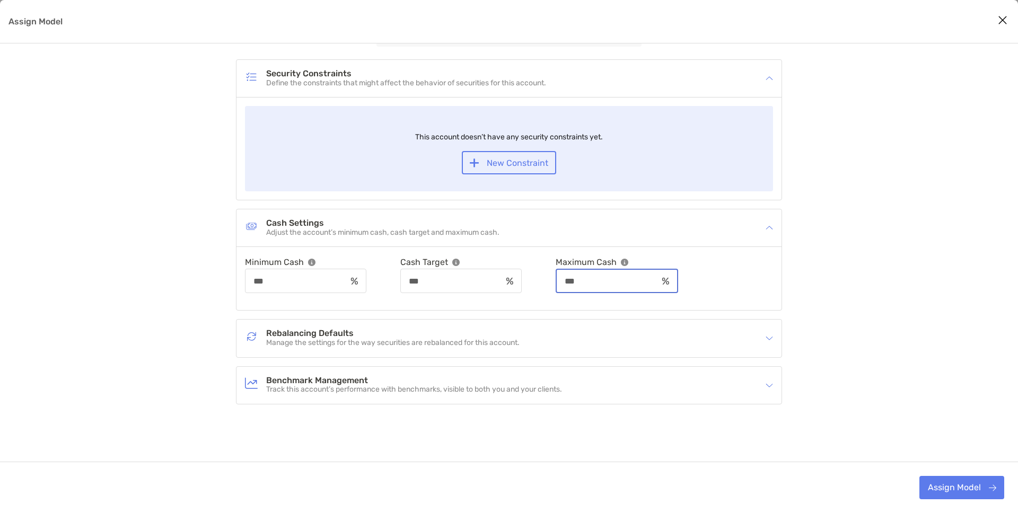
type input "***"
click at [651, 222] on div "Cash Settings Adjust the account’s minimum cash, cash target and maximum cash." at bounding box center [502, 228] width 514 height 24
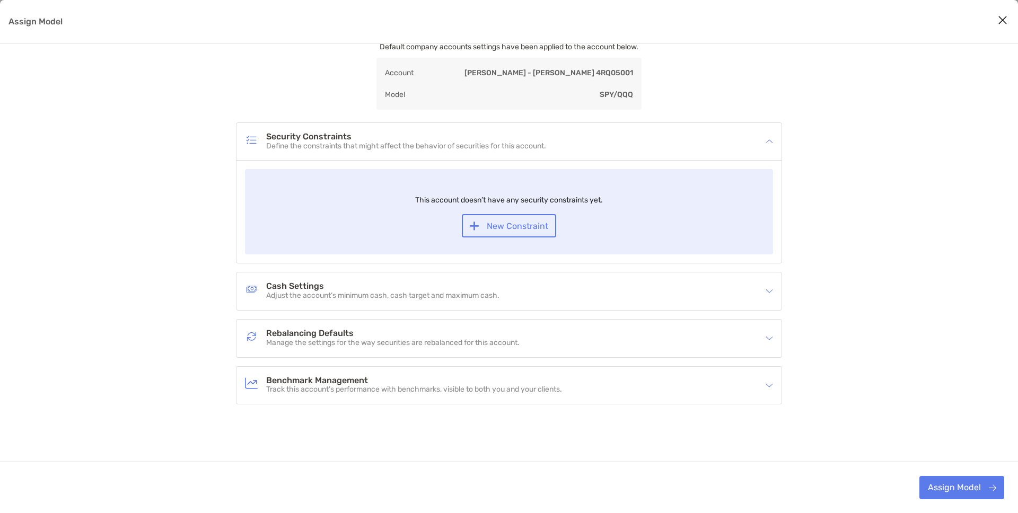
scroll to position [39, 0]
click at [617, 344] on div "Rebalancing Defaults Manage the settings for the way securities are rebalanced …" at bounding box center [502, 338] width 514 height 24
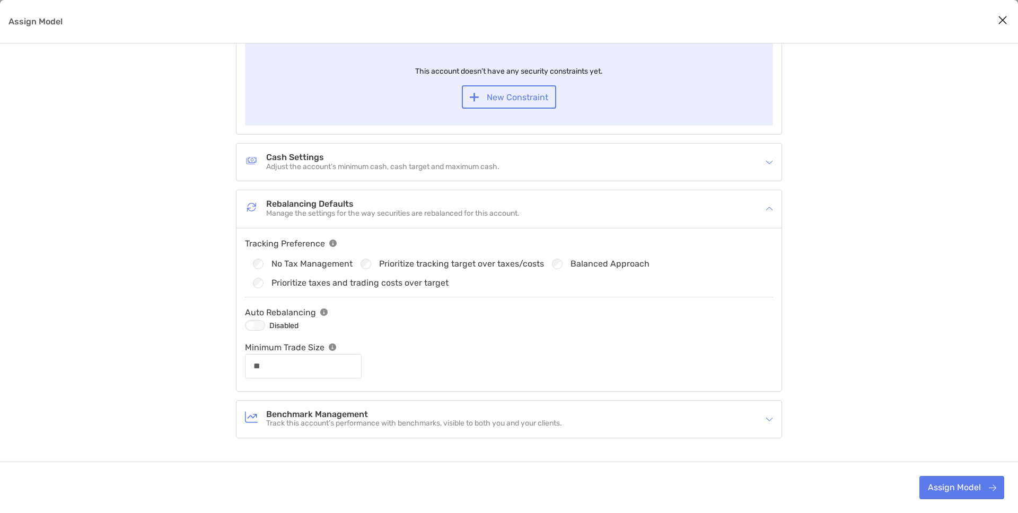
scroll to position [179, 0]
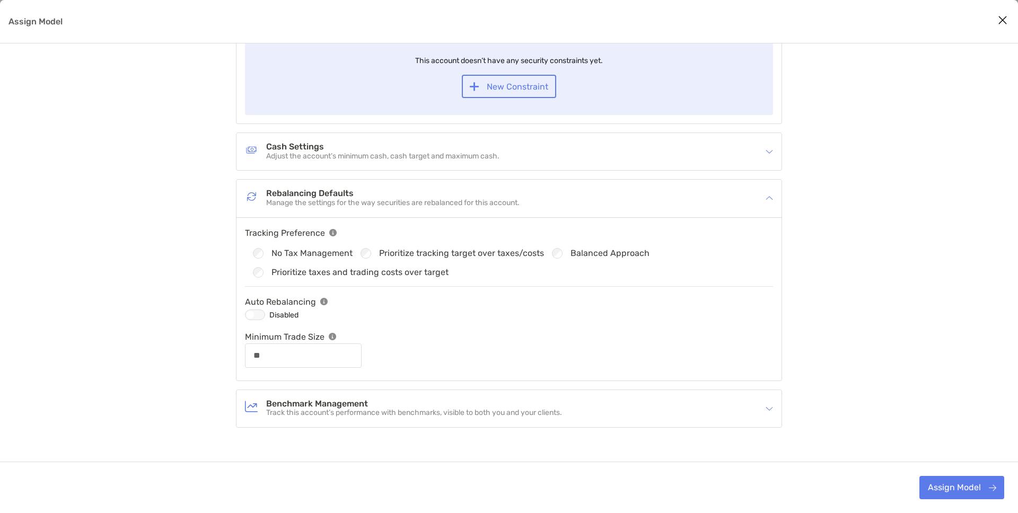
click at [257, 314] on div "Assign Model" at bounding box center [255, 315] width 20 height 11
type input "**"
click at [467, 192] on h4 "Rebalancing Defaults" at bounding box center [392, 193] width 253 height 9
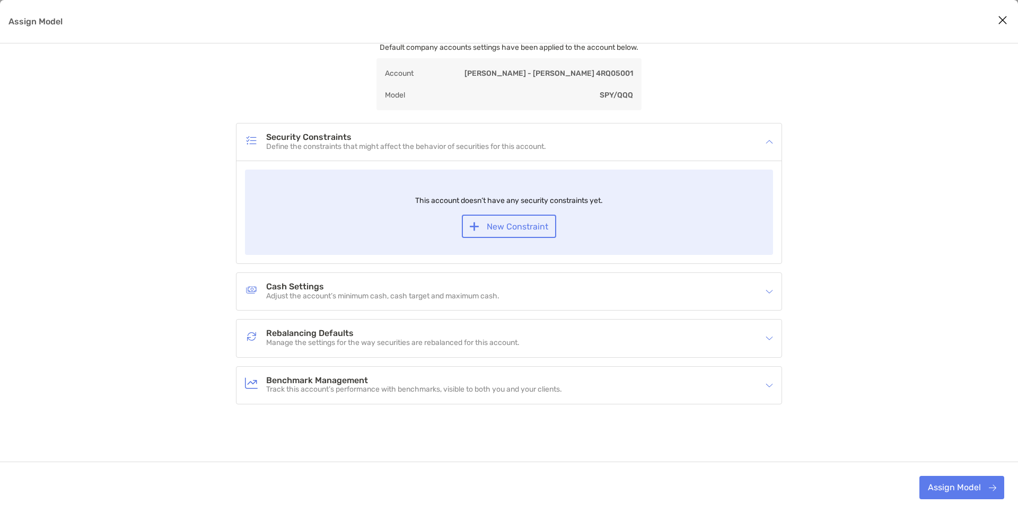
click at [400, 384] on h4 "Benchmark Management" at bounding box center [414, 380] width 296 height 9
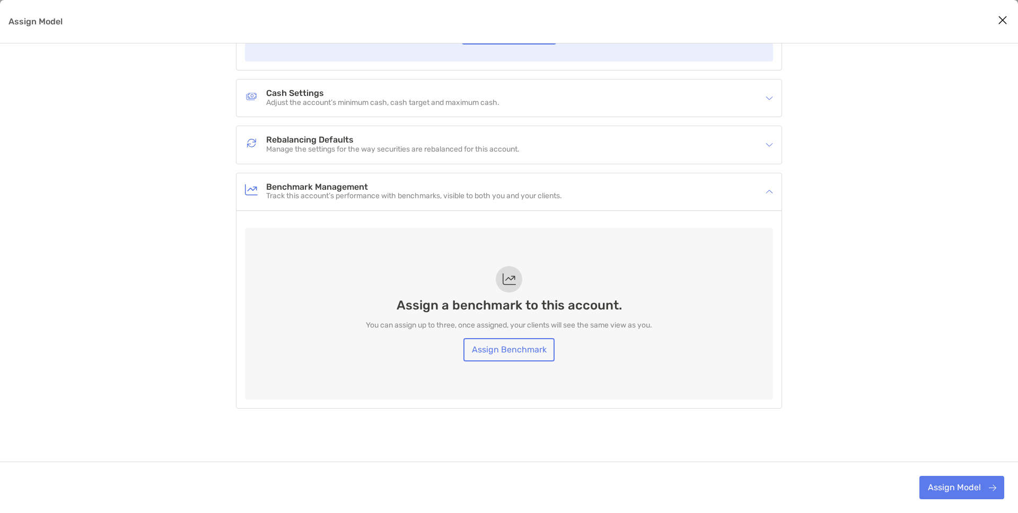
scroll to position [233, 0]
click at [512, 345] on link "Assign Benchmark" at bounding box center [508, 348] width 91 height 23
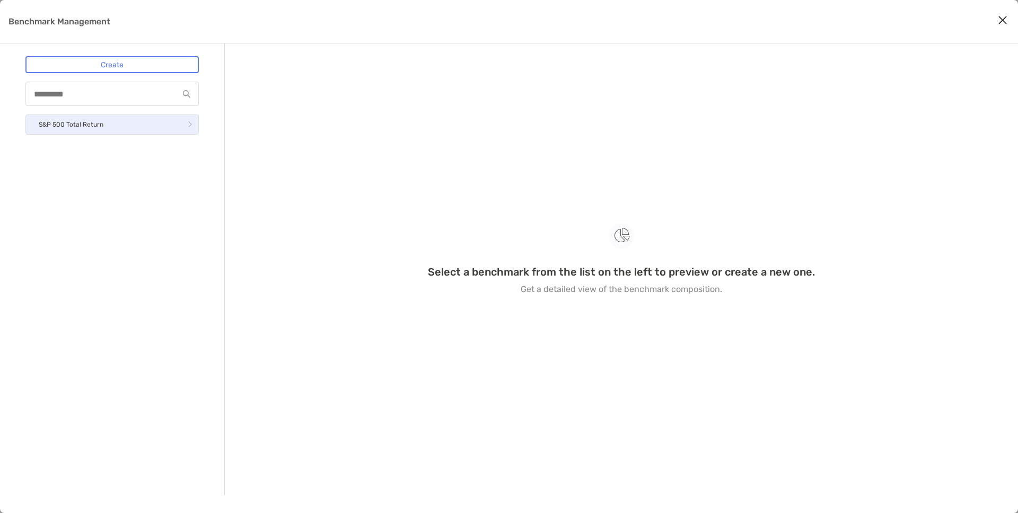
click at [165, 127] on link "S&P 500 Total Return" at bounding box center [111, 125] width 173 height 20
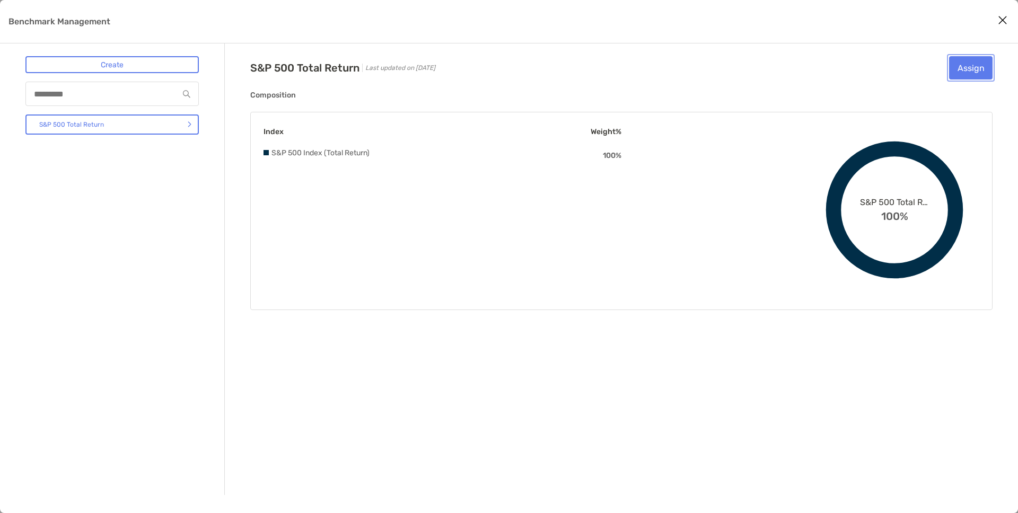
click at [960, 73] on button "Assign" at bounding box center [970, 67] width 43 height 23
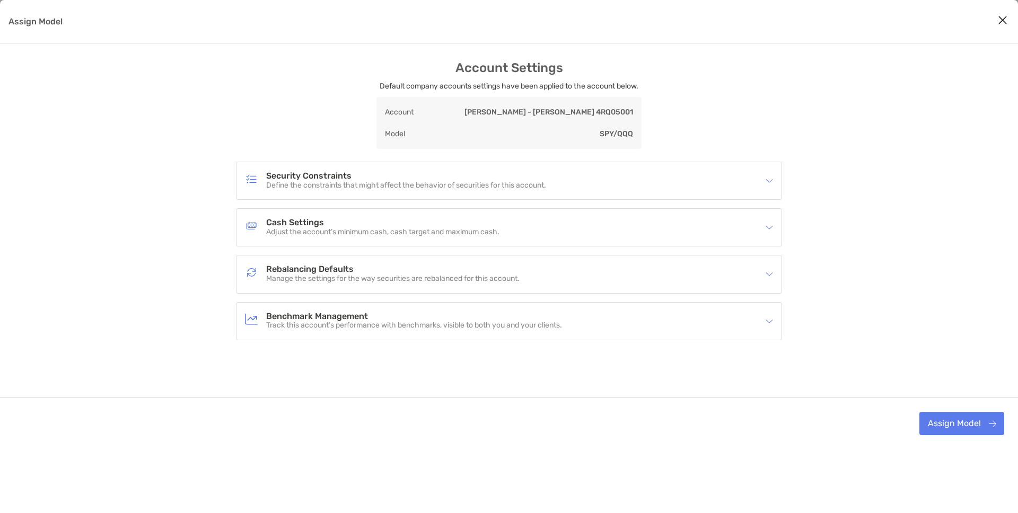
click at [682, 313] on div "Benchmark Management Track this account’s performance with benchmarks, visible …" at bounding box center [502, 321] width 514 height 24
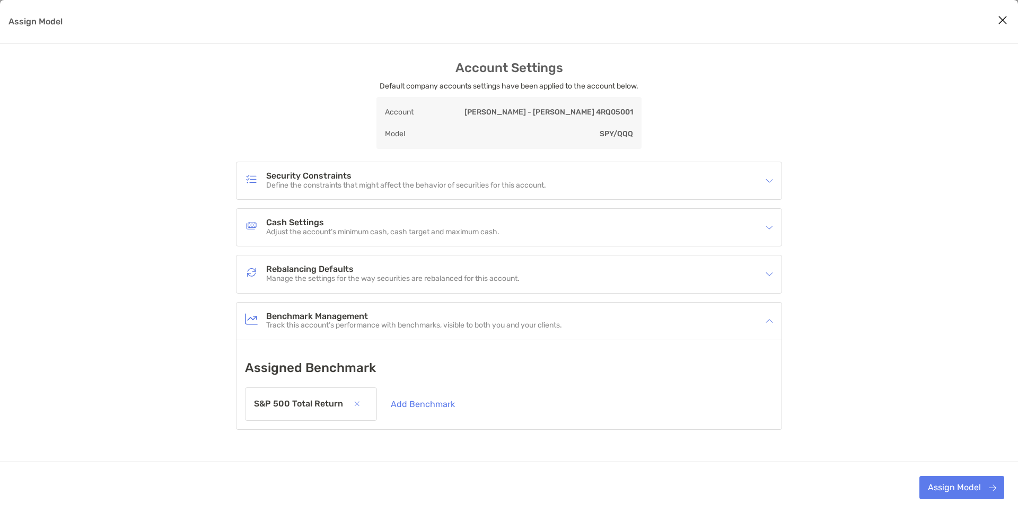
click at [682, 313] on div "Benchmark Management Track this account’s performance with benchmarks, visible …" at bounding box center [502, 321] width 514 height 24
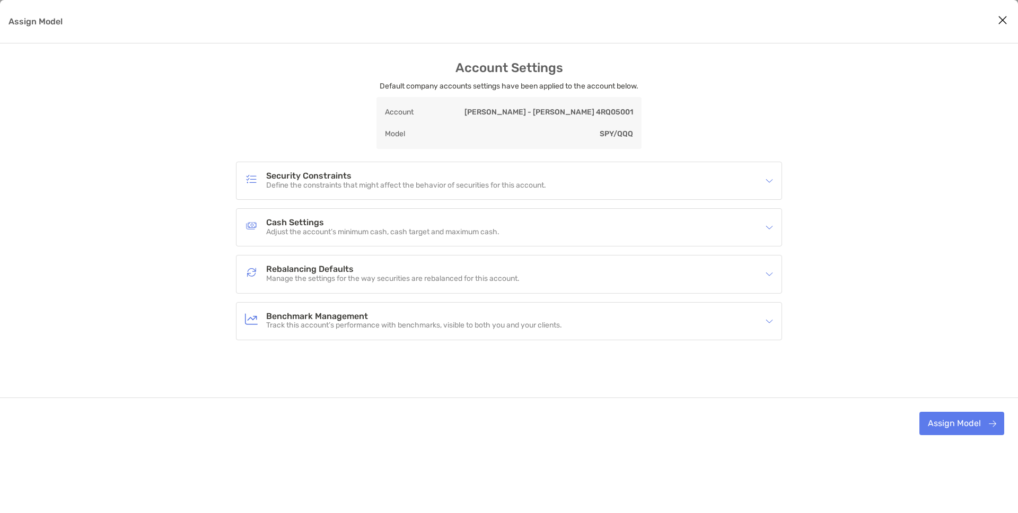
click at [828, 314] on div "Account Settings Default company accounts settings have been applied to the acc…" at bounding box center [509, 254] width 1018 height 389
click at [941, 424] on button "Assign Model" at bounding box center [961, 423] width 85 height 23
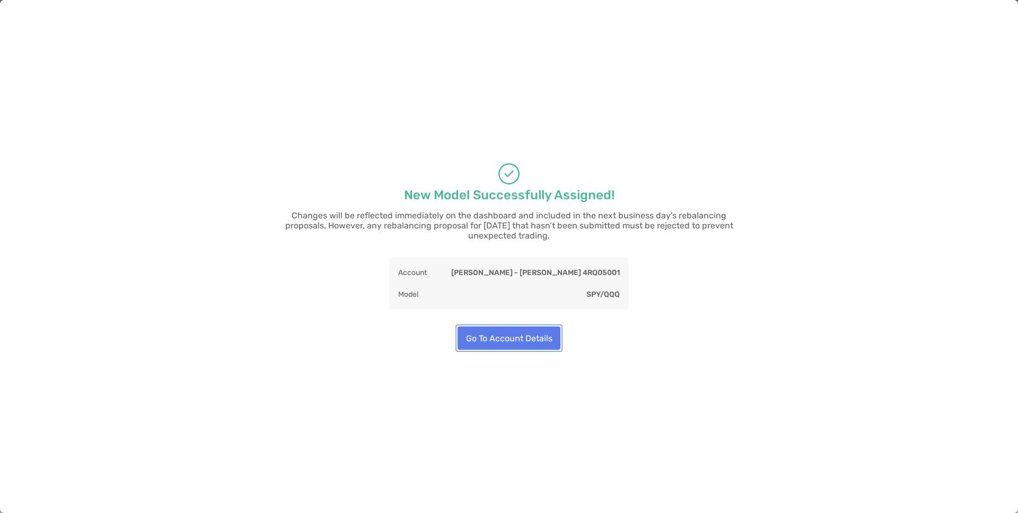
click at [529, 328] on button "Go To Account Details" at bounding box center [509, 338] width 103 height 23
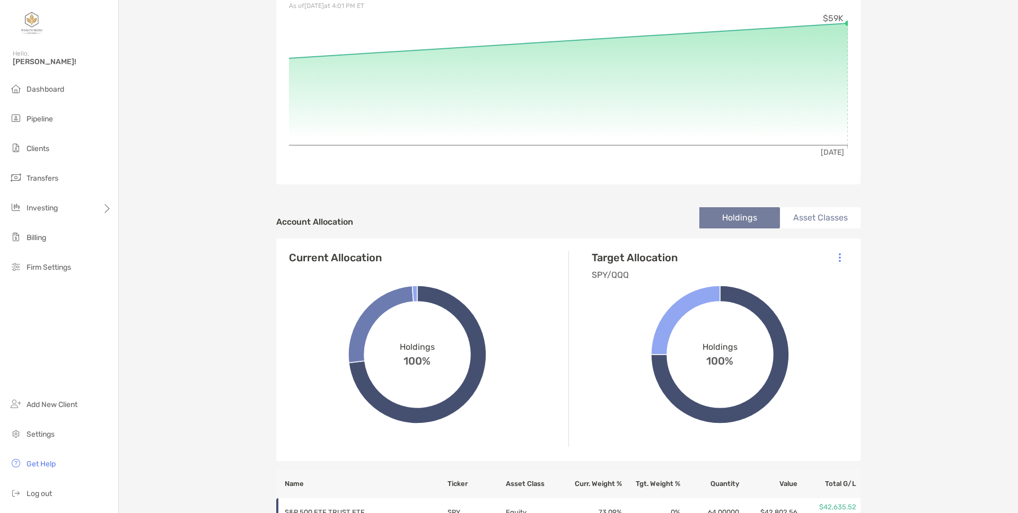
scroll to position [170, 0]
click at [796, 222] on li "Asset Classes" at bounding box center [820, 217] width 81 height 21
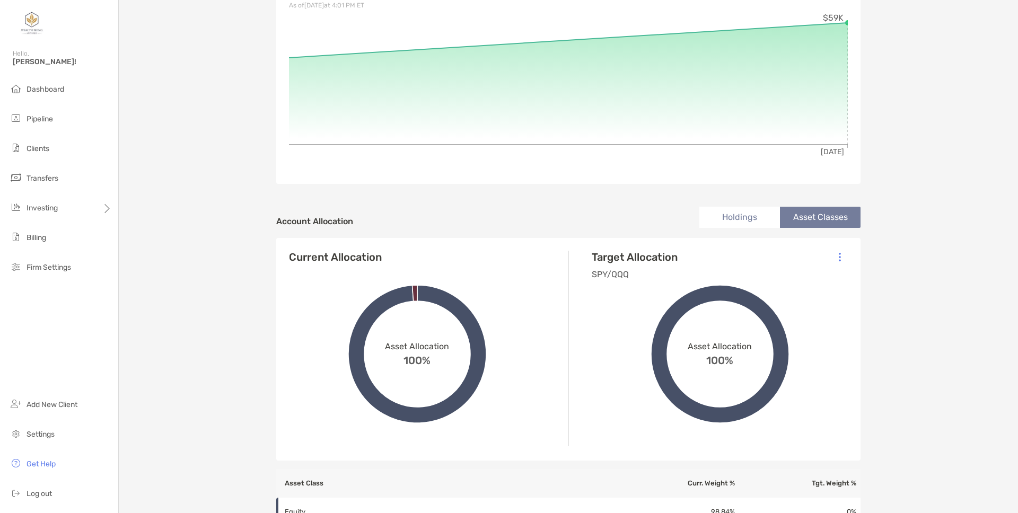
click at [753, 222] on li "Holdings" at bounding box center [739, 217] width 81 height 21
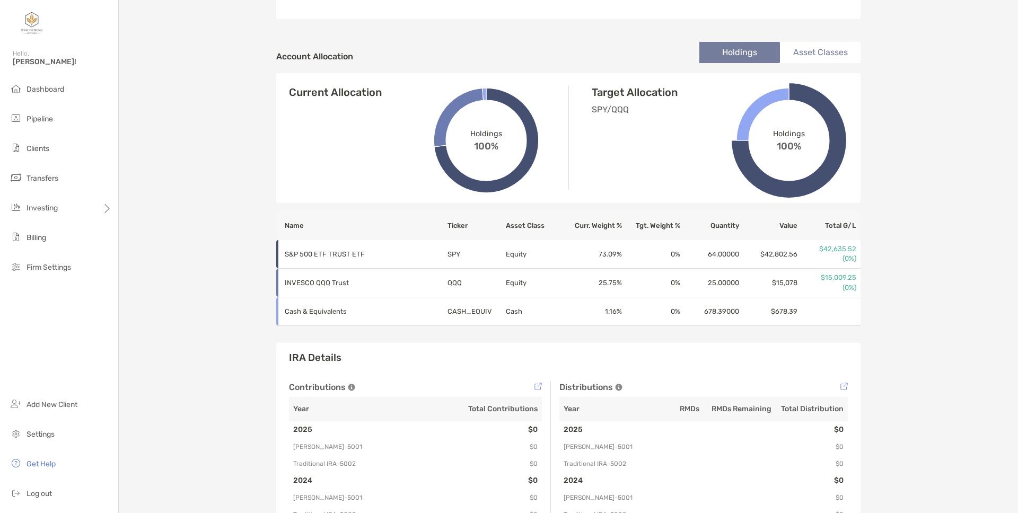
scroll to position [338, 0]
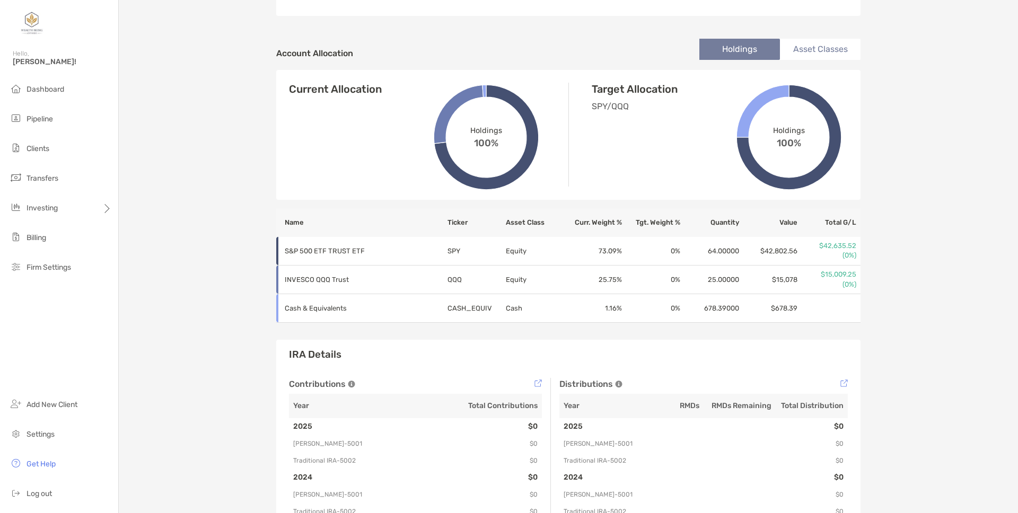
click at [814, 51] on li "Asset Classes" at bounding box center [820, 49] width 81 height 21
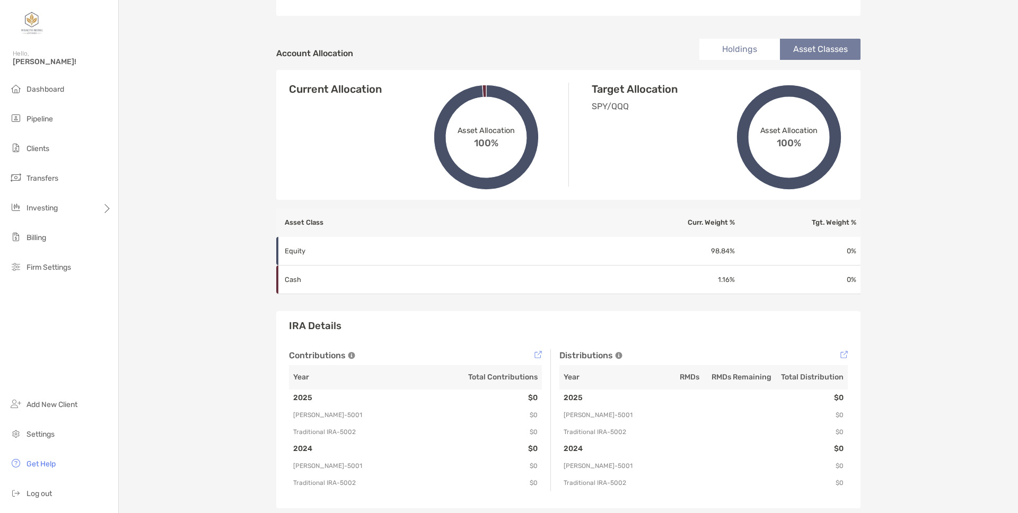
click at [746, 50] on li "Holdings" at bounding box center [739, 49] width 81 height 21
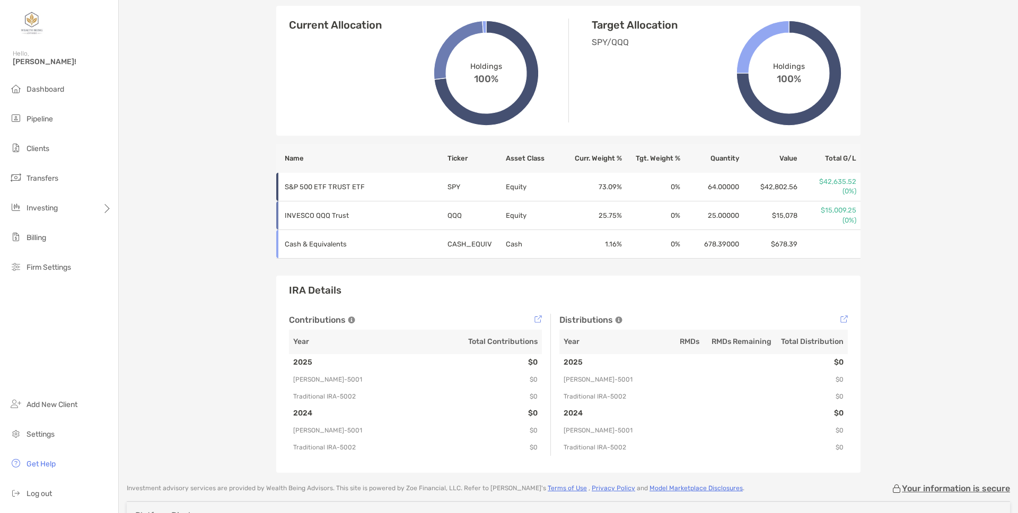
scroll to position [314, 0]
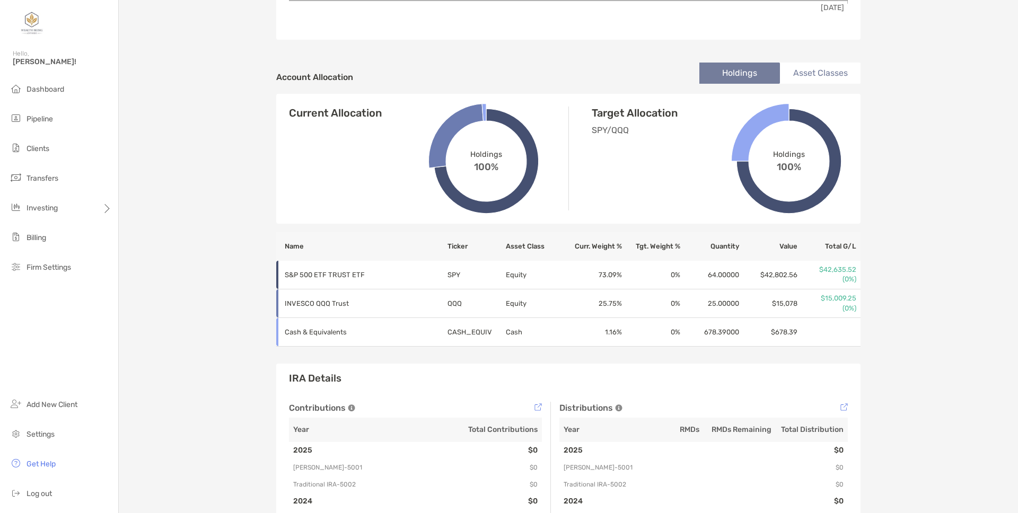
click at [828, 70] on li "Asset Classes" at bounding box center [820, 73] width 81 height 21
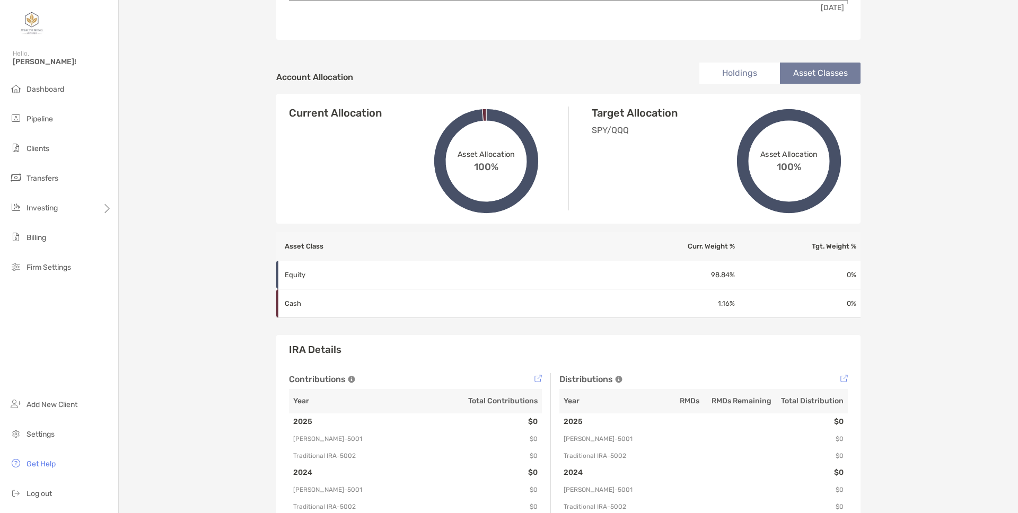
click at [728, 74] on li "Holdings" at bounding box center [739, 73] width 81 height 21
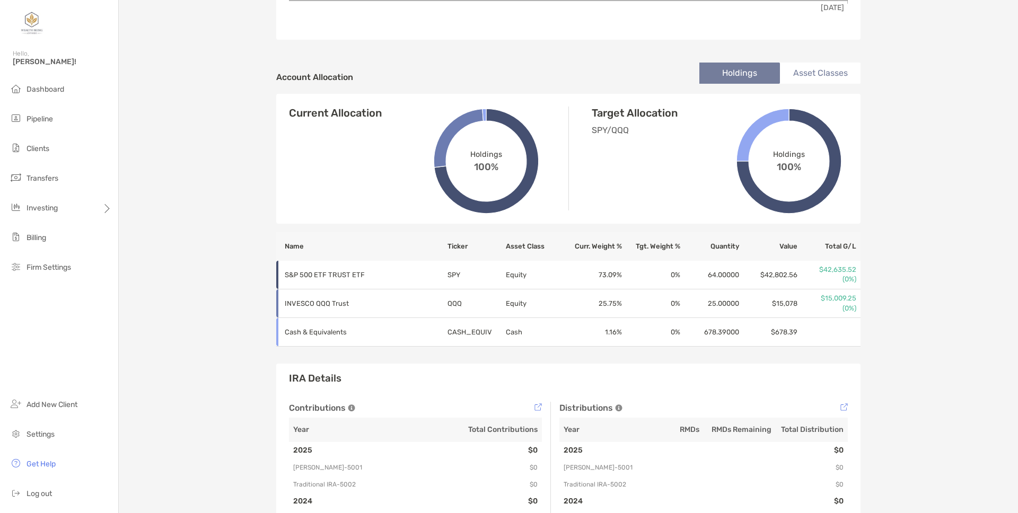
click at [803, 79] on li "Asset Classes" at bounding box center [820, 73] width 81 height 21
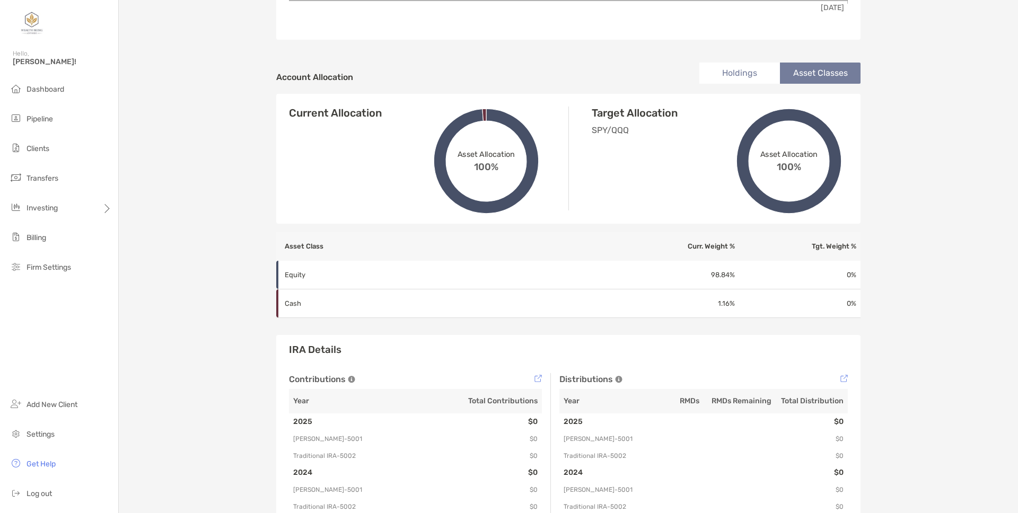
click at [757, 79] on li "Holdings" at bounding box center [739, 73] width 81 height 21
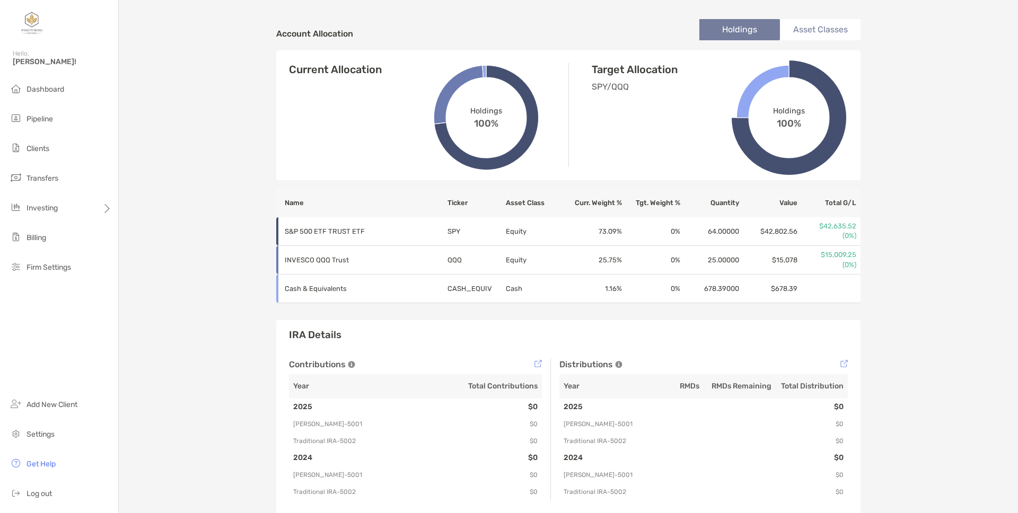
scroll to position [349, 0]
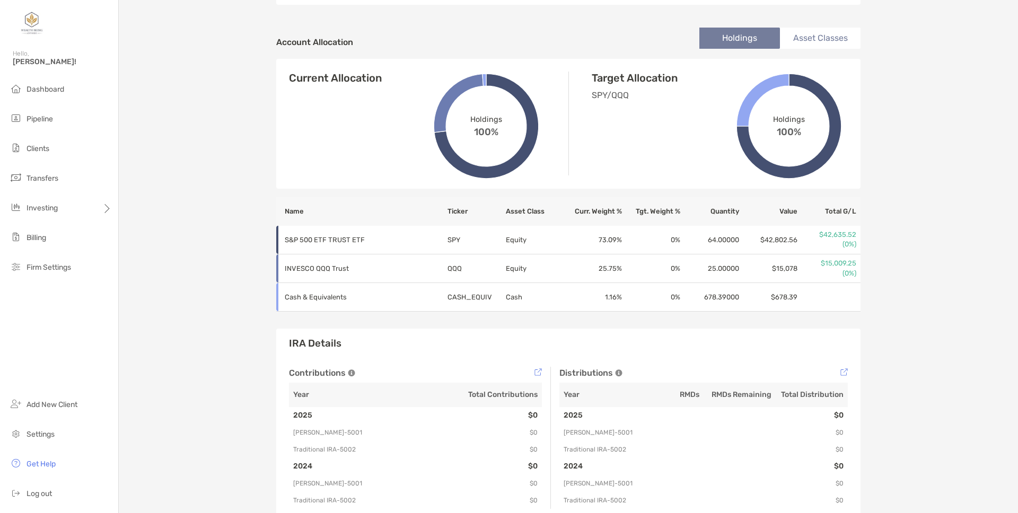
click at [258, 279] on div "[PERSON_NAME] [PERSON_NAME] - [PERSON_NAME] 4RQ05001 Transfer Funds Overview In…" at bounding box center [568, 88] width 899 height 875
click at [43, 143] on li "Clients" at bounding box center [59, 148] width 118 height 21
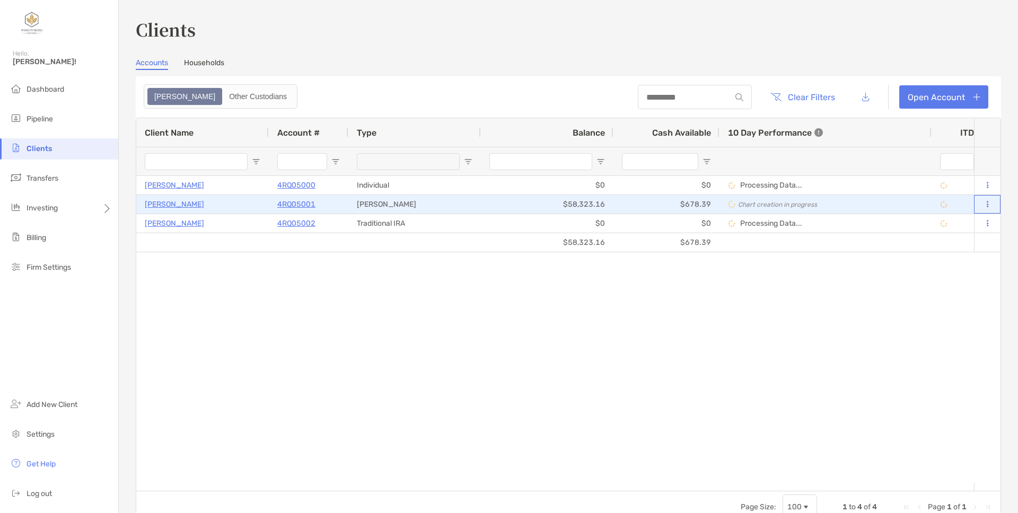
click at [987, 206] on icon at bounding box center [988, 204] width 2 height 7
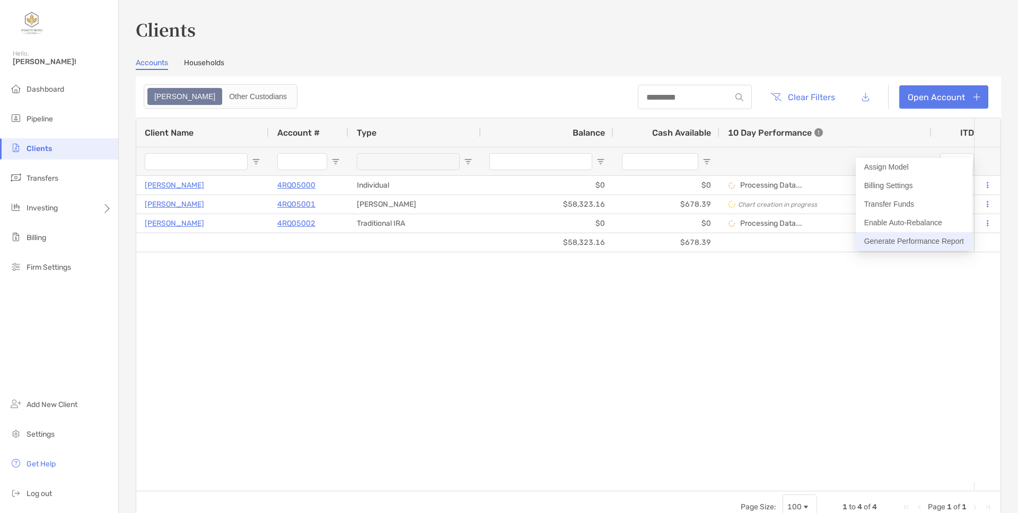
click at [900, 240] on button "Generate Performance Report" at bounding box center [914, 241] width 117 height 19
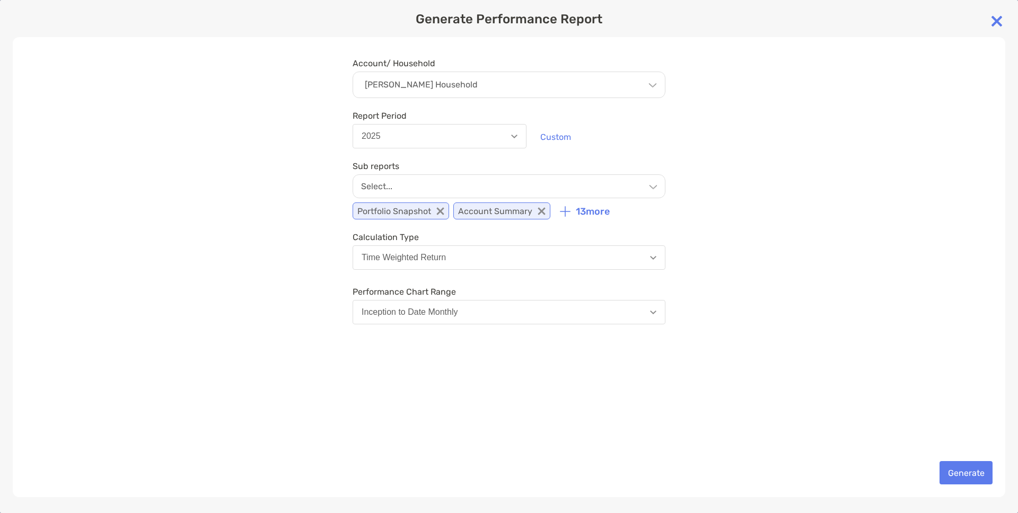
click at [474, 89] on div "[PERSON_NAME] Household" at bounding box center [509, 85] width 313 height 27
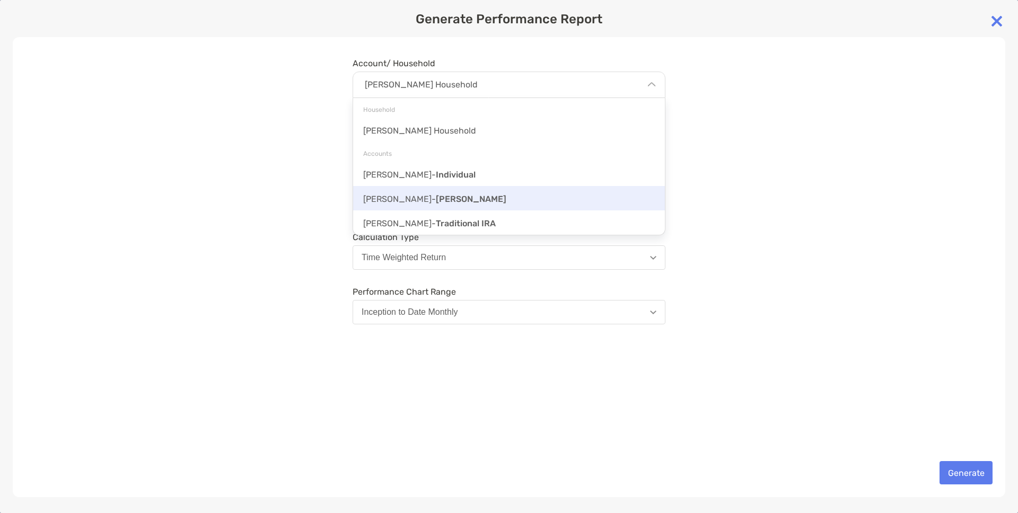
click at [436, 201] on span "[PERSON_NAME]" at bounding box center [471, 199] width 71 height 10
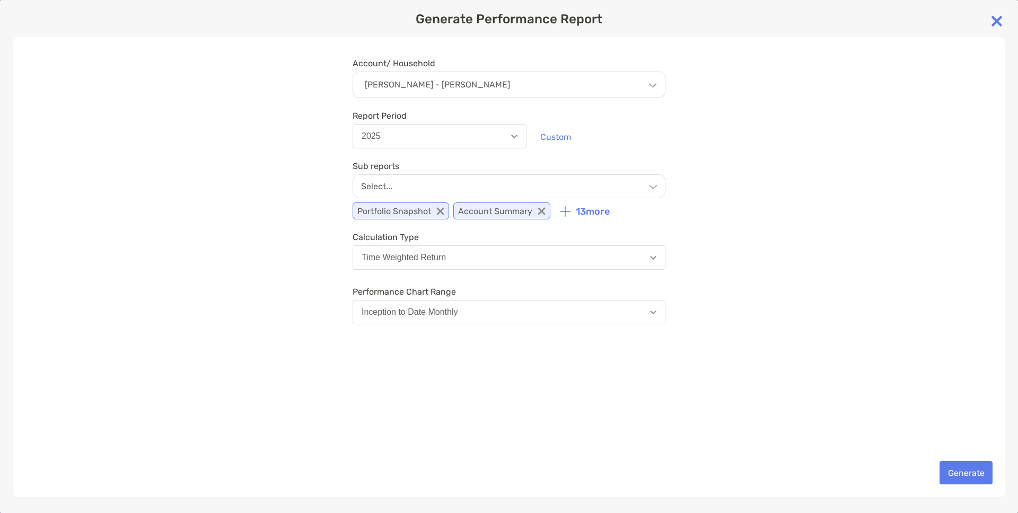
click at [585, 187] on div "Select..." at bounding box center [509, 186] width 313 height 24
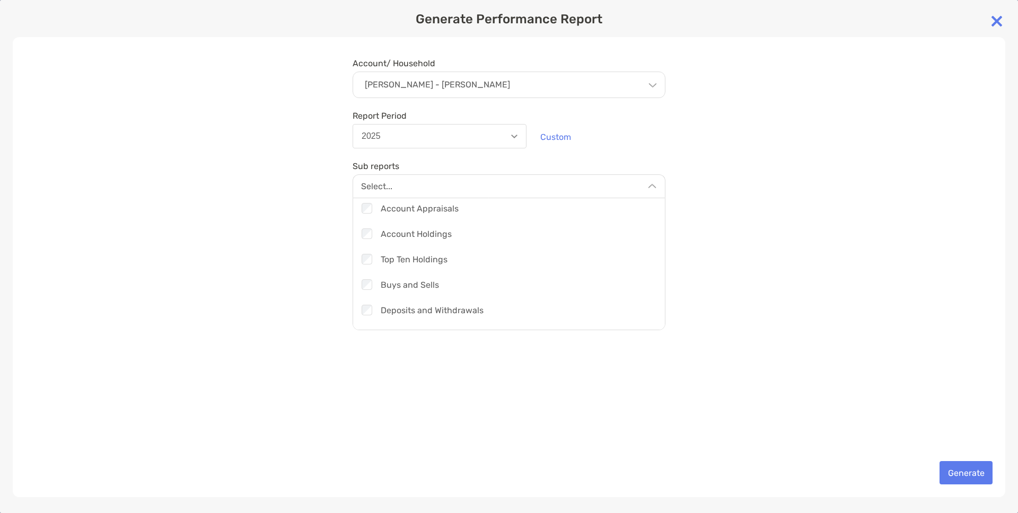
scroll to position [276, 0]
click at [322, 279] on div "Account/ Household [PERSON_NAME] - [PERSON_NAME] Household [PERSON_NAME] Househ…" at bounding box center [509, 267] width 993 height 460
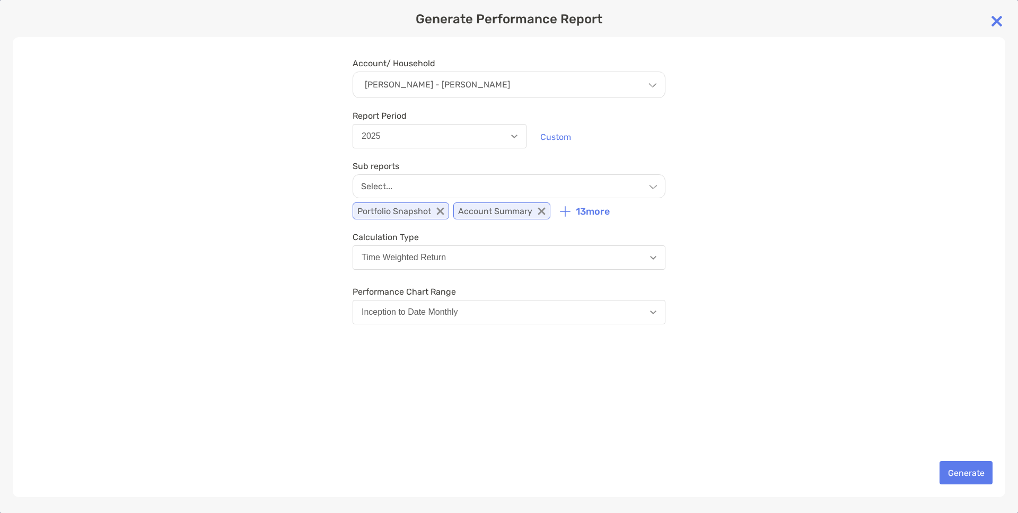
click at [449, 259] on button "Time Weighted Return" at bounding box center [509, 257] width 313 height 24
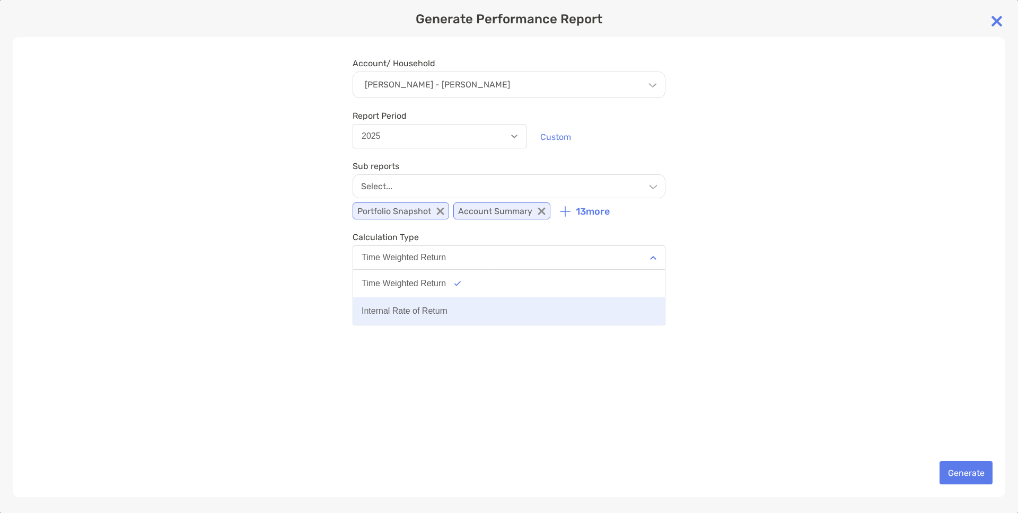
click at [399, 307] on div "Internal Rate of Return" at bounding box center [405, 311] width 86 height 10
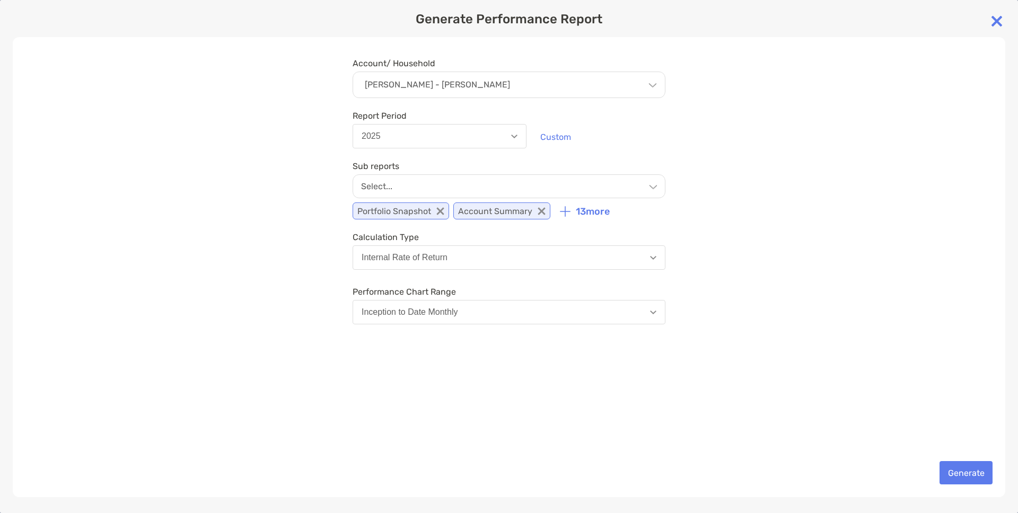
click at [396, 260] on div "Internal Rate of Return" at bounding box center [405, 258] width 86 height 10
click at [321, 279] on div "Account/ Household [PERSON_NAME] - [PERSON_NAME] Household [PERSON_NAME] Househ…" at bounding box center [509, 267] width 993 height 460
click at [397, 266] on button "Internal Rate of Return" at bounding box center [509, 257] width 313 height 24
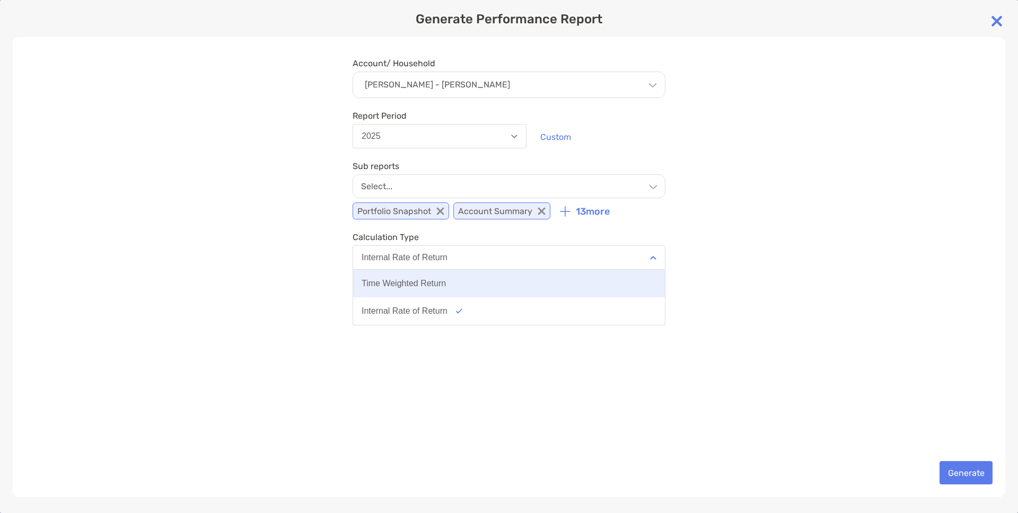
click at [381, 287] on div "Time Weighted Return" at bounding box center [404, 284] width 84 height 10
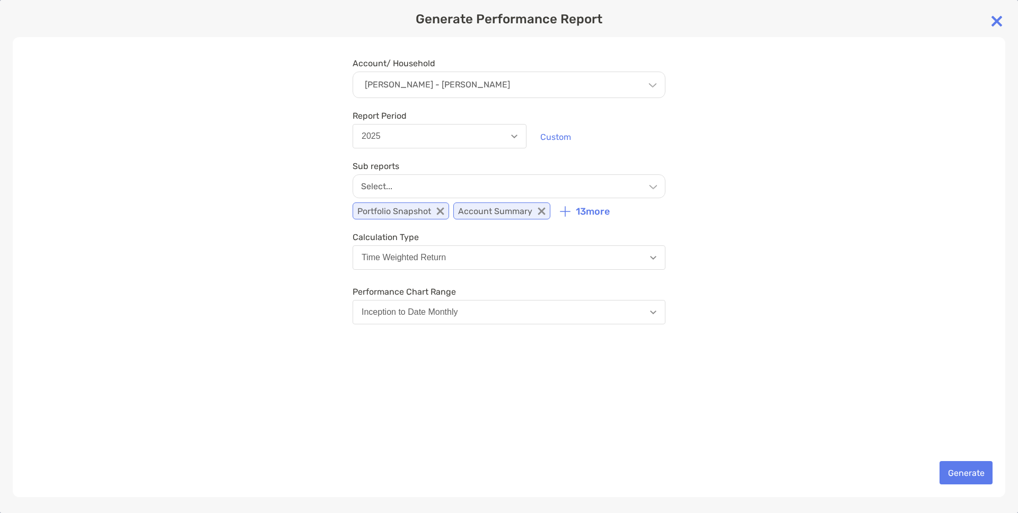
click at [378, 261] on div "Time Weighted Return" at bounding box center [404, 258] width 84 height 10
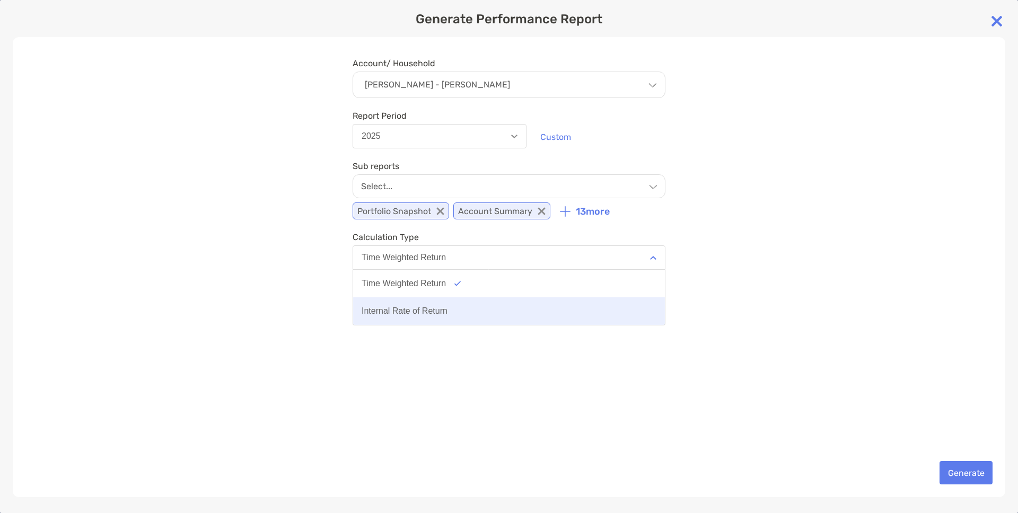
click at [392, 301] on button "Internal Rate of Return" at bounding box center [509, 311] width 312 height 28
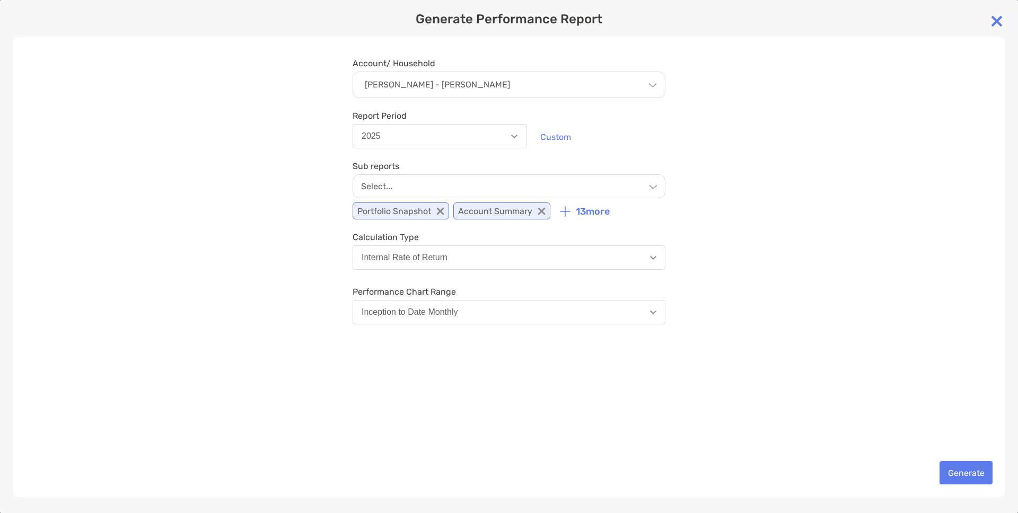
click at [438, 261] on div "Internal Rate of Return" at bounding box center [405, 258] width 86 height 10
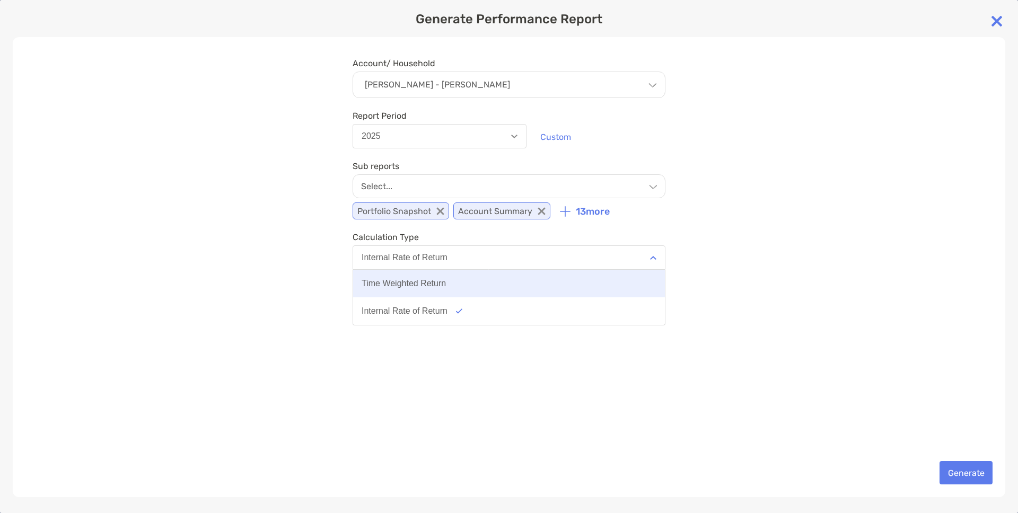
click at [420, 292] on button "Time Weighted Return" at bounding box center [509, 284] width 312 height 28
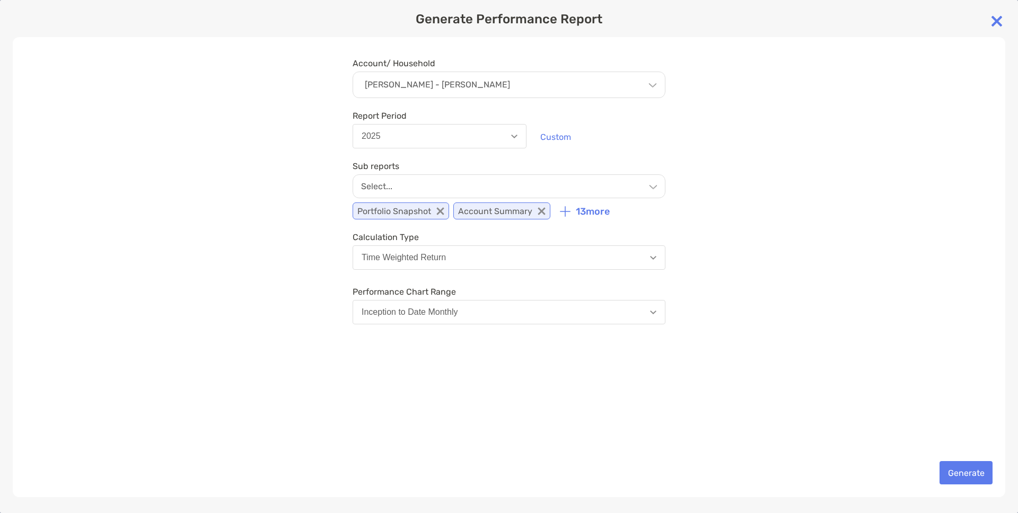
click at [348, 285] on div "Account/ Household [PERSON_NAME] - [PERSON_NAME] Household [PERSON_NAME] Househ…" at bounding box center [509, 267] width 993 height 460
click at [425, 312] on div "Inception to Date Monthly" at bounding box center [410, 313] width 96 height 10
click at [331, 300] on div "Account/ Household [PERSON_NAME] - [PERSON_NAME] Household [PERSON_NAME] Househ…" at bounding box center [509, 267] width 993 height 460
click at [587, 316] on button "Inception to Date Monthly" at bounding box center [509, 312] width 313 height 24
click at [344, 350] on div "Account/ Household [PERSON_NAME] - [PERSON_NAME] Household [PERSON_NAME] Househ…" at bounding box center [509, 267] width 993 height 460
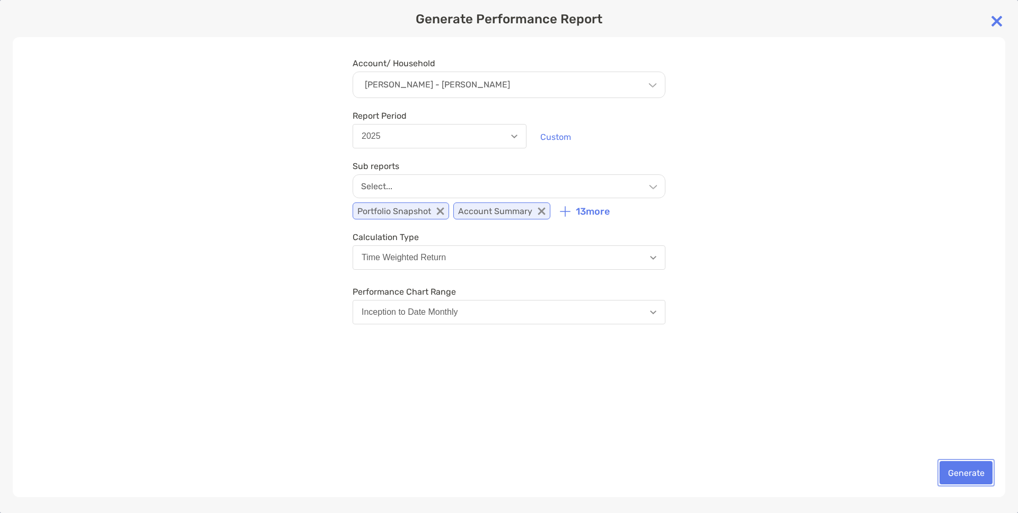
click at [949, 471] on button "Generate" at bounding box center [966, 472] width 53 height 23
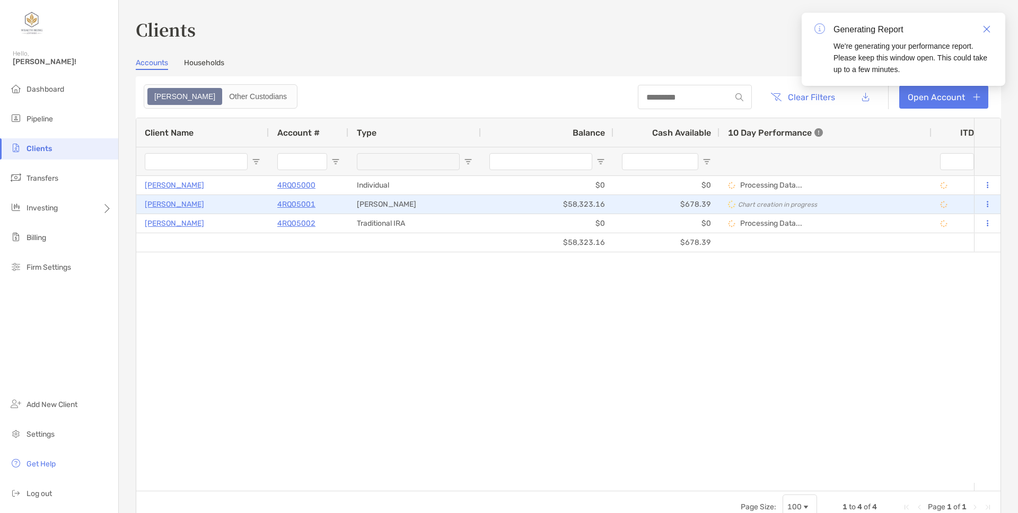
click at [302, 204] on p "4RQ05001" at bounding box center [296, 204] width 38 height 13
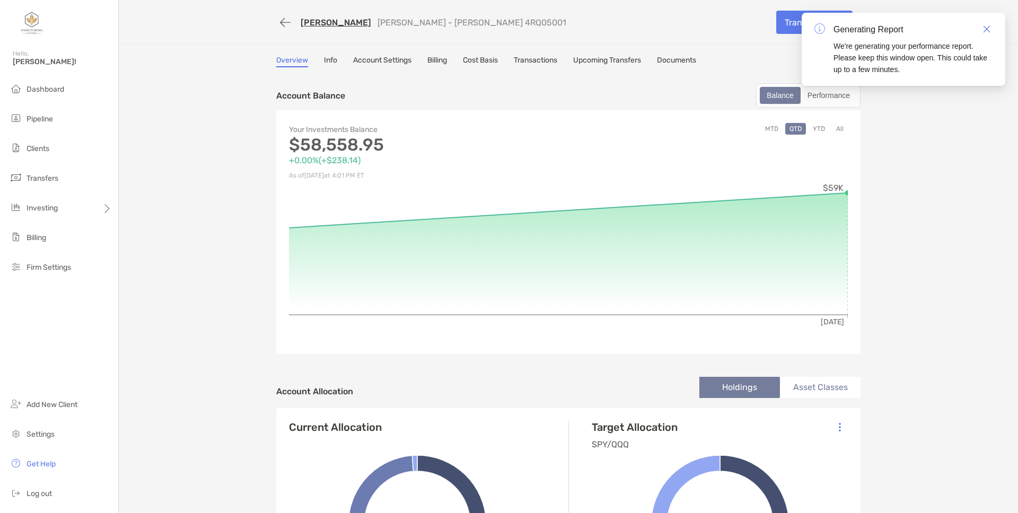
click at [674, 57] on link "Documents" at bounding box center [676, 62] width 39 height 12
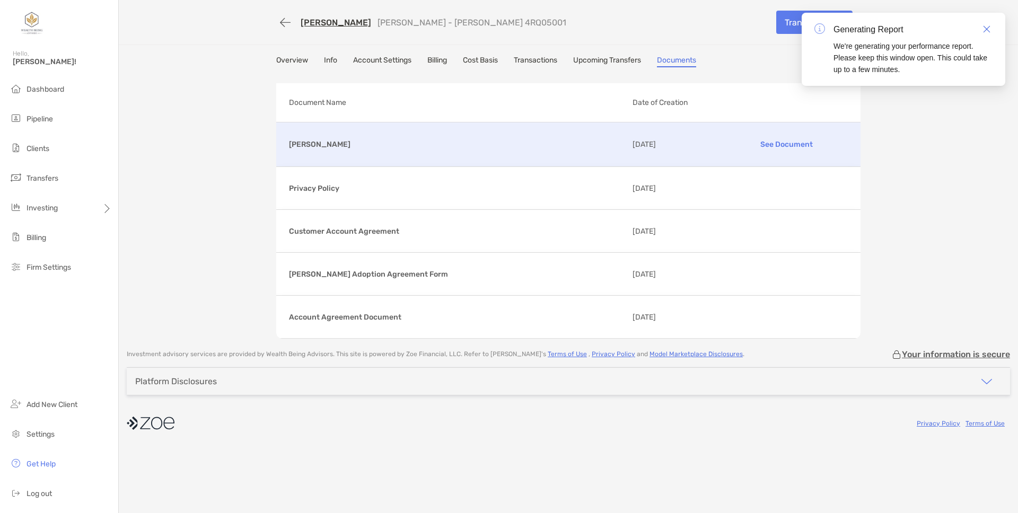
click at [499, 148] on p "[PERSON_NAME]" at bounding box center [456, 144] width 335 height 13
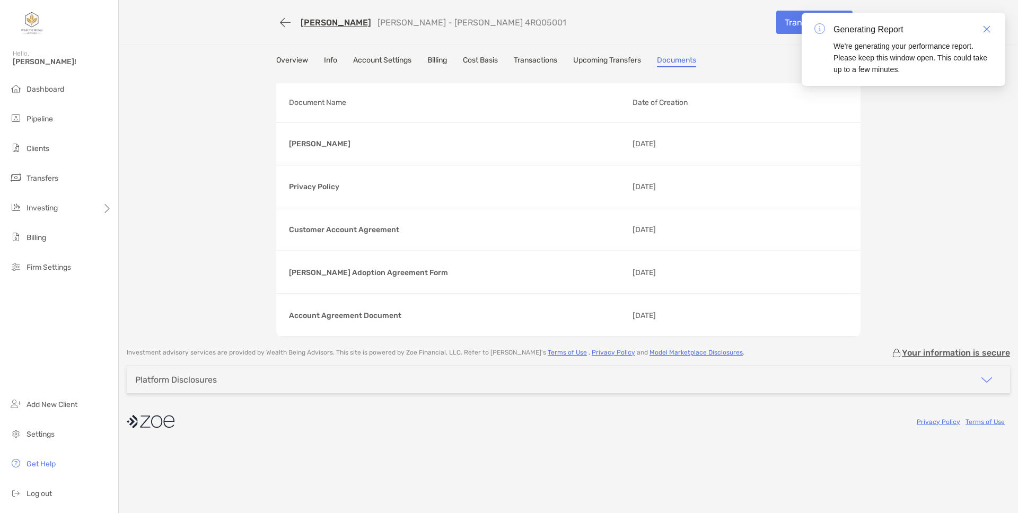
click at [606, 57] on link "Upcoming Transfers" at bounding box center [607, 62] width 68 height 12
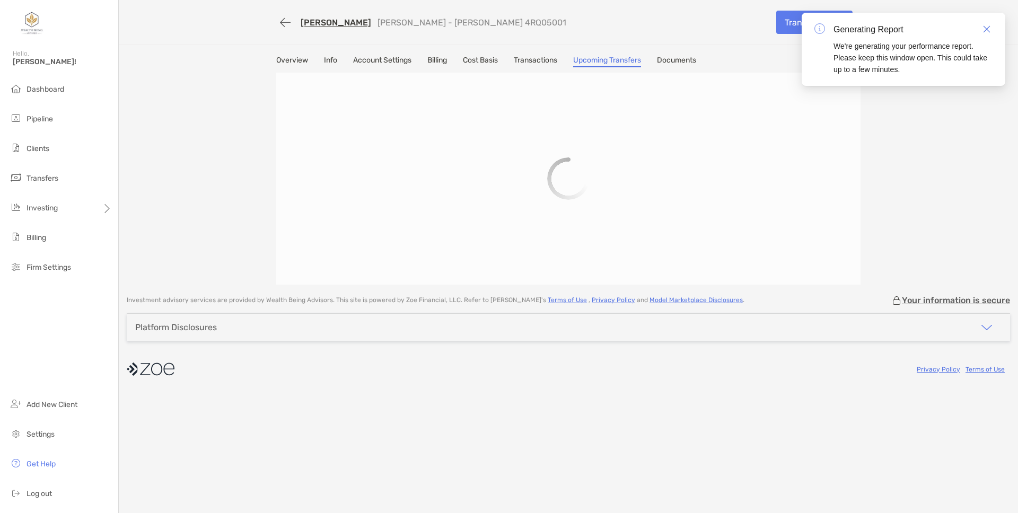
click at [495, 58] on link "Cost Basis" at bounding box center [480, 62] width 35 height 12
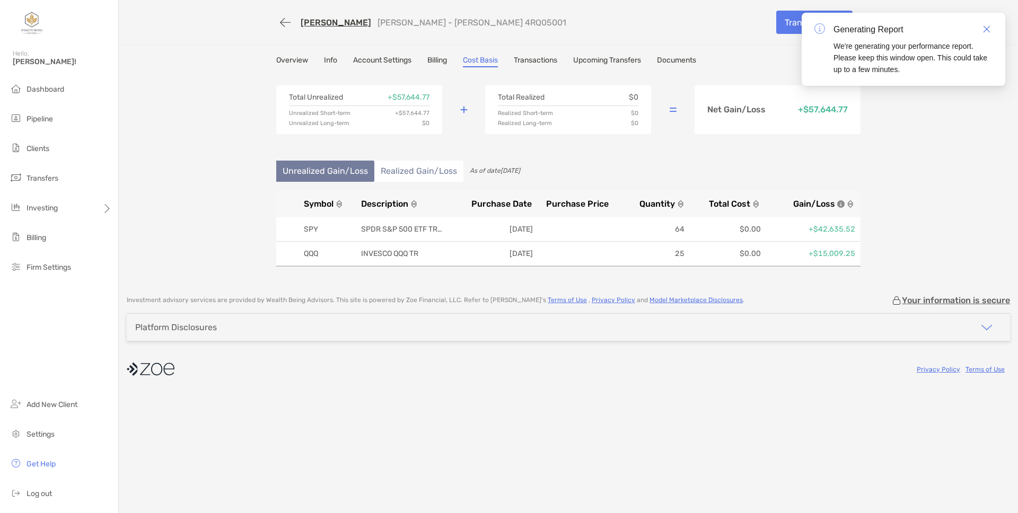
click at [428, 176] on li "Realized Gain/Loss" at bounding box center [418, 171] width 89 height 21
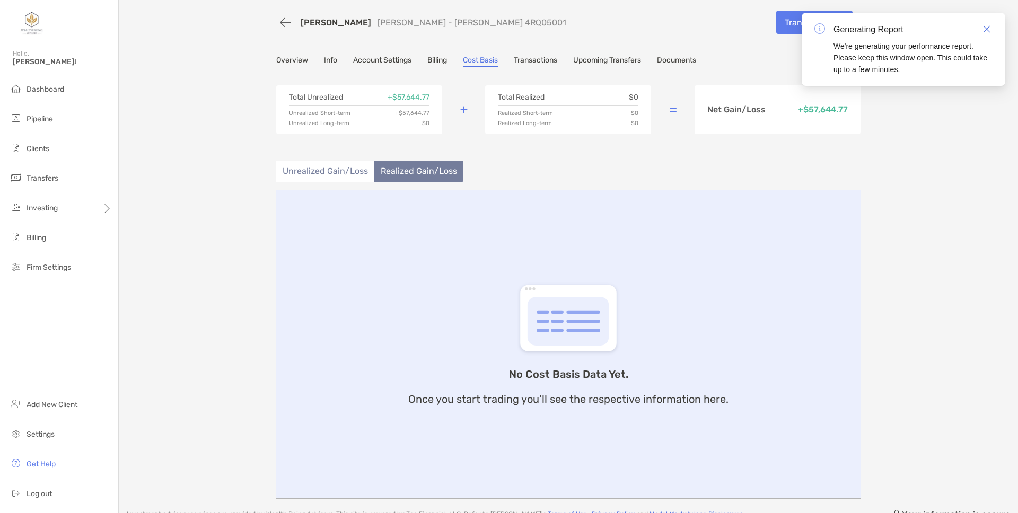
click at [361, 176] on li "Unrealized Gain/Loss" at bounding box center [325, 171] width 98 height 21
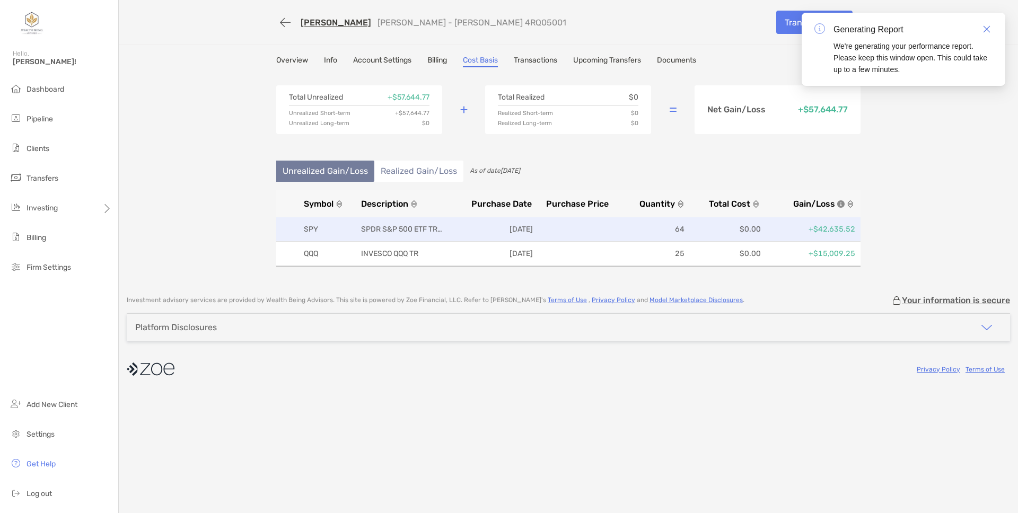
click at [545, 223] on p at bounding box center [573, 229] width 72 height 13
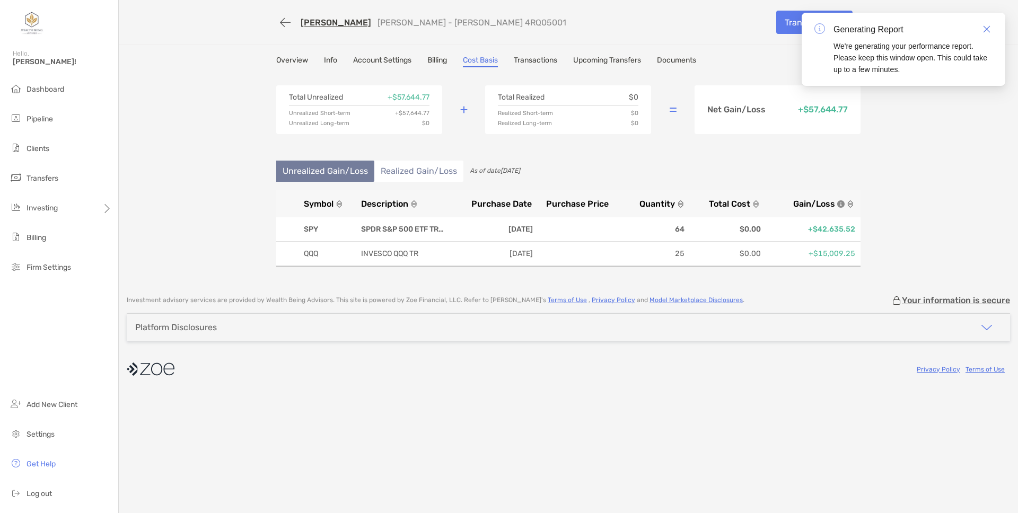
click at [332, 171] on li "Unrealized Gain/Loss" at bounding box center [325, 171] width 98 height 21
click at [990, 29] on link "Close" at bounding box center [987, 29] width 12 height 12
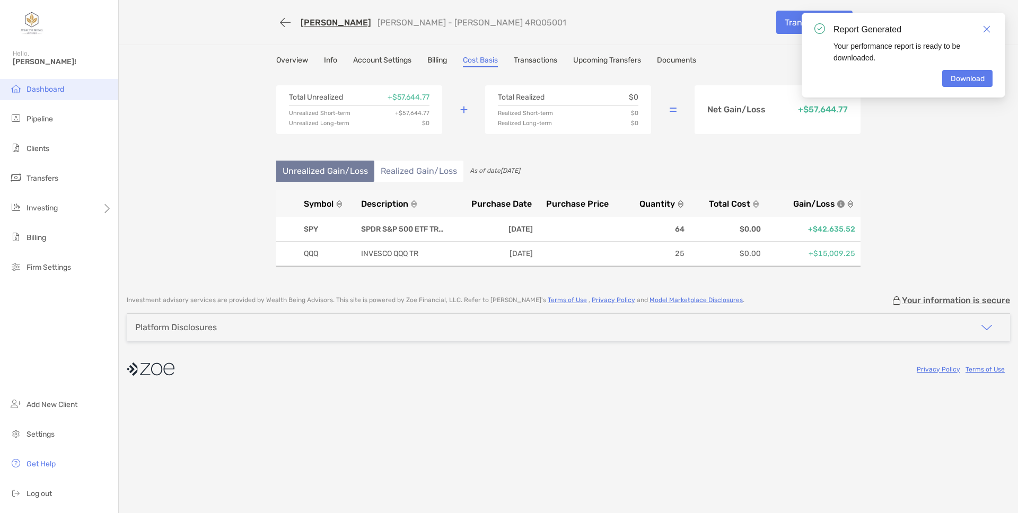
click at [56, 85] on span "Dashboard" at bounding box center [46, 89] width 38 height 9
